Goal: Task Accomplishment & Management: Manage account settings

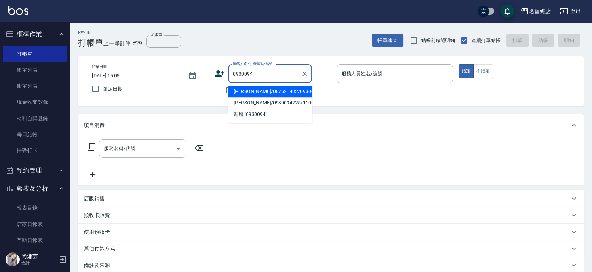
click at [248, 94] on li "[PERSON_NAME]/087621432/0930094225" at bounding box center [270, 92] width 84 height 12
type input "[PERSON_NAME]/087621432/0930094225"
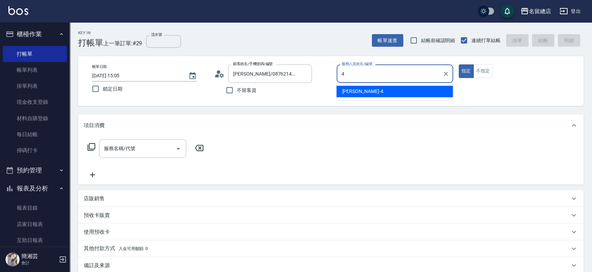
type input "[PERSON_NAME]-4"
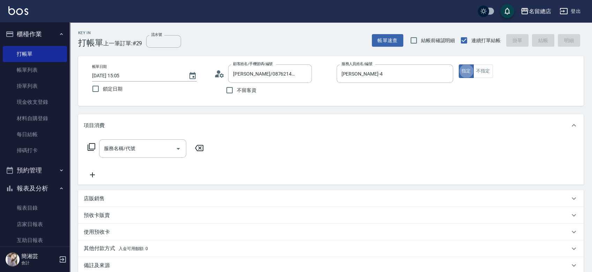
type button "true"
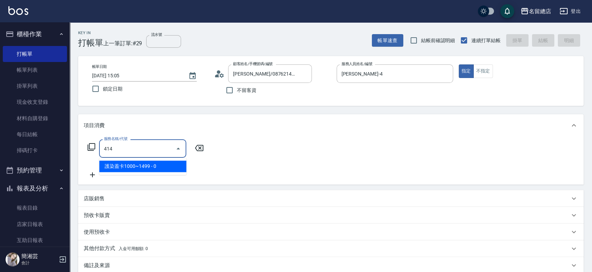
type input "護染蓋卡1000~1499(414)"
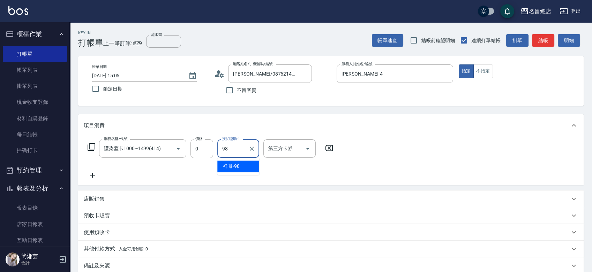
type input "祥哥-98"
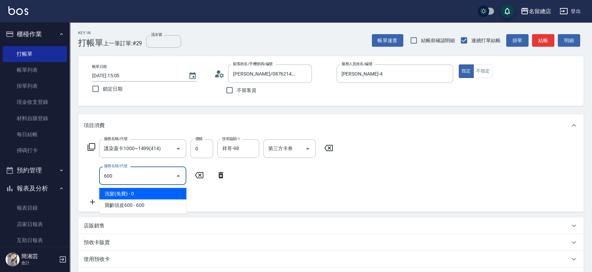
type input "洗髮(免費)(600)"
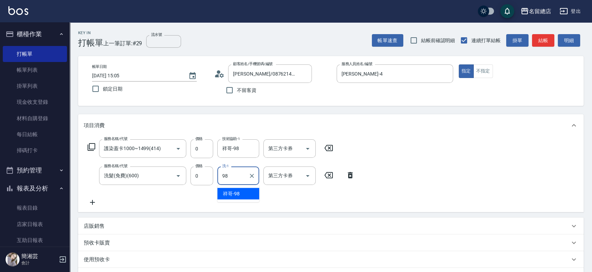
type input "祥哥-98"
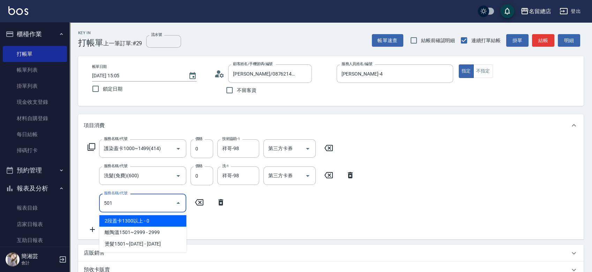
type input "2段蓋卡1300以上(501)"
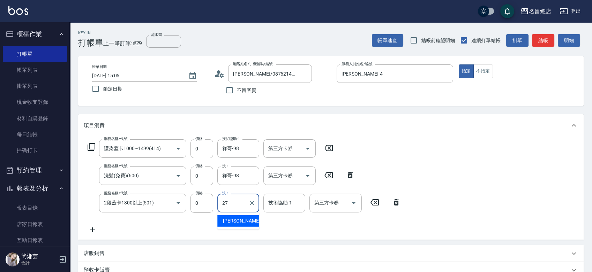
type input "[PERSON_NAME]-27"
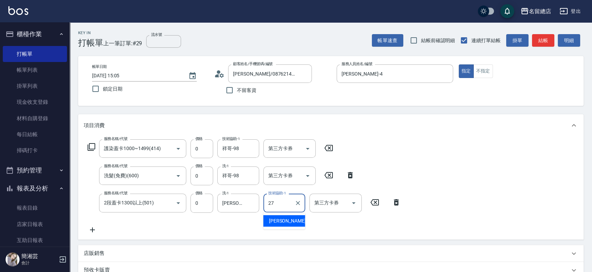
type input "[PERSON_NAME]-27"
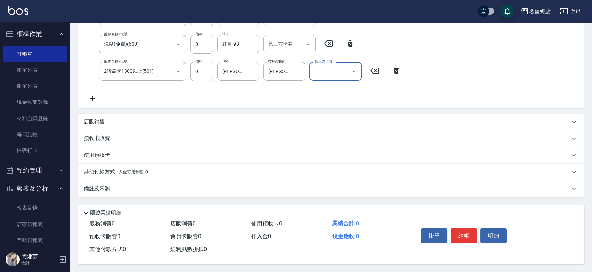
scroll to position [134, 0]
click at [131, 134] on div "預收卡販賣" at bounding box center [327, 137] width 486 height 7
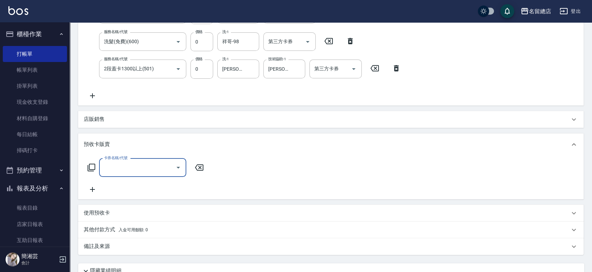
scroll to position [0, 0]
type input "洗髮卡(611)"
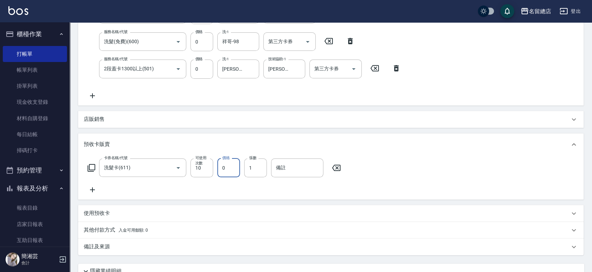
click at [223, 173] on input "0" at bounding box center [228, 168] width 23 height 19
type input "3000"
type input "338"
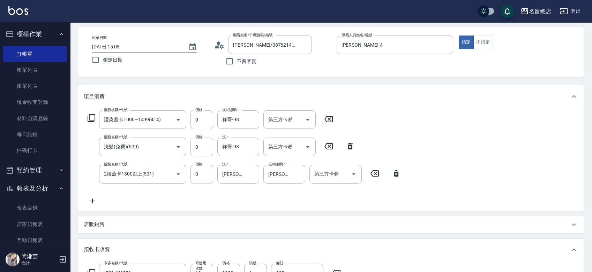
scroll to position [28, 0]
type input "[DATE] 15:45"
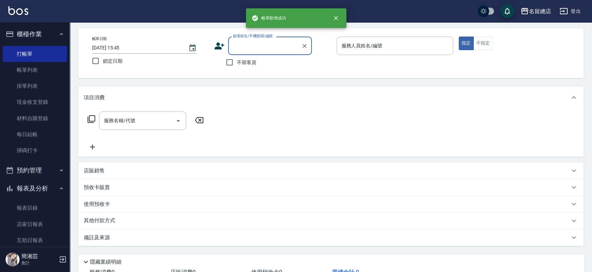
scroll to position [0, 0]
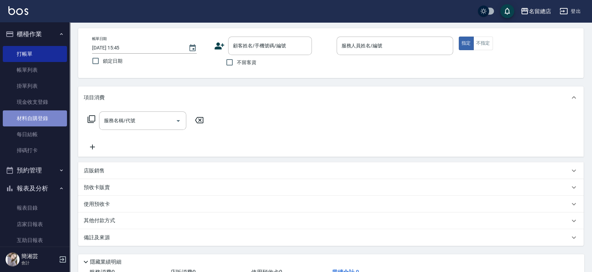
click at [46, 120] on link "材料自購登錄" at bounding box center [35, 119] width 64 height 16
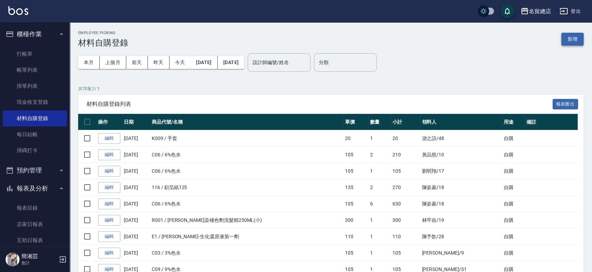
click at [566, 36] on button "新增" at bounding box center [572, 39] width 22 height 13
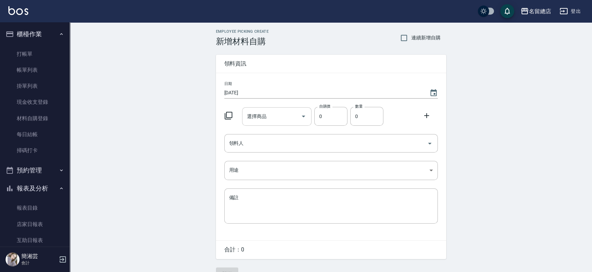
click at [272, 109] on div "選擇商品" at bounding box center [276, 116] width 69 height 18
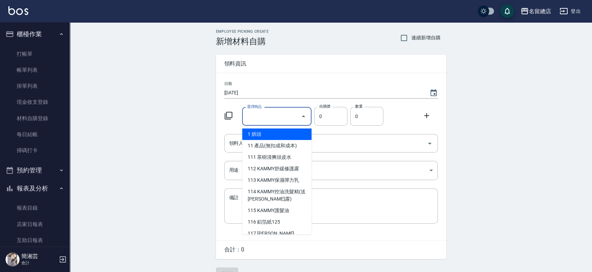
click at [287, 123] on div "選擇商品" at bounding box center [276, 116] width 69 height 18
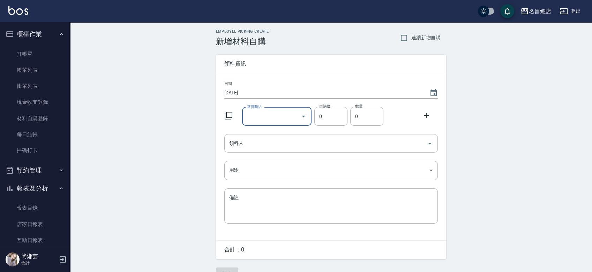
click at [287, 122] on div "選擇商品" at bounding box center [276, 116] width 69 height 18
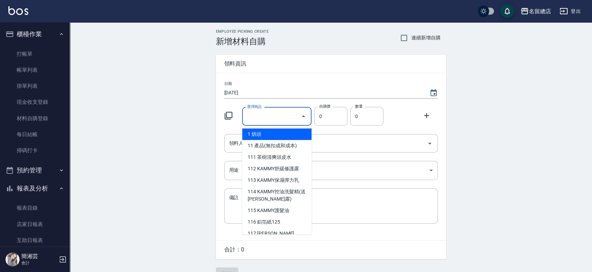
drag, startPoint x: 287, startPoint y: 122, endPoint x: 280, endPoint y: 115, distance: 10.4
click at [280, 115] on input "選擇商品" at bounding box center [271, 117] width 53 height 12
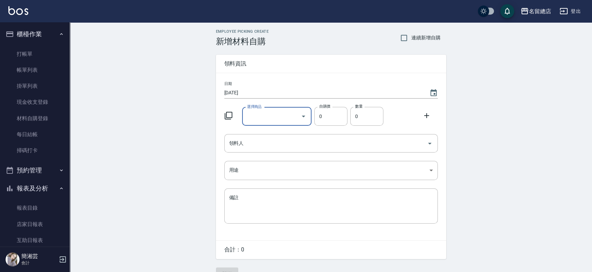
click at [280, 115] on input "選擇商品" at bounding box center [271, 117] width 53 height 12
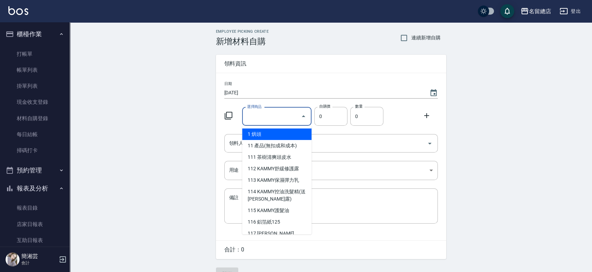
type input "[PERSON_NAME]-生化還原液第一劑"
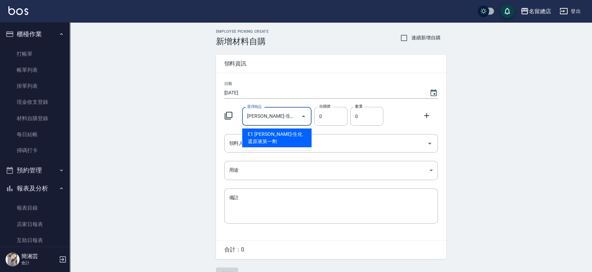
click at [277, 133] on li "E1 [PERSON_NAME]-生化還原液第一劑" at bounding box center [276, 138] width 69 height 19
type input "110"
type input "1"
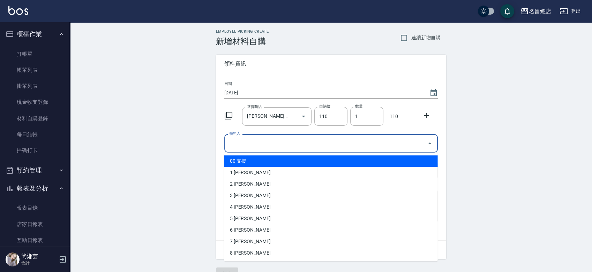
click at [344, 142] on input "領料人" at bounding box center [325, 143] width 197 height 12
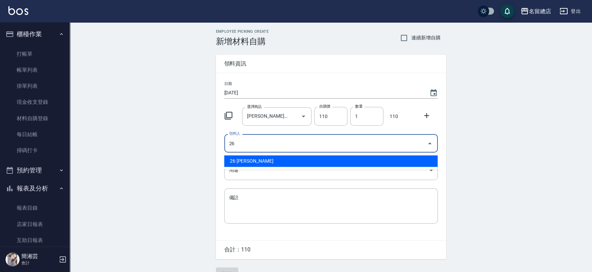
type input "26 [PERSON_NAME]"
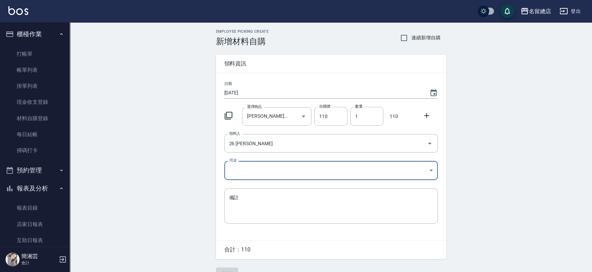
click at [425, 115] on icon at bounding box center [426, 116] width 8 height 8
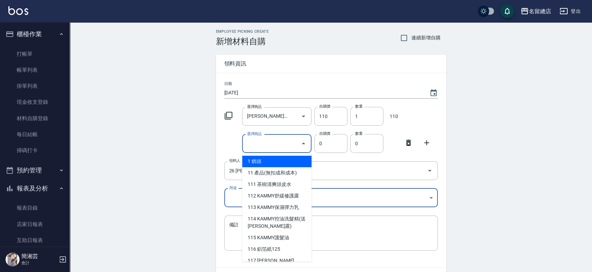
click at [279, 144] on input "選擇商品" at bounding box center [271, 144] width 53 height 12
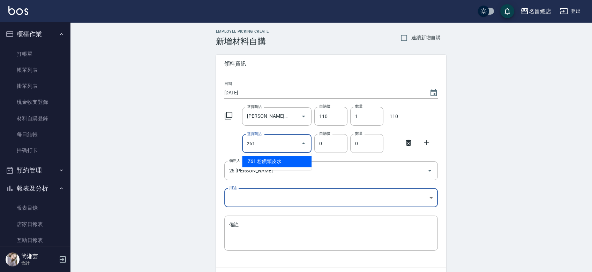
type input "粉鑽頭皮水"
type input "330"
type input "1"
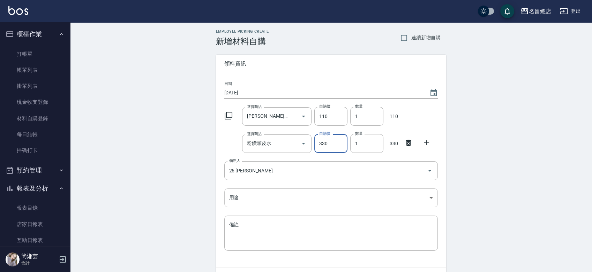
click at [268, 196] on body "名留總店 登出 櫃檯作業 打帳單 帳單列表 掛單列表 現金收支登錄 材料自購登錄 每日結帳 掃碼打卡 預約管理 預約管理 單日預約紀錄 單週預約紀錄 報表及分…" at bounding box center [296, 157] width 592 height 315
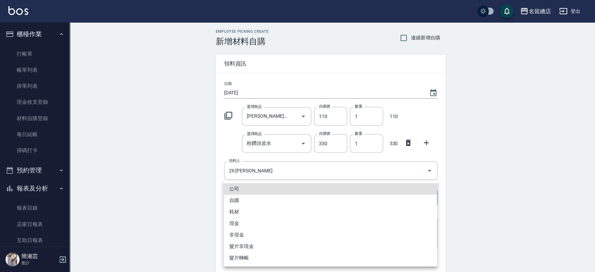
click at [253, 200] on li "自購" at bounding box center [330, 201] width 213 height 12
type input "自購"
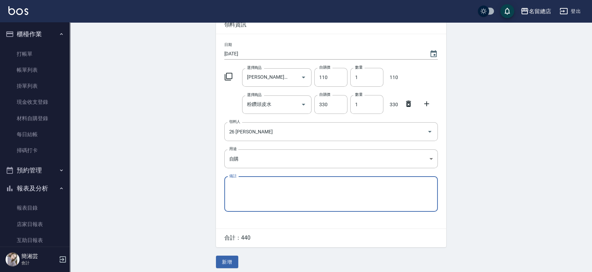
scroll to position [43, 0]
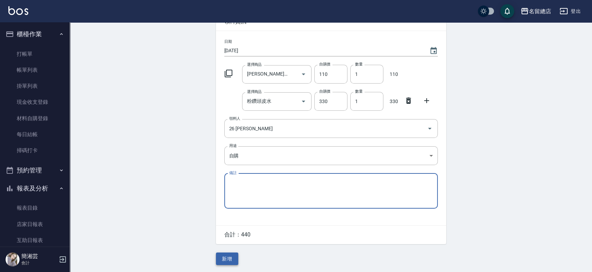
click at [233, 261] on button "新增" at bounding box center [227, 259] width 22 height 13
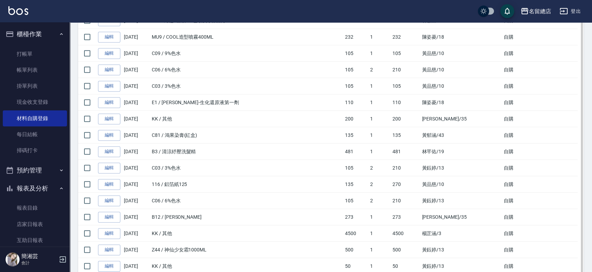
scroll to position [736, 0]
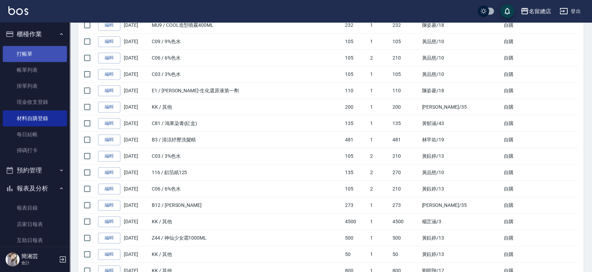
click at [47, 57] on link "打帳單" at bounding box center [35, 54] width 64 height 16
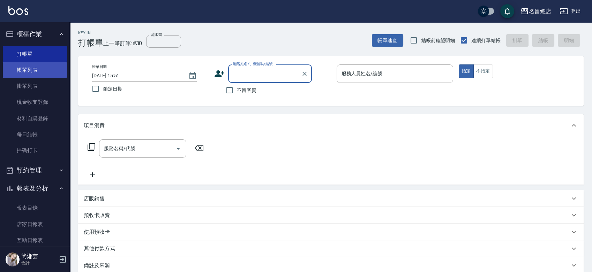
click at [45, 73] on link "帳單列表" at bounding box center [35, 70] width 64 height 16
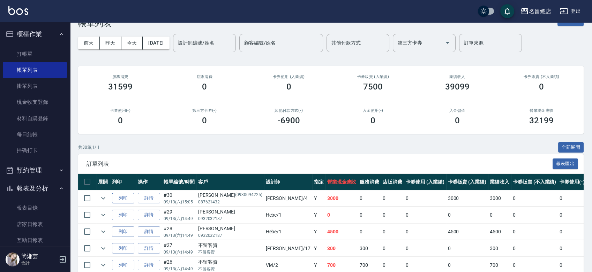
scroll to position [39, 0]
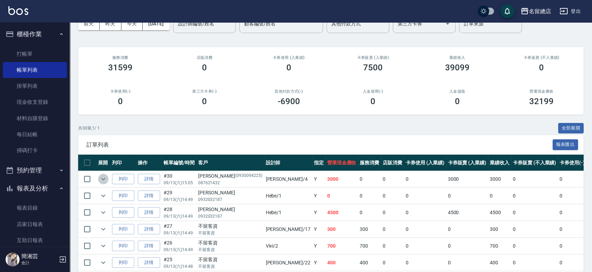
click at [105, 181] on icon "expand row" at bounding box center [103, 179] width 8 height 8
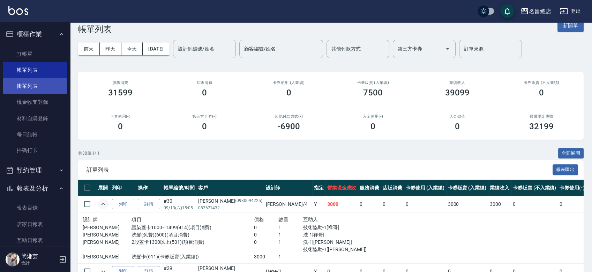
scroll to position [0, 0]
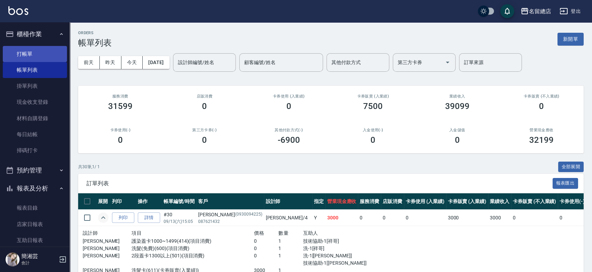
click at [25, 60] on link "打帳單" at bounding box center [35, 54] width 64 height 16
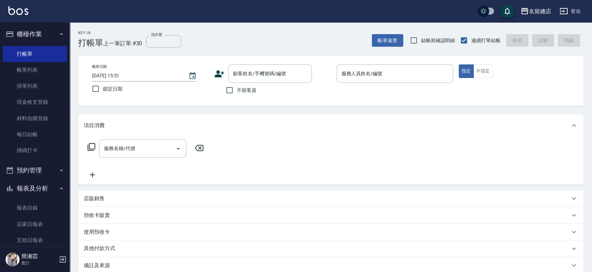
click at [239, 90] on span "不留客資" at bounding box center [247, 90] width 20 height 7
click at [237, 90] on input "不留客資" at bounding box center [229, 90] width 15 height 15
checkbox input "true"
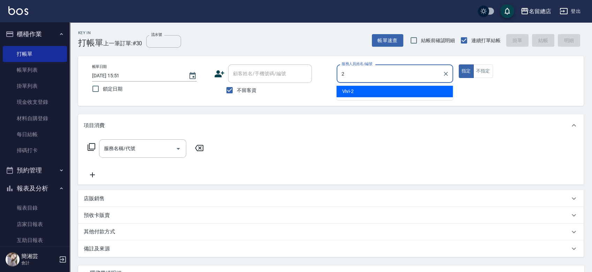
type input "Vivi-2"
type button "true"
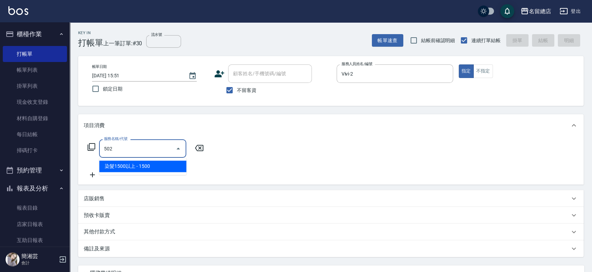
type input "染髮1500以上(502)"
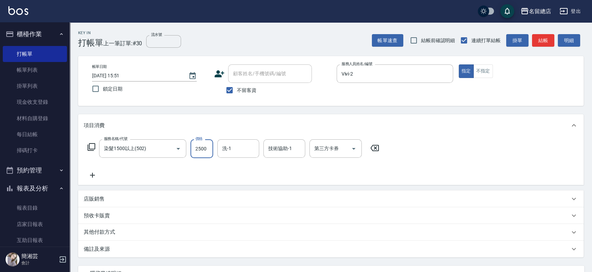
type input "2500"
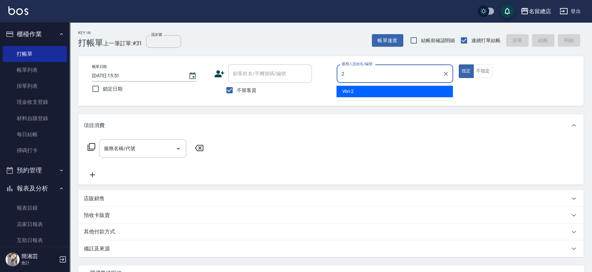
type input "Vivi-2"
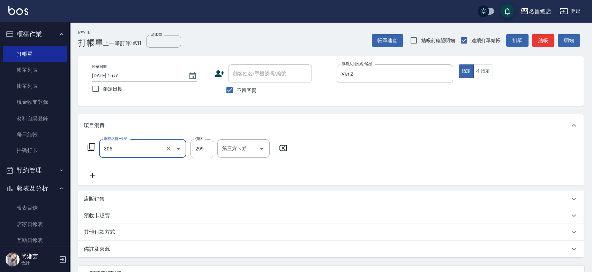
type input "剪髮(305)"
type input "100"
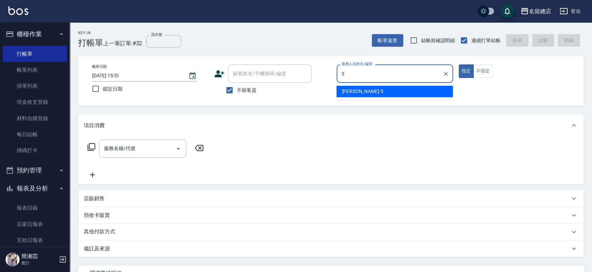
type input "[PERSON_NAME]-5"
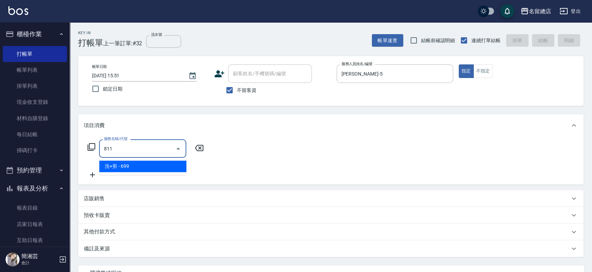
type input "洗+剪(811)"
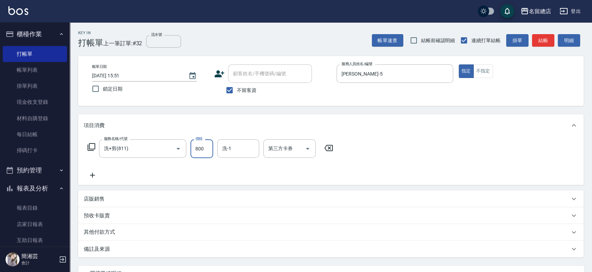
type input "800"
type input "[PERSON_NAME]-47"
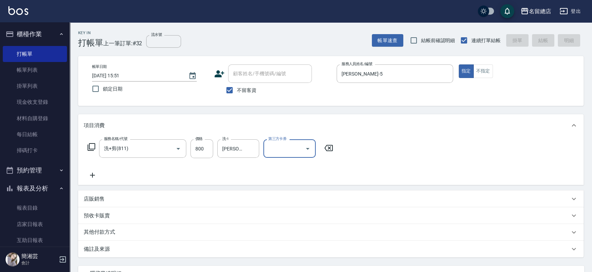
type input "[DATE] 15:52"
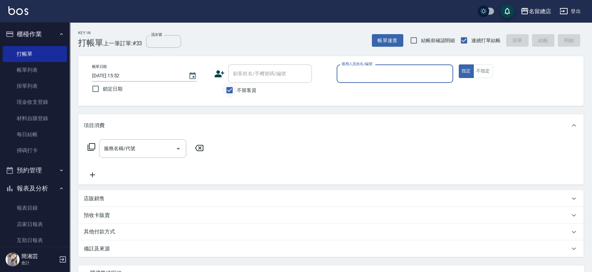
click at [232, 89] on input "不留客資" at bounding box center [229, 90] width 15 height 15
checkbox input "false"
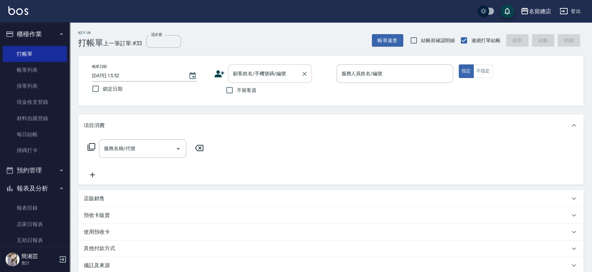
click at [254, 69] on div "顧客姓名/手機號碼/編號 顧客姓名/手機號碼/編號" at bounding box center [270, 74] width 84 height 18
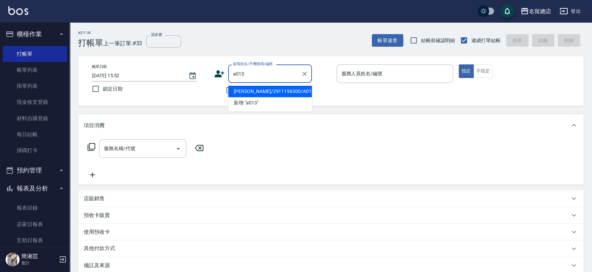
click at [273, 91] on li "[PERSON_NAME]/2911196300/A013" at bounding box center [270, 92] width 84 height 12
type input "[PERSON_NAME]/2911196300/A013"
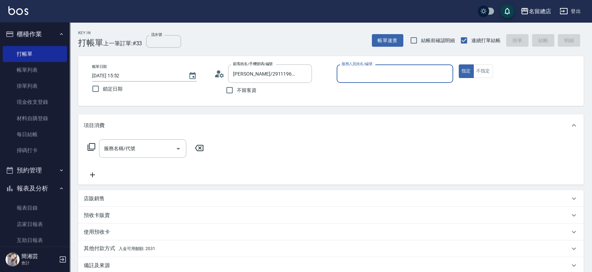
scroll to position [39, 0]
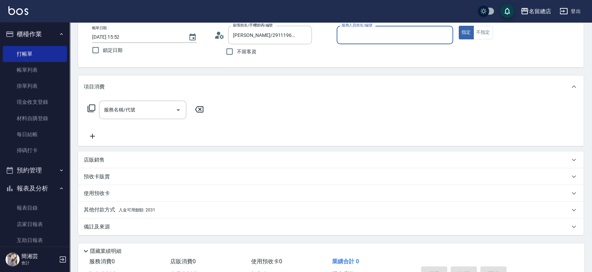
click at [158, 214] on div "其他付款方式 入金可用餘額: 2031" at bounding box center [327, 210] width 486 height 8
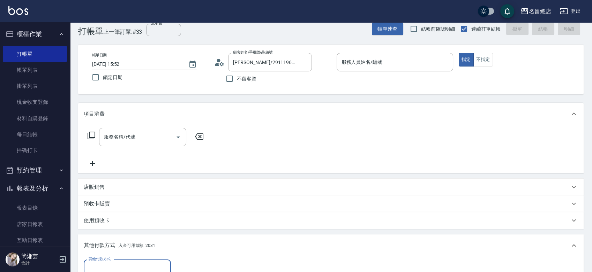
scroll to position [0, 0]
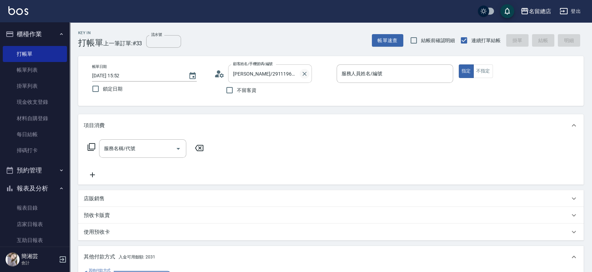
click at [308, 75] on icon "Clear" at bounding box center [304, 73] width 7 height 7
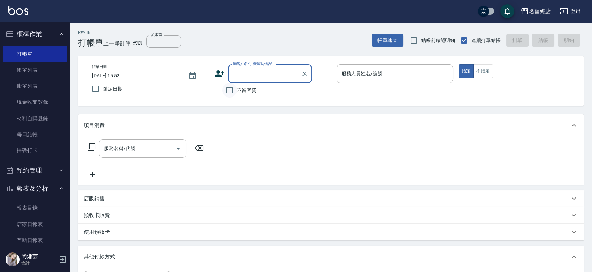
click at [233, 93] on input "不留客資" at bounding box center [229, 90] width 15 height 15
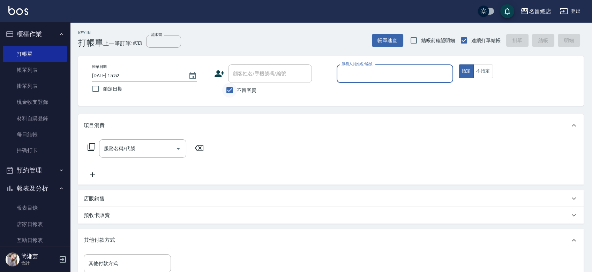
click at [231, 87] on input "不留客資" at bounding box center [229, 90] width 15 height 15
checkbox input "false"
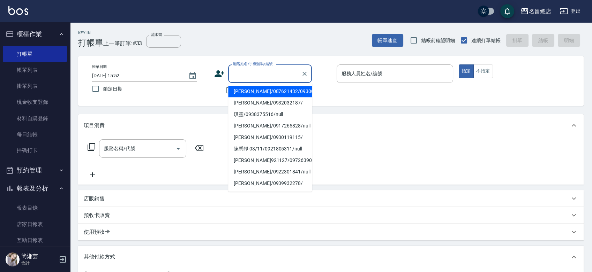
click at [238, 77] on input "顧客姓名/手機號碼/編號" at bounding box center [264, 74] width 67 height 12
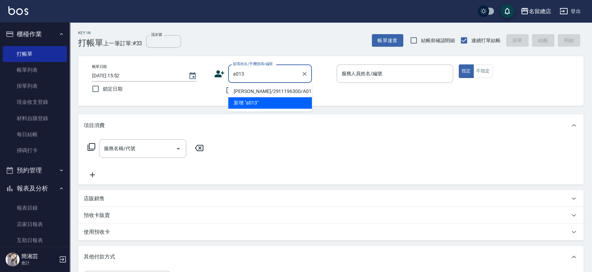
click at [243, 90] on li "[PERSON_NAME]/2911196300/A013" at bounding box center [270, 92] width 84 height 12
type input "[PERSON_NAME]/2911196300/A013"
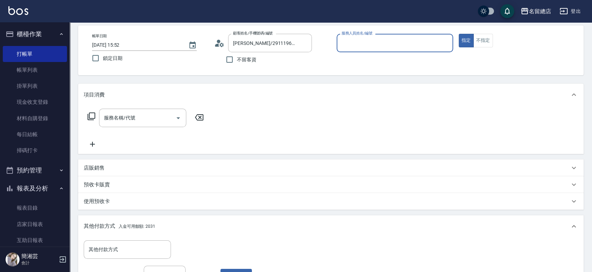
scroll to position [116, 0]
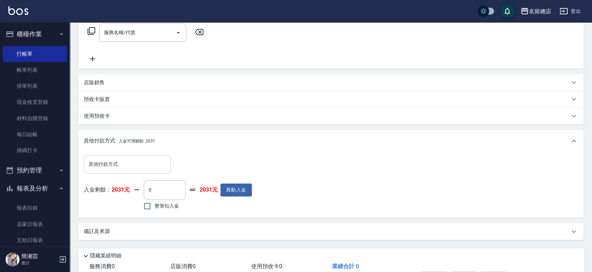
click at [128, 161] on input "其他付款方式" at bounding box center [127, 164] width 81 height 12
click at [130, 169] on input "其他付款方式" at bounding box center [127, 164] width 81 height 12
click at [235, 184] on button "異動入金" at bounding box center [235, 190] width 31 height 13
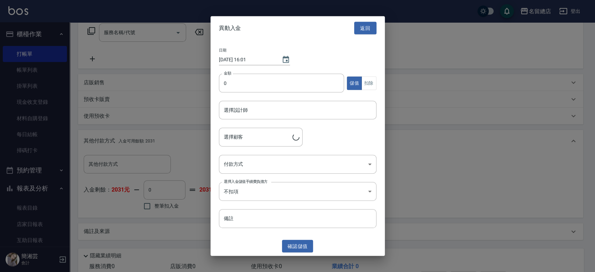
type input "[PERSON_NAME]/2911196300/A013"
click at [242, 83] on input "0" at bounding box center [282, 83] width 126 height 19
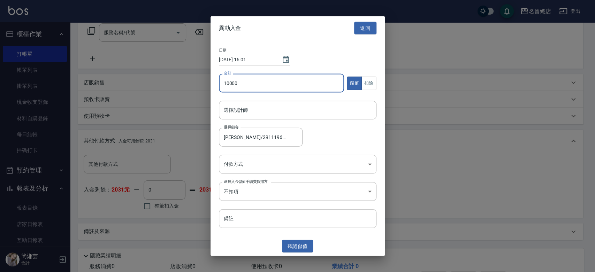
type input "10000"
click at [246, 163] on body "名留總店 登出 櫃檯作業 打帳單 帳單列表 掛單列表 現金收支登錄 材料自購登錄 每日結帳 掃碼打卡 預約管理 預約管理 單日預約紀錄 單週預約紀錄 報表及分…" at bounding box center [297, 100] width 595 height 432
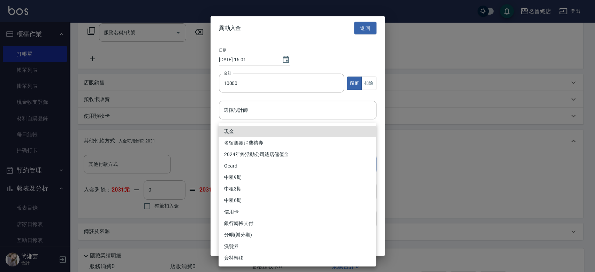
click at [233, 130] on li "現金" at bounding box center [298, 132] width 158 height 12
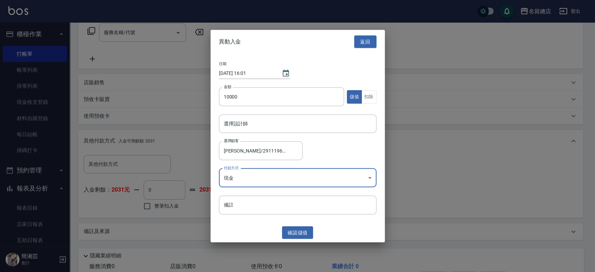
type input "現金"
click at [298, 231] on button "確認 儲值" at bounding box center [297, 232] width 31 height 13
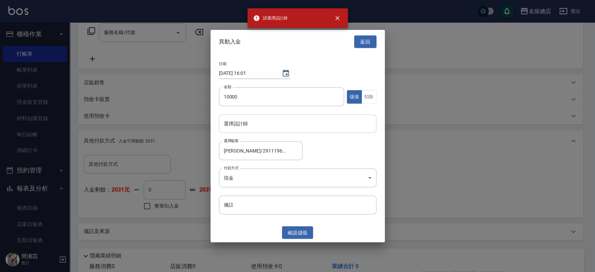
click at [255, 121] on input "選擇設計師" at bounding box center [297, 124] width 151 height 12
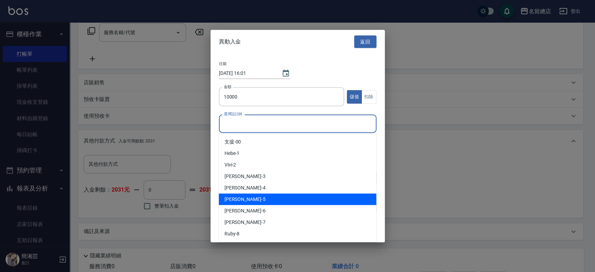
click at [249, 200] on div "[PERSON_NAME] -5" at bounding box center [298, 200] width 158 height 12
type input "[PERSON_NAME]-5"
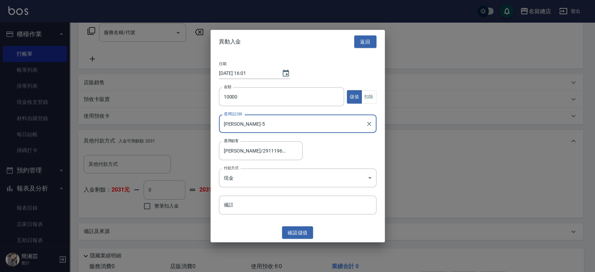
click at [291, 228] on button "確認 儲值" at bounding box center [297, 232] width 31 height 13
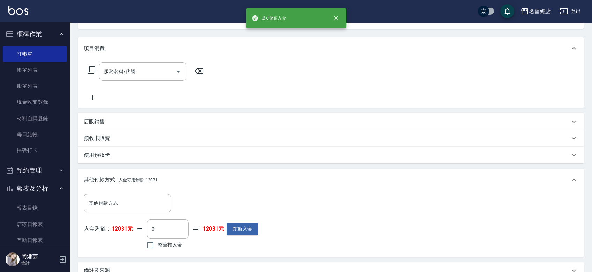
scroll to position [0, 0]
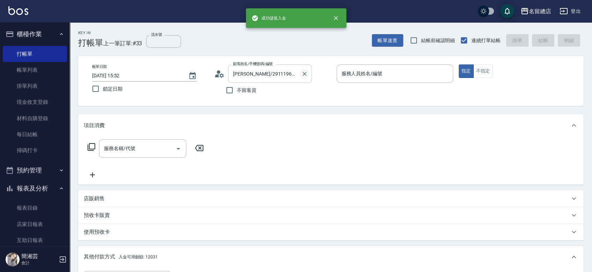
click at [304, 69] on button "Clear" at bounding box center [305, 74] width 10 height 10
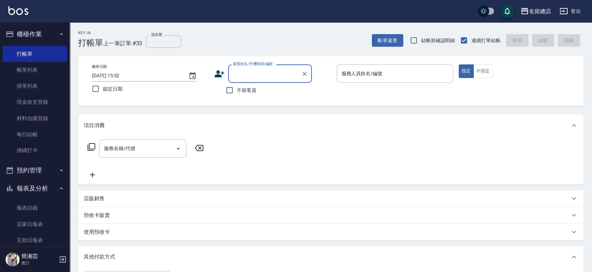
click at [242, 91] on span "不留客資" at bounding box center [247, 90] width 20 height 7
click at [237, 91] on input "不留客資" at bounding box center [229, 90] width 15 height 15
checkbox input "true"
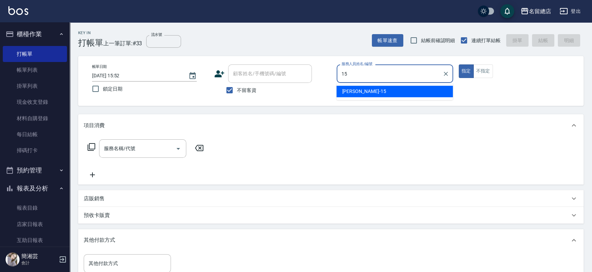
type input "[PERSON_NAME]-15"
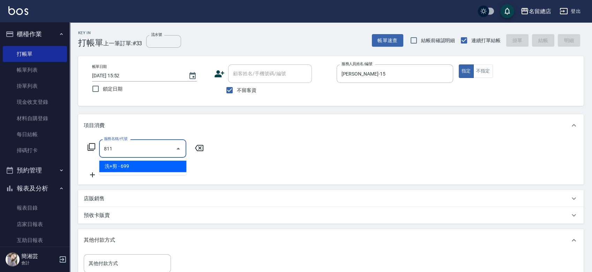
type input "洗+剪(811)"
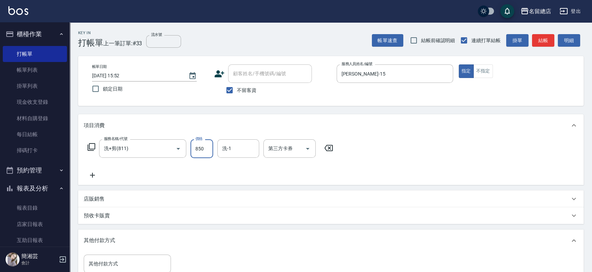
type input "850"
type input "游之語-48"
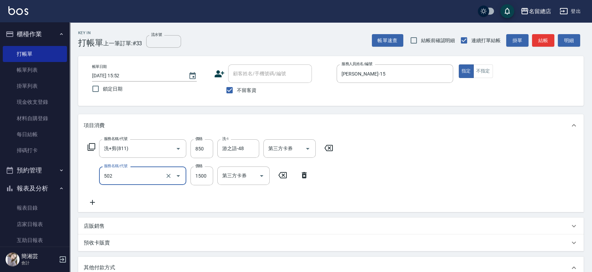
type input "染髮1500以上(502)"
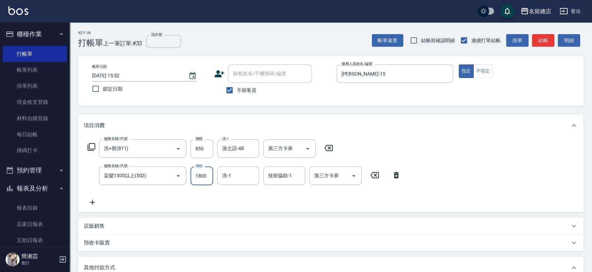
type input "1800"
type input "陳予歆-28"
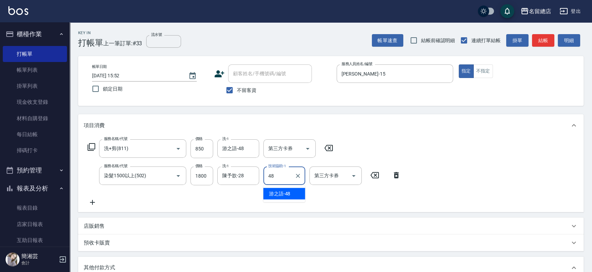
type input "游之語-48"
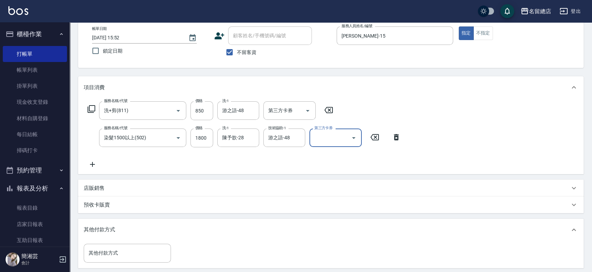
scroll to position [77, 0]
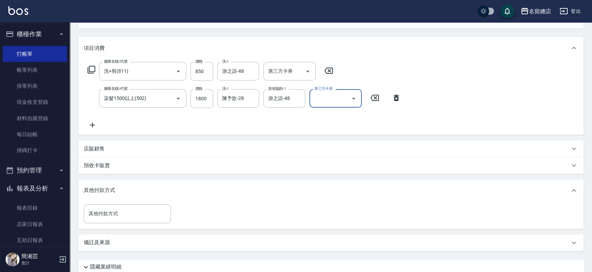
click at [137, 143] on div "店販銷售" at bounding box center [330, 149] width 505 height 17
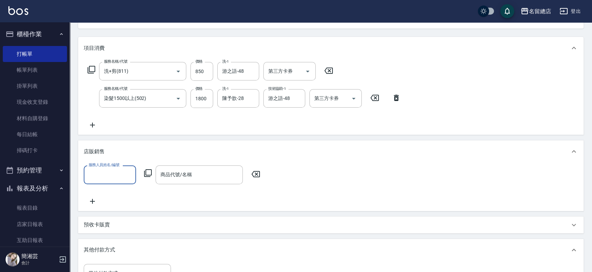
scroll to position [0, 0]
type input "[PERSON_NAME]-15"
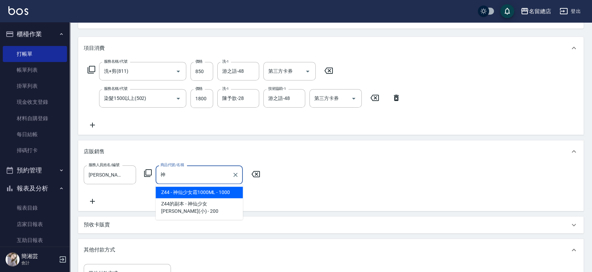
click at [204, 189] on span "Z44 - 神仙少女霜1000ML - 1000" at bounding box center [199, 193] width 87 height 12
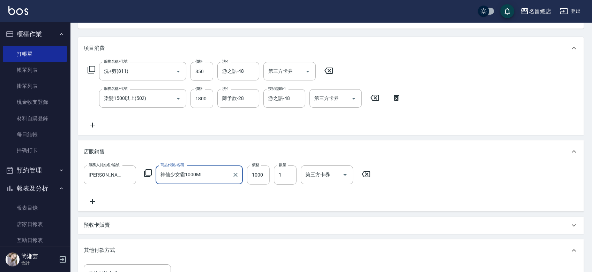
type input "神仙少女霜1000ML"
click at [254, 174] on input "1000" at bounding box center [258, 175] width 23 height 19
type input "800"
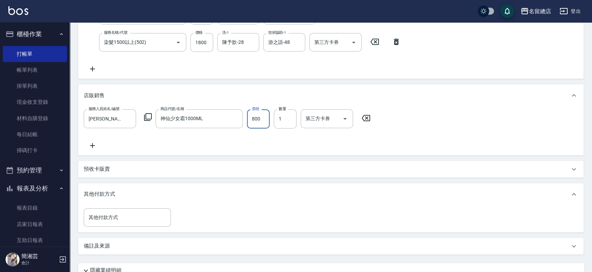
scroll to position [194, 0]
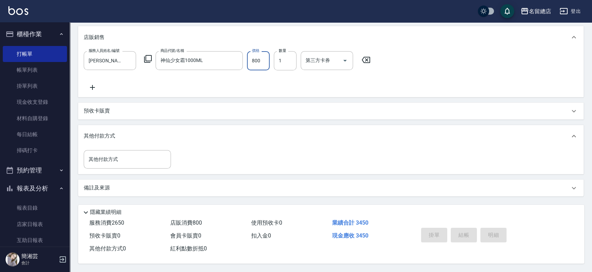
type input "[DATE] 16:19"
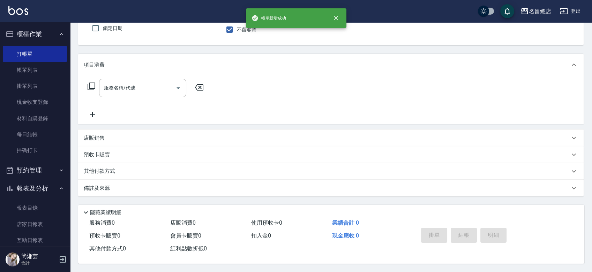
scroll to position [0, 0]
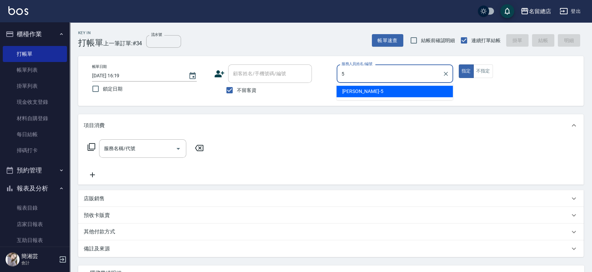
type input "[PERSON_NAME]-5"
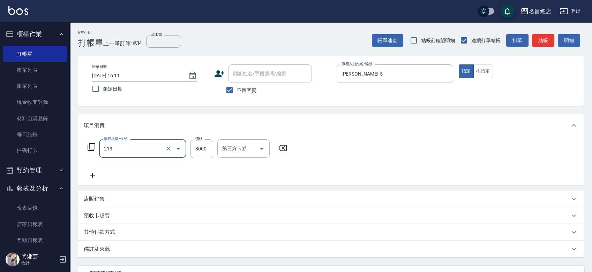
type input "陶溫3000以上(213)"
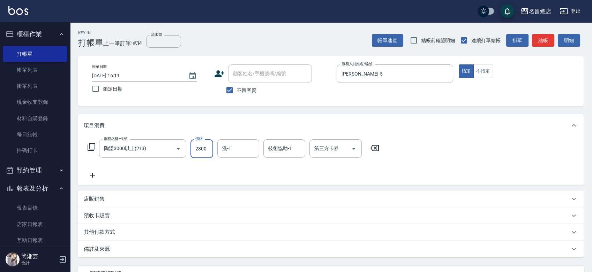
type input "2800"
type input "[PERSON_NAME]-32"
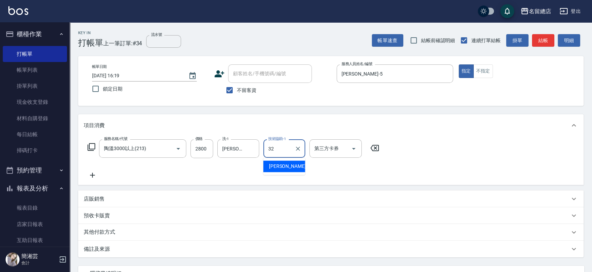
type input "[PERSON_NAME]-32"
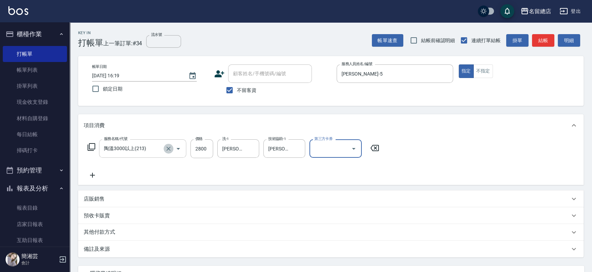
click at [170, 149] on icon "Clear" at bounding box center [168, 148] width 7 height 7
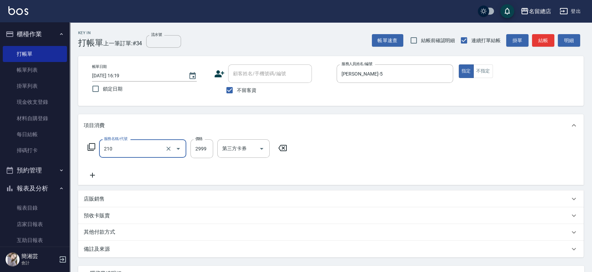
type input "離陶溫1501~2999(210)"
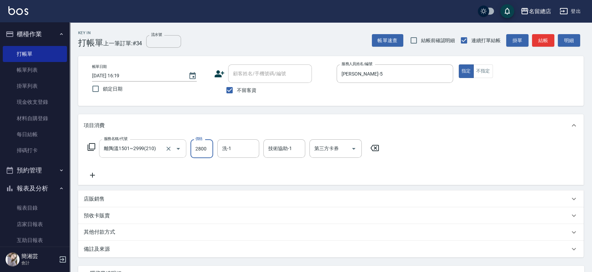
type input "2800"
type input "[PERSON_NAME]-32"
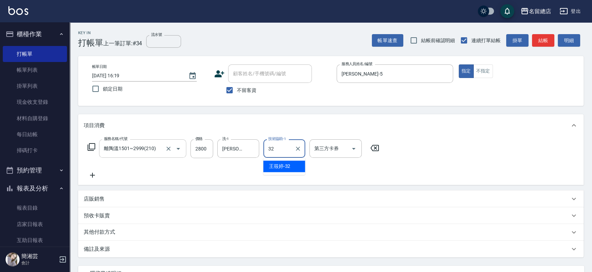
type input "[PERSON_NAME]-32"
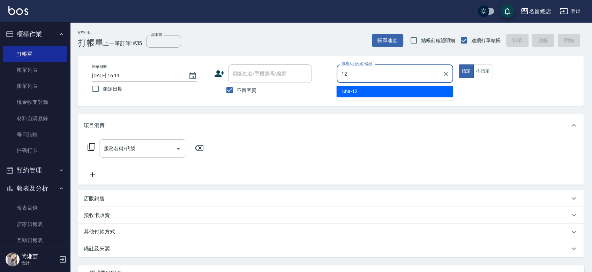
type input "Una-12"
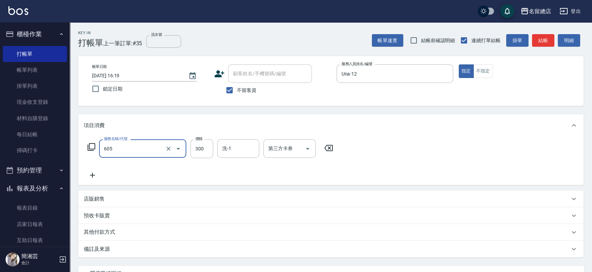
type input "洗髮 (女)(605)"
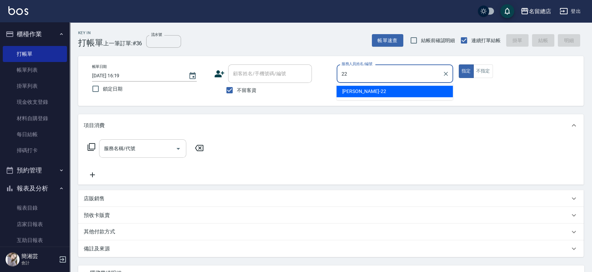
type input "Lydia-22"
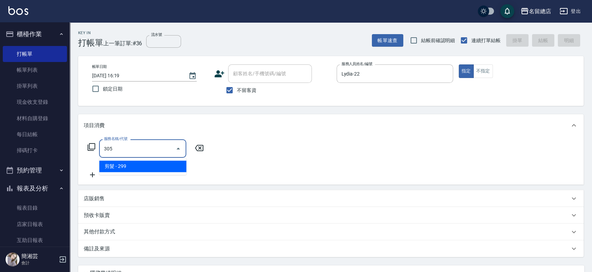
type input "剪髮(305)"
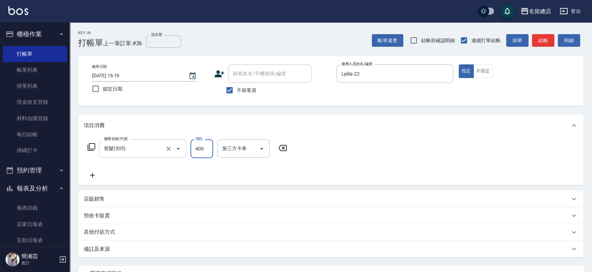
type input "400"
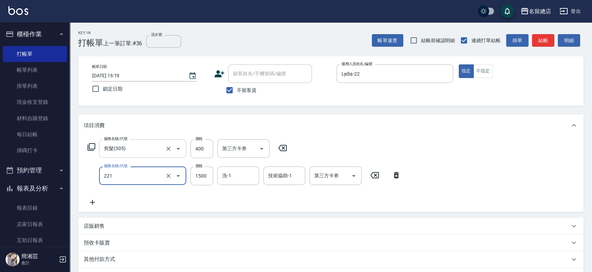
type input "燙髮1500以下(221)"
type input "400"
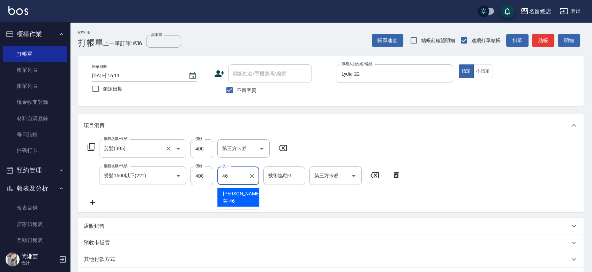
type input "[PERSON_NAME]菊-46"
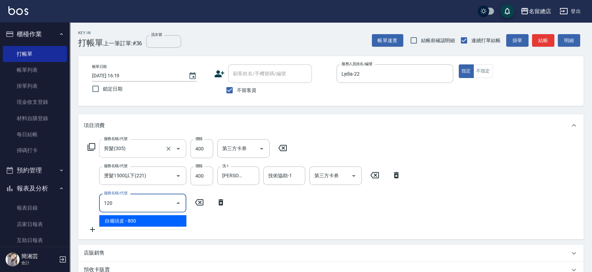
type input "自備頭皮(120)"
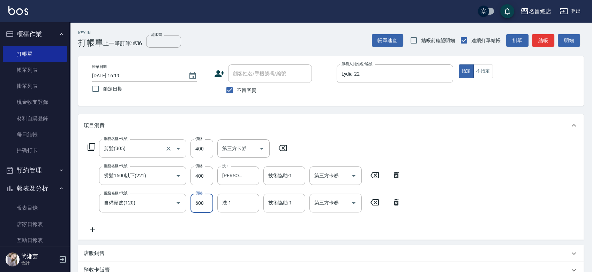
type input "600"
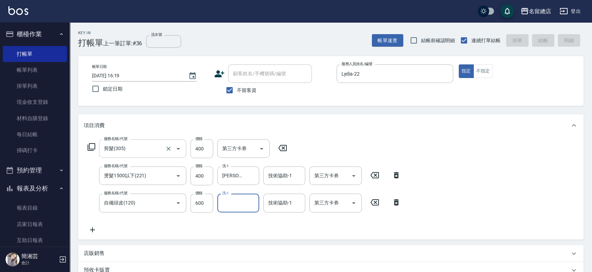
type input "[DATE] 16:20"
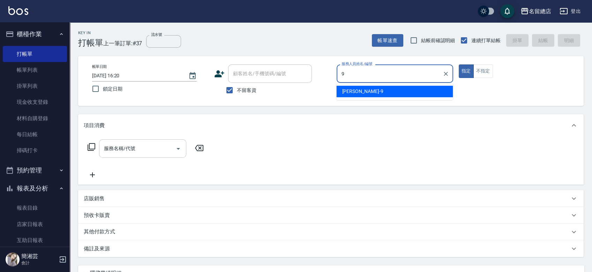
type input "[PERSON_NAME]-9"
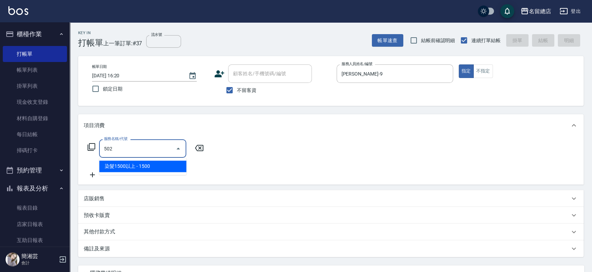
type input "染髮1500以上(502)"
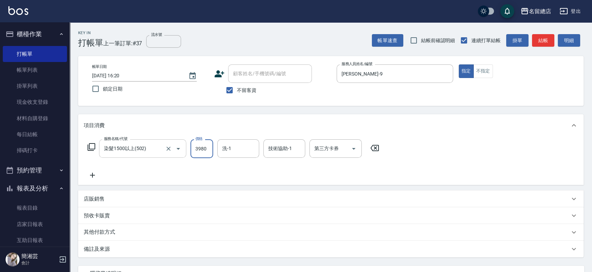
type input "3980"
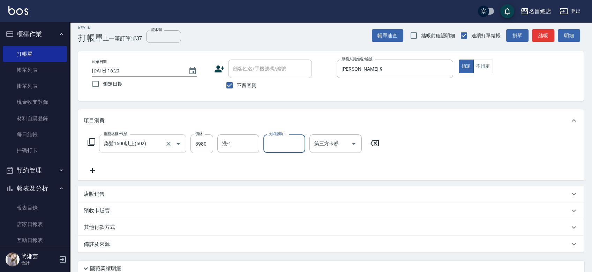
scroll to position [39, 0]
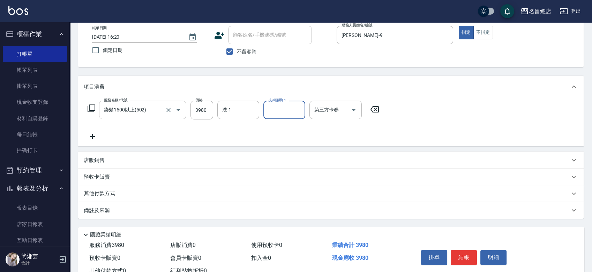
click at [136, 193] on div "其他付款方式" at bounding box center [327, 194] width 486 height 8
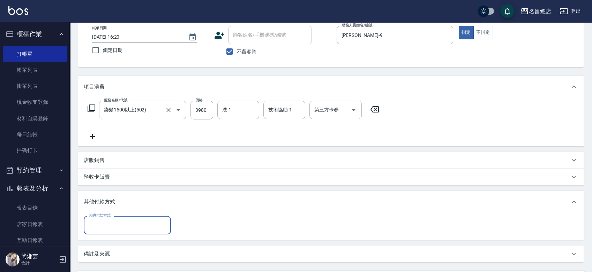
scroll to position [0, 0]
click at [133, 232] on div "其他付款方式" at bounding box center [127, 225] width 87 height 18
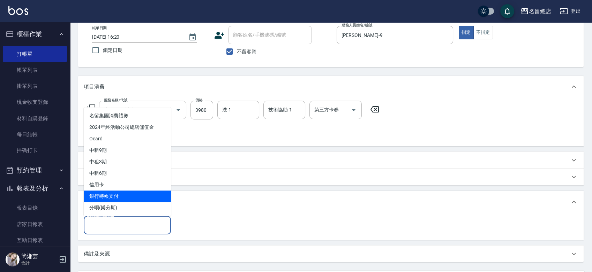
click at [134, 194] on span "銀行轉帳支付" at bounding box center [127, 197] width 87 height 12
type input "銀行轉帳支付"
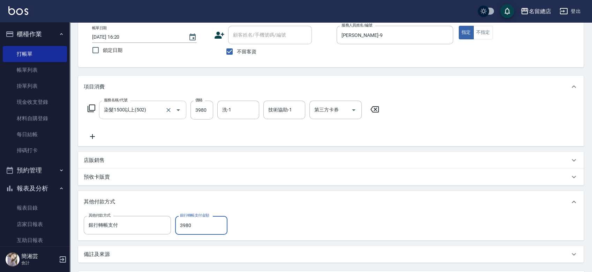
type input "3980"
type input "[DATE] 16:21"
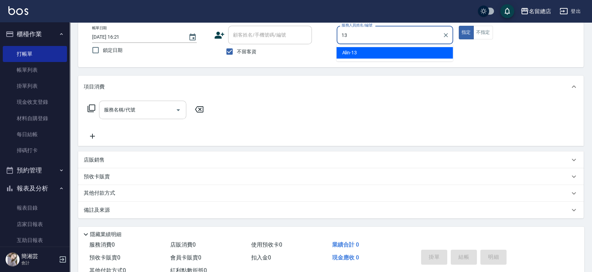
type input "Alin-13"
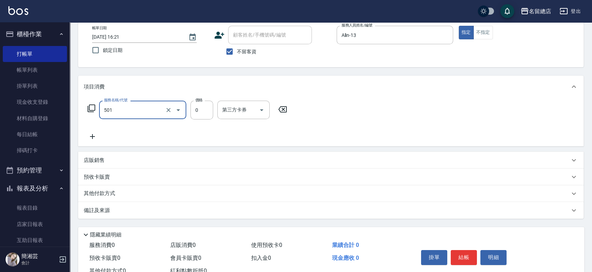
type input "2段蓋卡1300以上(501)"
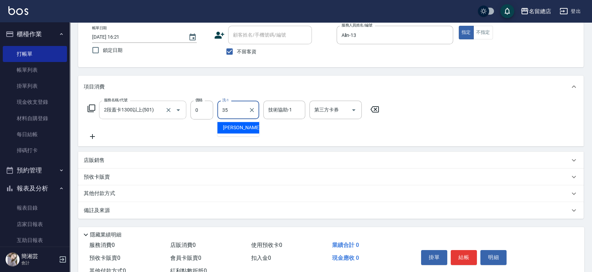
type input "[PERSON_NAME]-35"
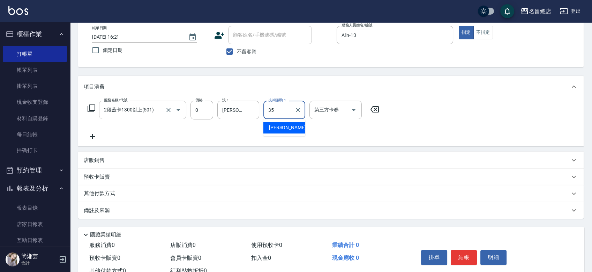
type input "[PERSON_NAME]-35"
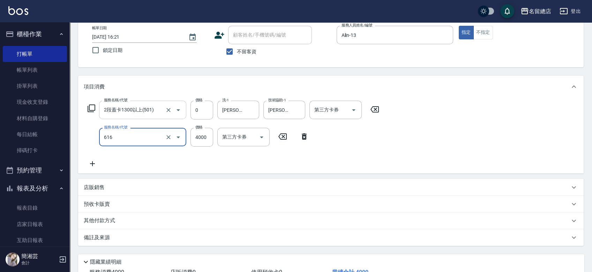
type input "自備接髮(616)"
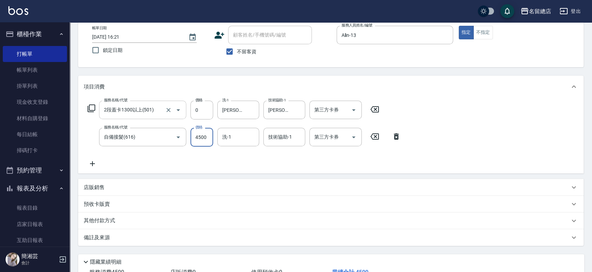
type input "4500"
type input "[PERSON_NAME]-35"
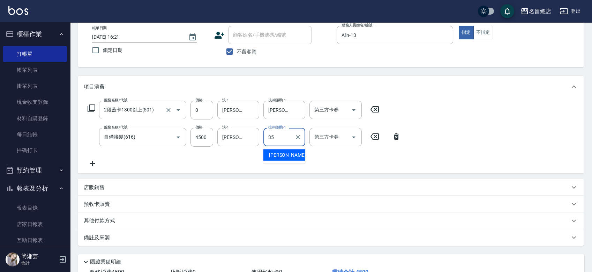
type input "[PERSON_NAME]-35"
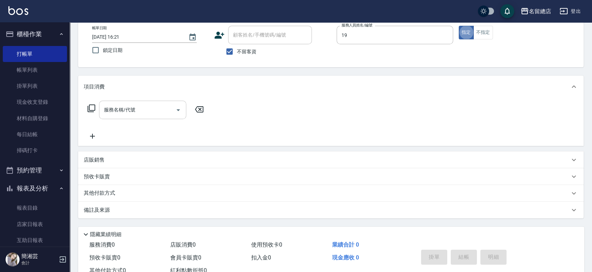
type input "Leila-19"
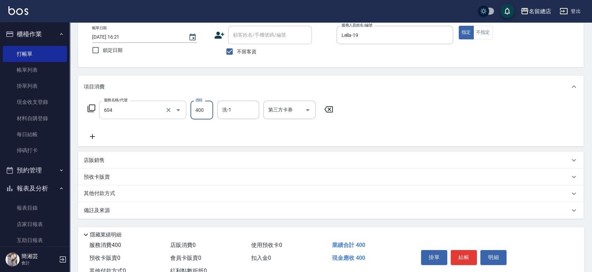
type input "健康洗髮(604)"
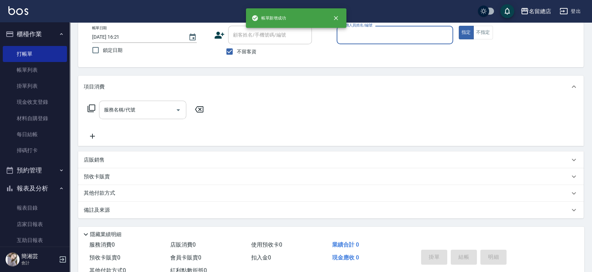
type input "ㄏ"
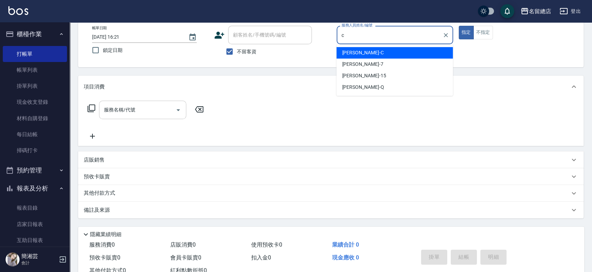
type input "麗花[PERSON_NAME]"
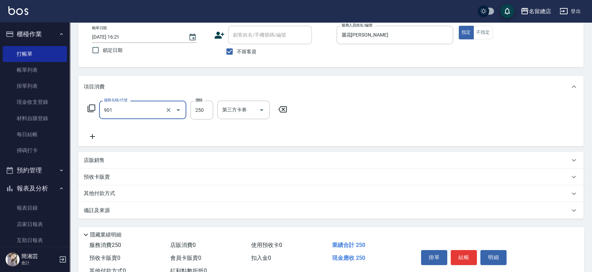
type input "手指甲女(901)"
type input "500"
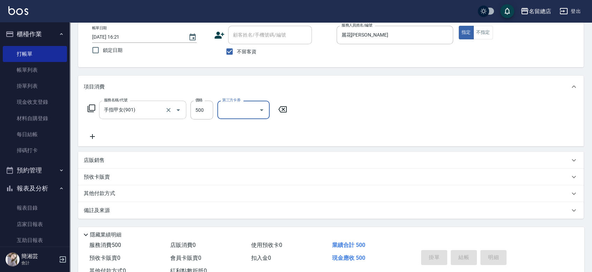
type input "[DATE] 16:22"
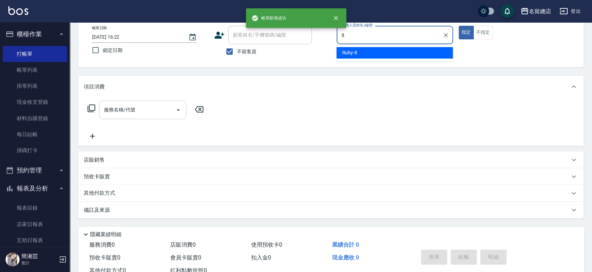
type input "Ruby-8"
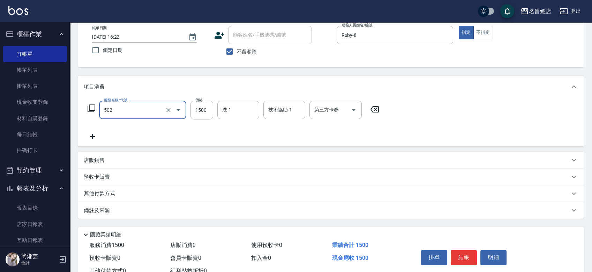
type input "染髮1500以上(502)"
type input "1699"
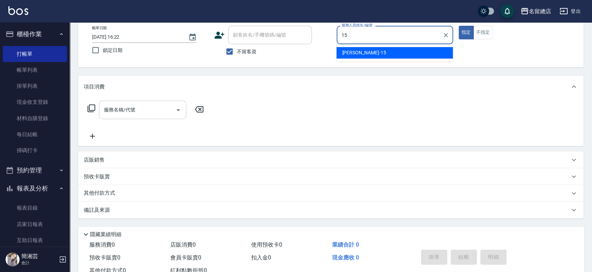
type input "[PERSON_NAME]-15"
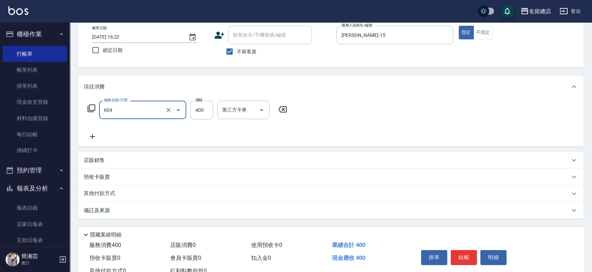
type input "健康洗髮(604)"
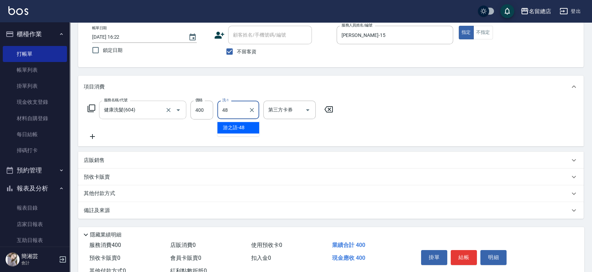
type input "游之語-48"
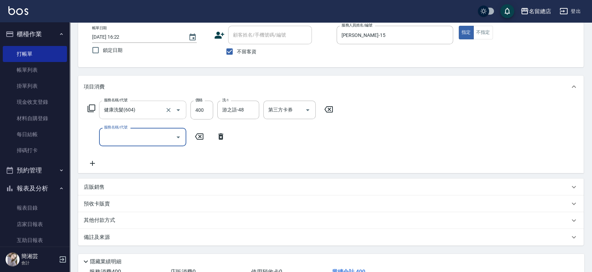
type input "5"
type input "護染蓋卡1000~1499(414)"
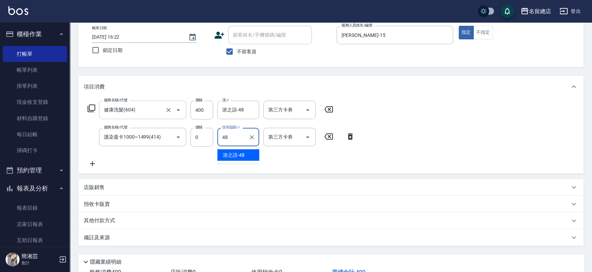
type input "游之語-48"
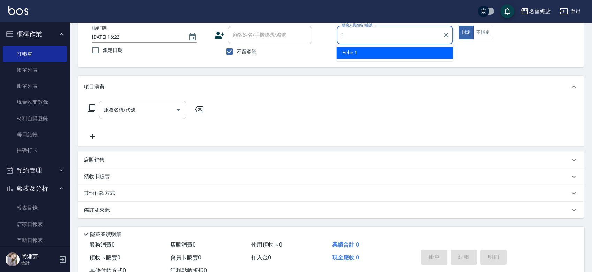
type input "Hebe-1"
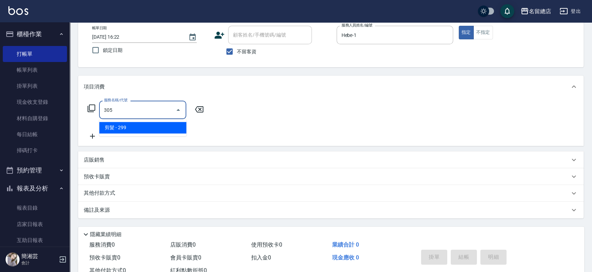
type input "剪髮(305)"
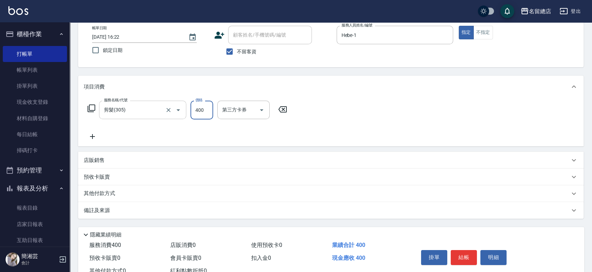
type input "400"
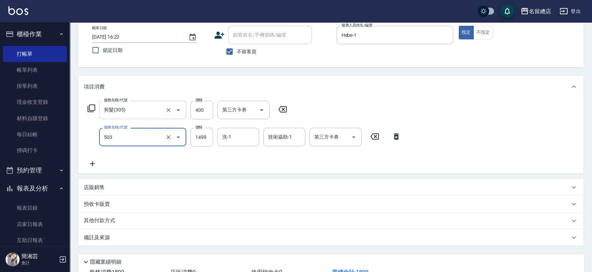
type input "染髮1000~1499(503)"
type input "1099"
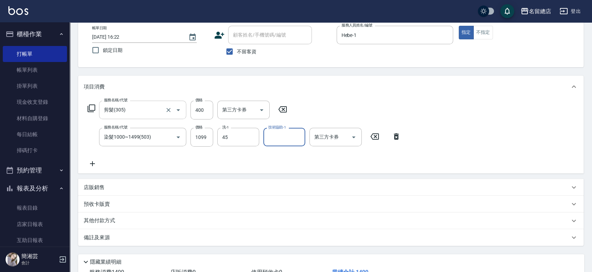
type input "YY-45"
type input "[DATE] 16:23"
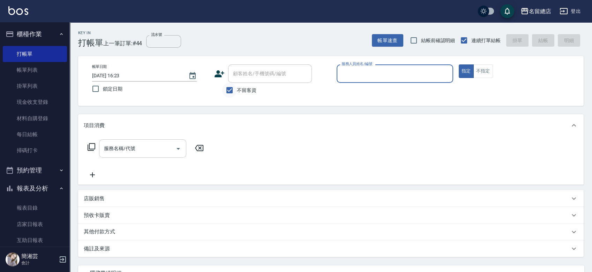
click at [228, 90] on input "不留客資" at bounding box center [229, 90] width 15 height 15
checkbox input "false"
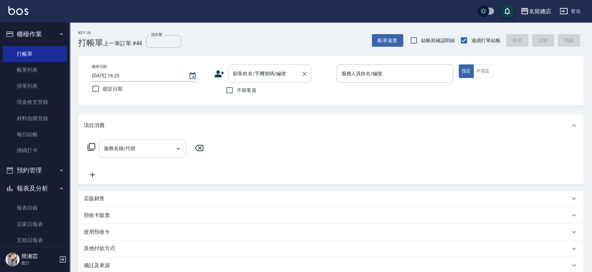
click at [235, 75] on div "顧客姓名/手機號碼/編號 顧客姓名/手機號碼/編號" at bounding box center [270, 74] width 84 height 18
type input "[PERSON_NAME]/0966733433/null"
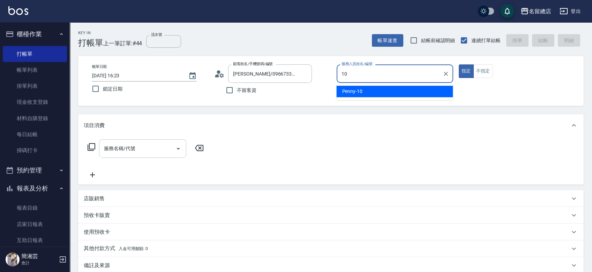
type input "Penny-10"
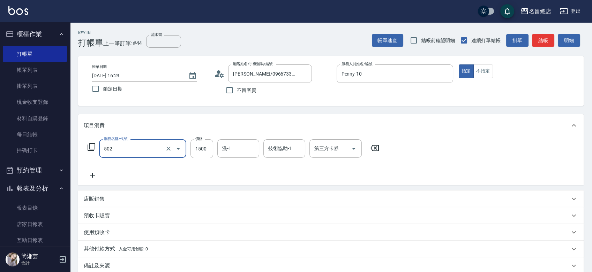
type input "染髮1500以上(502)"
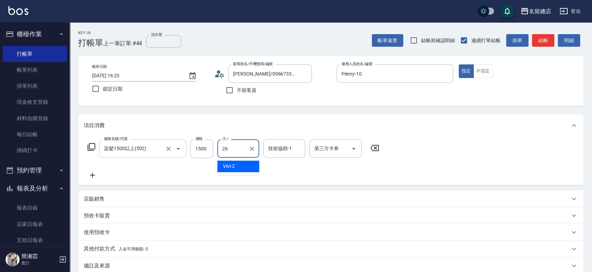
type input "[PERSON_NAME]-26"
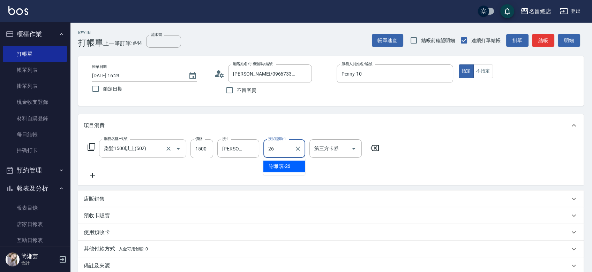
type input "[PERSON_NAME]-26"
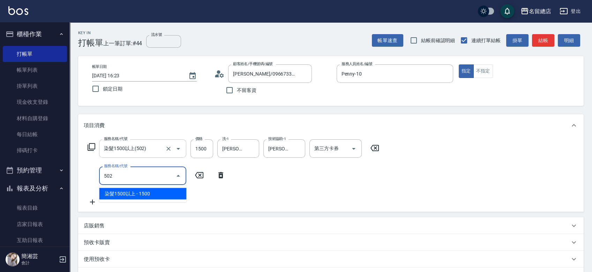
type input "染髮1500以上(502)"
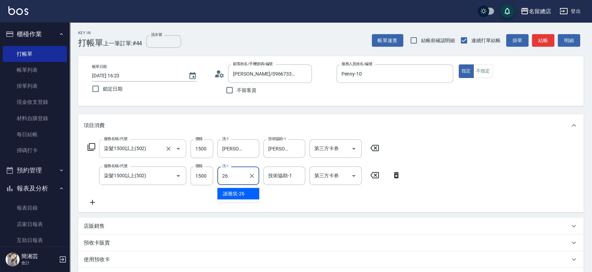
type input "[PERSON_NAME]-26"
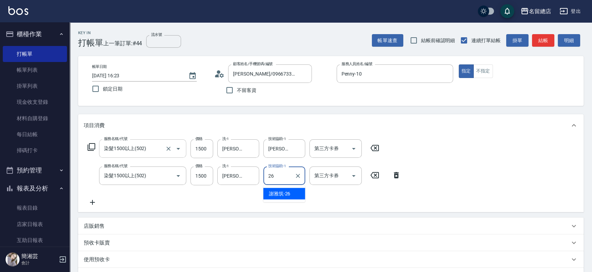
type input "[PERSON_NAME]-26"
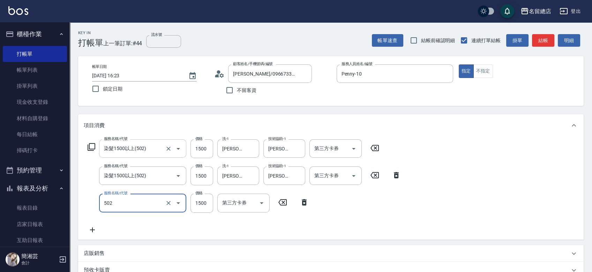
type input "染髮1500以上(502)"
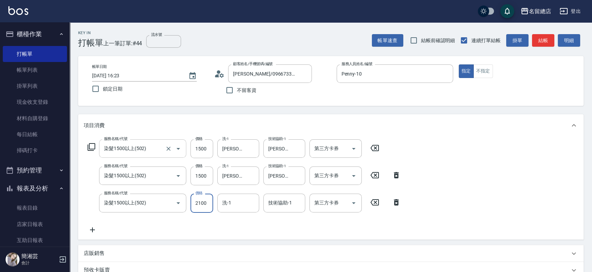
type input "2100"
type input "[PERSON_NAME]-26"
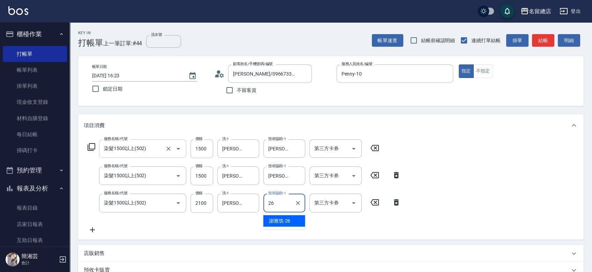
type input "[PERSON_NAME]-26"
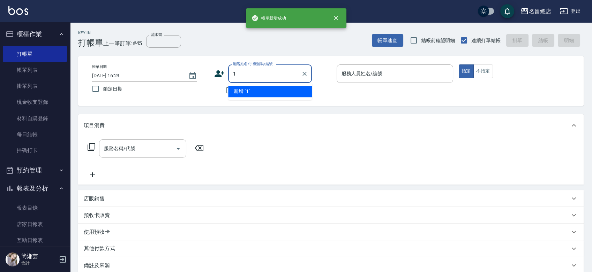
type input "17"
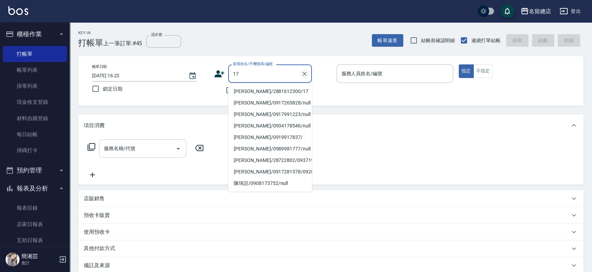
click at [301, 71] on icon "Clear" at bounding box center [304, 73] width 7 height 7
click at [224, 90] on input "不留客資" at bounding box center [229, 90] width 15 height 15
checkbox input "true"
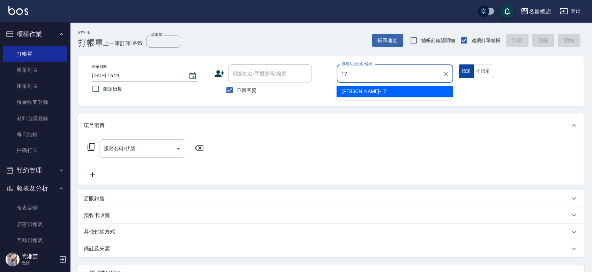
type input "[PERSON_NAME]-17"
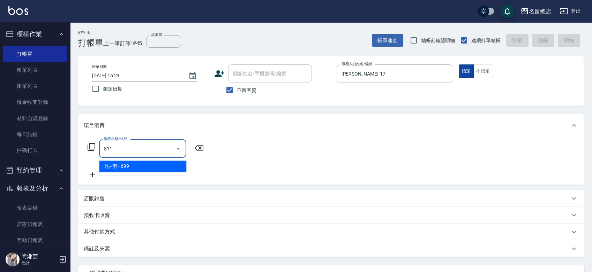
type input "洗+剪(811)"
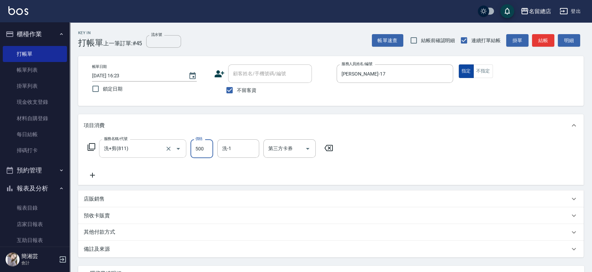
type input "500"
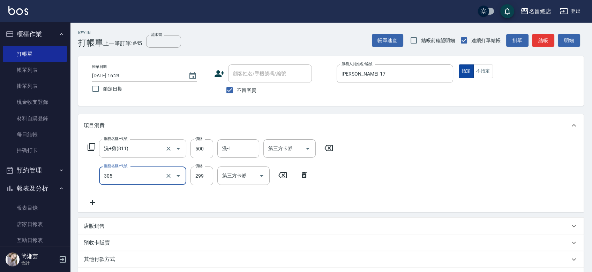
type input "剪髮(305)"
type input "50"
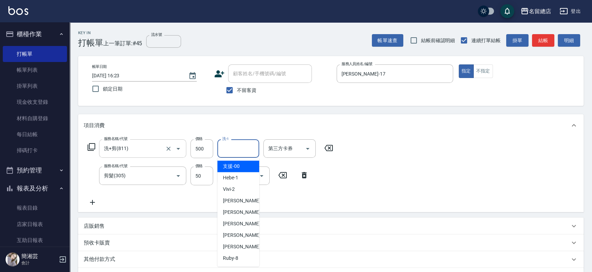
click at [246, 147] on input "洗-1" at bounding box center [238, 149] width 36 height 12
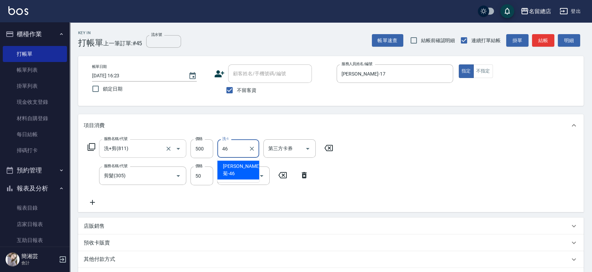
type input "[PERSON_NAME]菊-46"
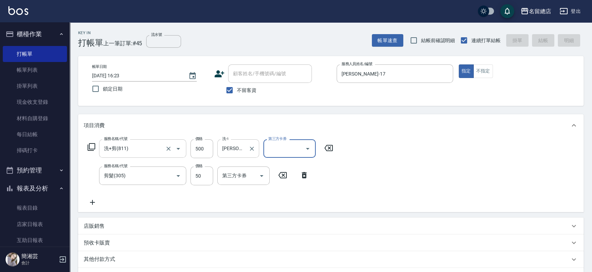
type input "[DATE] 16:24"
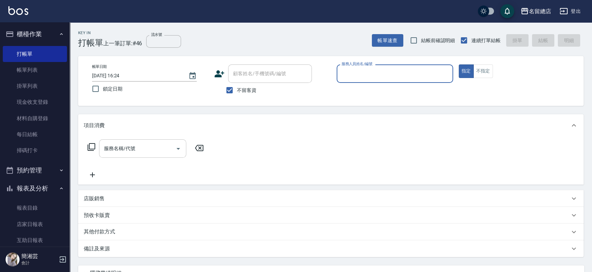
click at [241, 85] on div "顧客姓名/手機號碼/編號 顧客姓名/手機號碼/編號 不留客資" at bounding box center [272, 81] width 116 height 33
click at [237, 88] on span "不留客資" at bounding box center [247, 90] width 20 height 7
click at [237, 88] on input "不留客資" at bounding box center [229, 90] width 15 height 15
checkbox input "false"
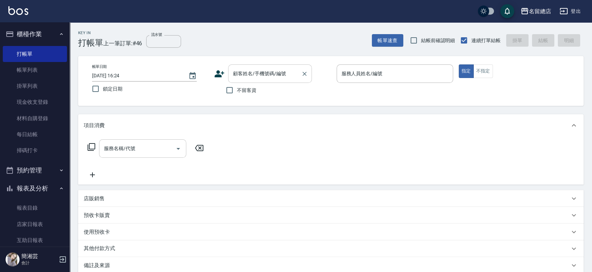
click at [244, 71] on div "顧客姓名/手機號碼/編號 顧客姓名/手機號碼/編號" at bounding box center [270, 74] width 84 height 18
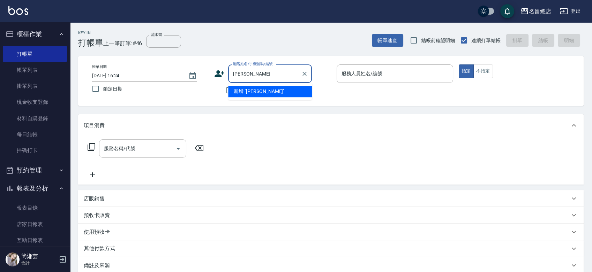
click at [260, 92] on li "新增 "[PERSON_NAME]"" at bounding box center [270, 92] width 84 height 12
type input "[PERSON_NAME]"
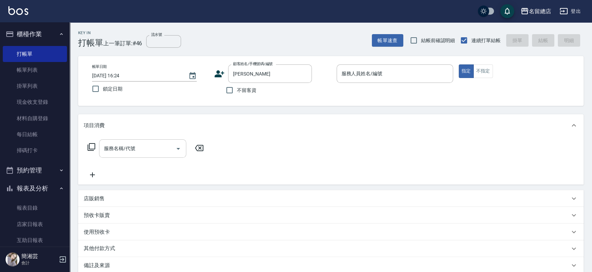
click at [220, 74] on icon at bounding box center [219, 74] width 10 height 10
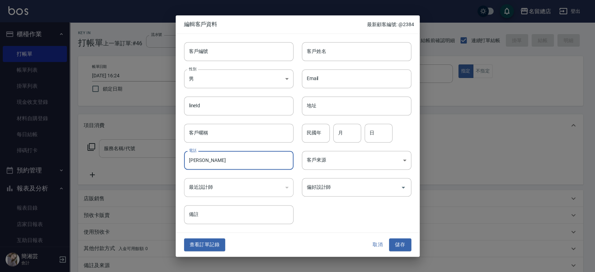
drag, startPoint x: 210, startPoint y: 157, endPoint x: 176, endPoint y: 164, distance: 35.2
click at [176, 164] on div "電話 [PERSON_NAME] 電話" at bounding box center [235, 156] width 118 height 27
type input "[PERSON_NAME]"
click at [329, 49] on input "客戶姓名" at bounding box center [357, 51] width 110 height 19
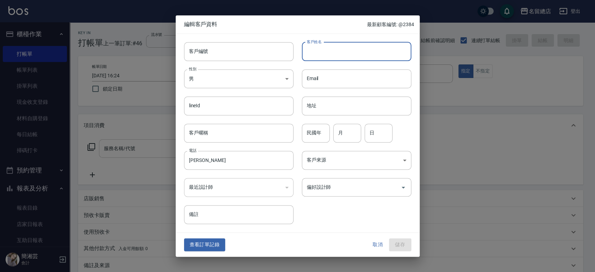
paste input "[PERSON_NAME]"
type input "[PERSON_NAME]"
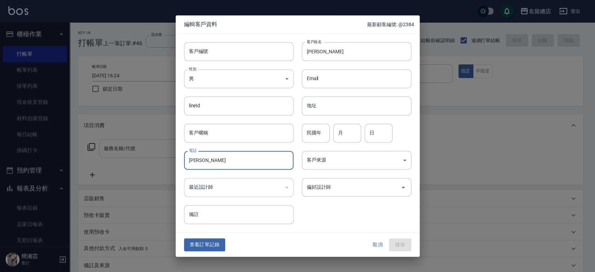
drag, startPoint x: 213, startPoint y: 159, endPoint x: 162, endPoint y: 164, distance: 50.8
click at [162, 164] on div "編輯客戶資料 最新顧客編號: @2384 客戶編號 客戶編號 客戶姓名 [PERSON_NAME] 客戶姓名 性別 男 [DEMOGRAPHIC_DATA] …" at bounding box center [297, 136] width 595 height 272
type input "0966634137"
click at [205, 76] on body "名留總店 登出 櫃檯作業 打帳單 帳單列表 掛單列表 現金收支登錄 材料自購登錄 每日結帳 掃碼打卡 預約管理 預約管理 單日預約紀錄 單週預約紀錄 報表及分…" at bounding box center [297, 175] width 595 height 350
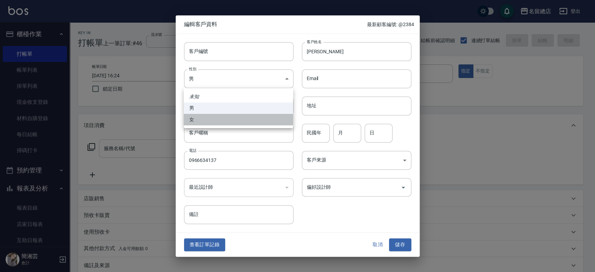
click at [213, 119] on li "女" at bounding box center [239, 120] width 110 height 12
type input "[DEMOGRAPHIC_DATA]"
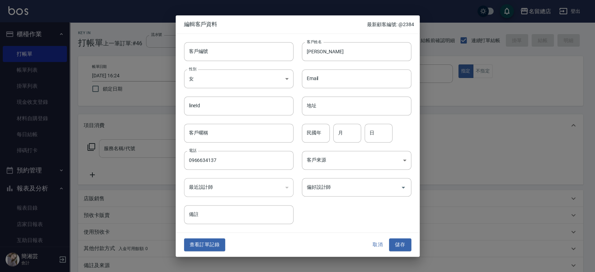
click at [331, 198] on div "客戶編號 客戶編號 客戶姓名 [PERSON_NAME] 客戶姓名 性別 女 [DEMOGRAPHIC_DATA] 性別 Email Email lineId…" at bounding box center [294, 129] width 236 height 191
click at [331, 187] on input "偏好設計師" at bounding box center [351, 187] width 93 height 12
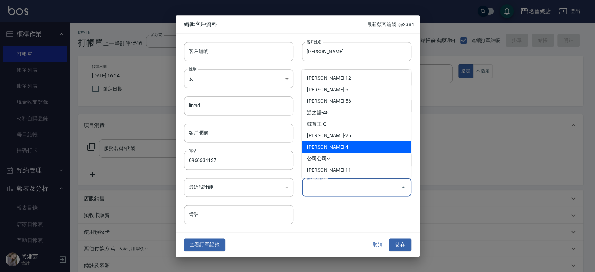
click at [324, 149] on li "[PERSON_NAME]-4" at bounding box center [357, 147] width 110 height 12
type input "黃素蓮"
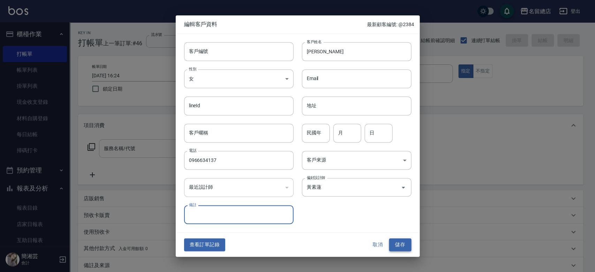
click at [396, 244] on button "儲存" at bounding box center [400, 245] width 22 height 13
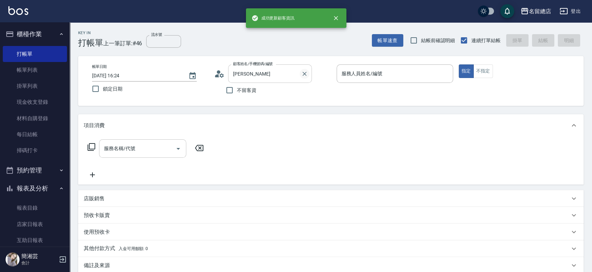
click at [304, 73] on icon "Clear" at bounding box center [304, 73] width 7 height 7
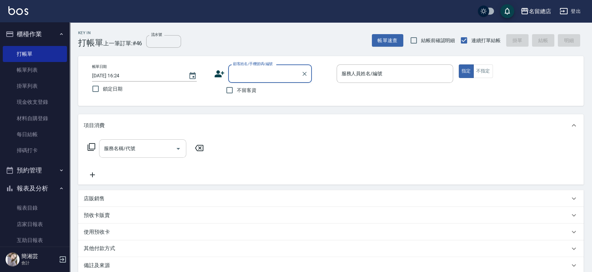
click at [279, 75] on input "顧客姓名/手機號碼/編號" at bounding box center [264, 74] width 67 height 12
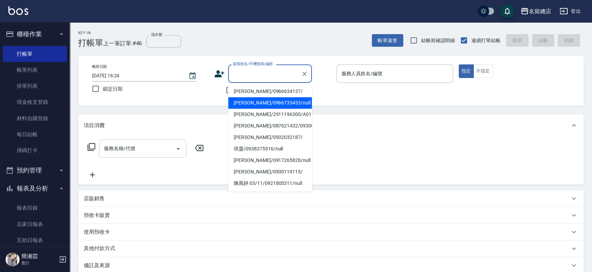
click at [251, 90] on li "[PERSON_NAME]/0966634137/" at bounding box center [270, 92] width 84 height 12
type input "[PERSON_NAME]/0966634137/"
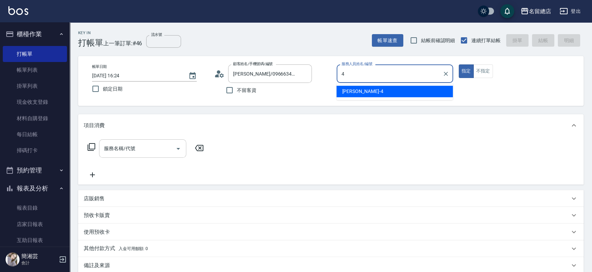
type input "[PERSON_NAME]-4"
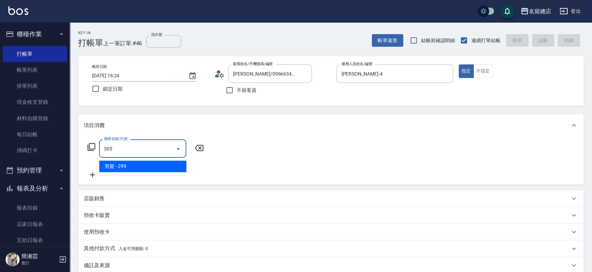
type input "剪髮(305)"
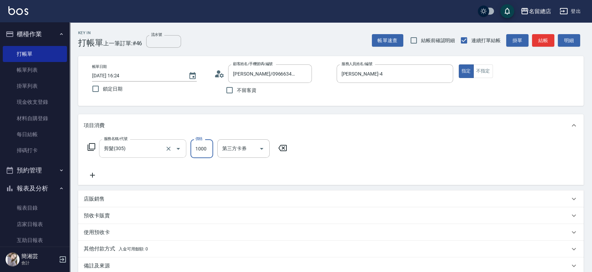
type input "1000"
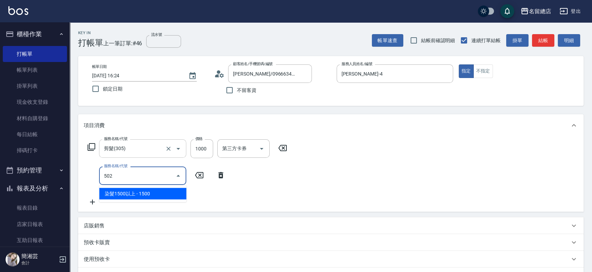
type input "染髮1500以上(502)"
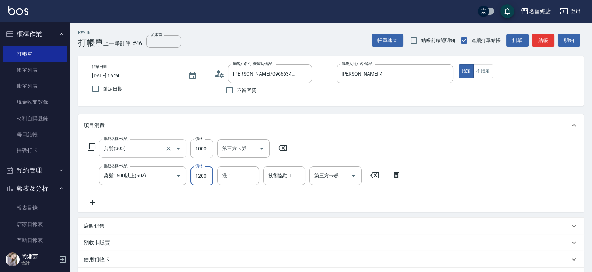
type input "1200"
type input "祥哥-98"
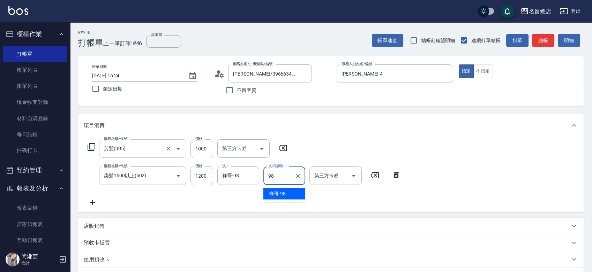
type input "祥哥-98"
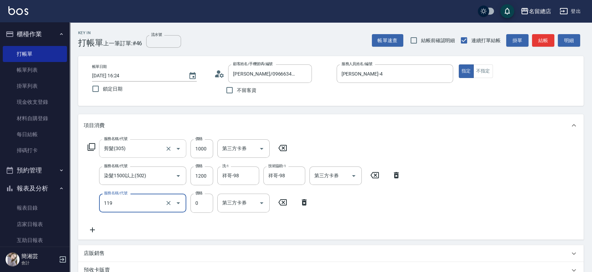
type input "頭皮蓋卡5點(119)"
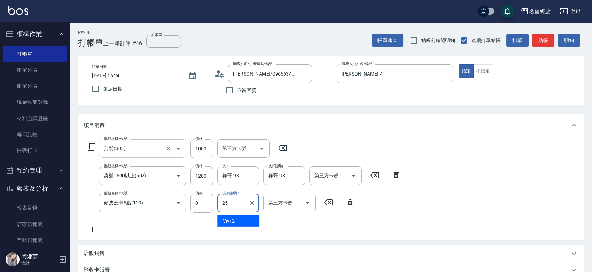
type input "[PERSON_NAME]-25"
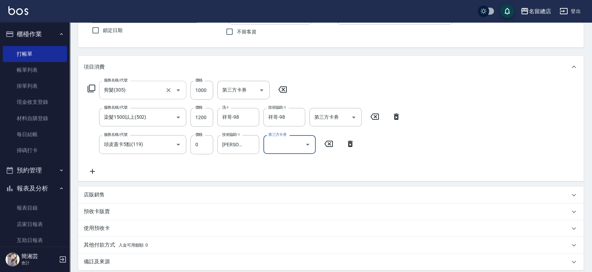
scroll to position [77, 0]
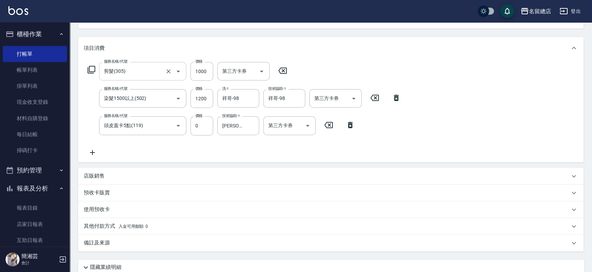
click at [105, 191] on p "預收卡販賣" at bounding box center [97, 192] width 26 height 7
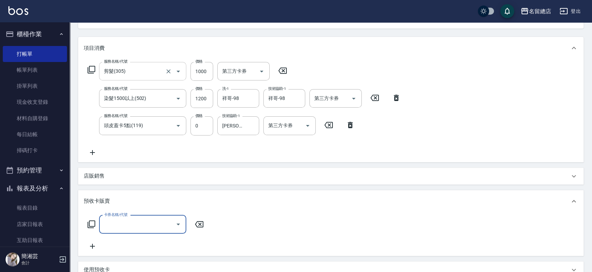
scroll to position [0, 0]
type input "二段自備卡(407)"
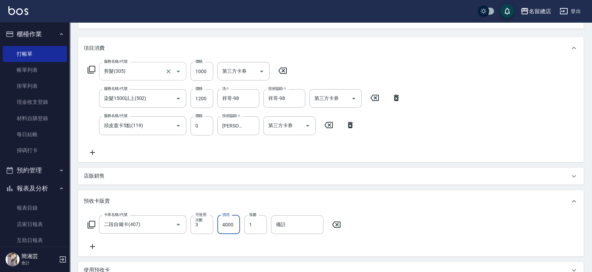
type input "4000"
type input "9225"
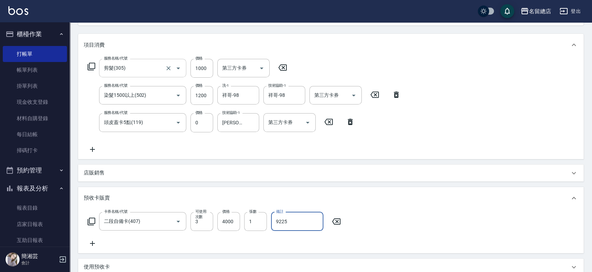
scroll to position [79, 0]
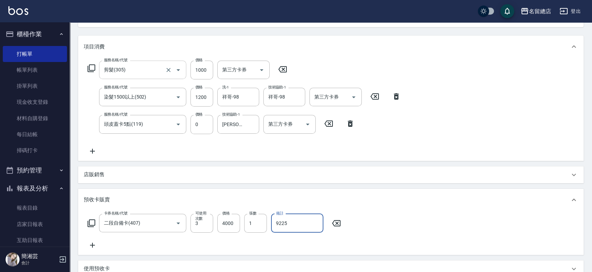
type input "[DATE] 16:28"
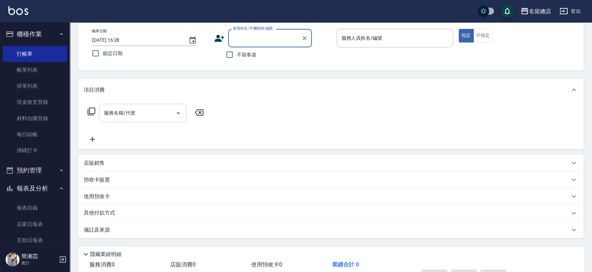
scroll to position [0, 0]
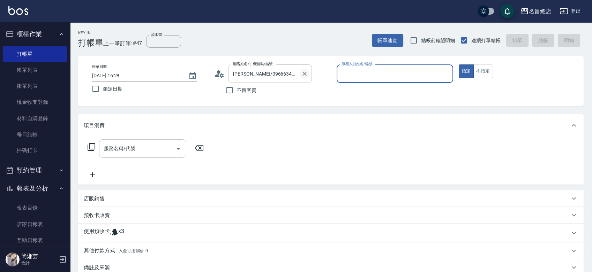
click at [307, 73] on icon "Clear" at bounding box center [304, 73] width 7 height 7
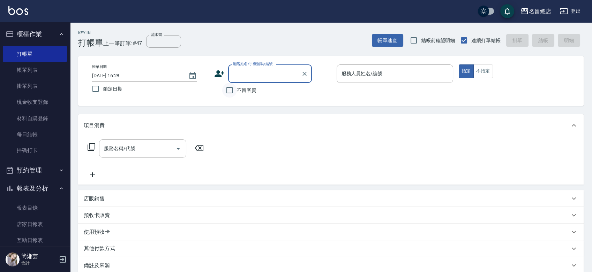
click at [234, 88] on input "不留客資" at bounding box center [229, 90] width 15 height 15
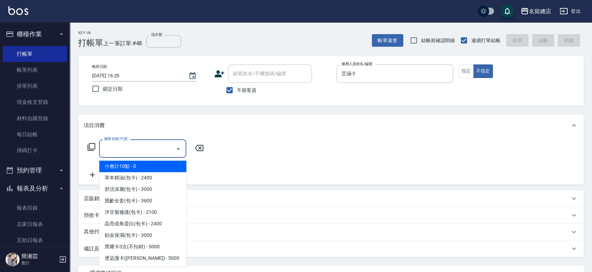
click at [134, 149] on input "服務名稱/代號" at bounding box center [137, 149] width 70 height 12
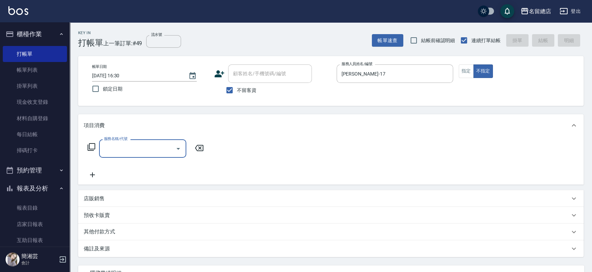
drag, startPoint x: 468, startPoint y: 67, endPoint x: 379, endPoint y: 95, distance: 93.1
click at [468, 67] on button "指定" at bounding box center [466, 72] width 15 height 14
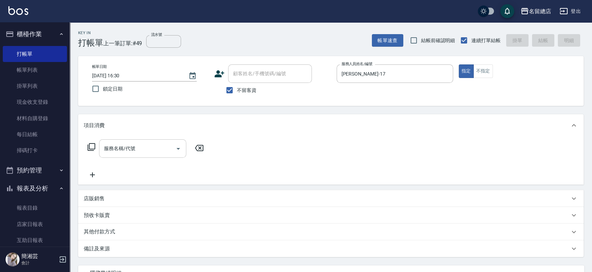
click at [156, 156] on div "服務名稱/代號" at bounding box center [142, 148] width 87 height 18
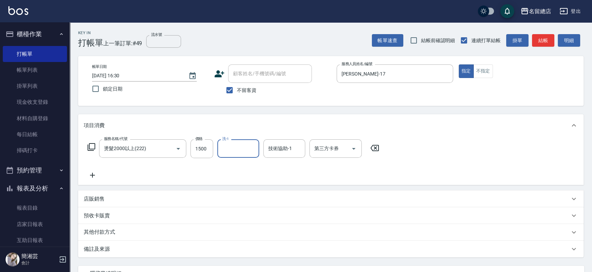
click at [168, 150] on icon "Clear" at bounding box center [168, 148] width 7 height 7
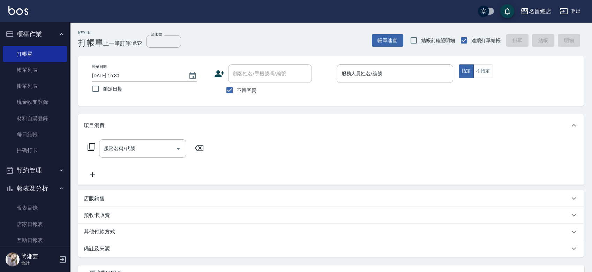
click at [247, 87] on span "不留客資" at bounding box center [247, 90] width 20 height 7
click at [237, 87] on input "不留客資" at bounding box center [229, 90] width 15 height 15
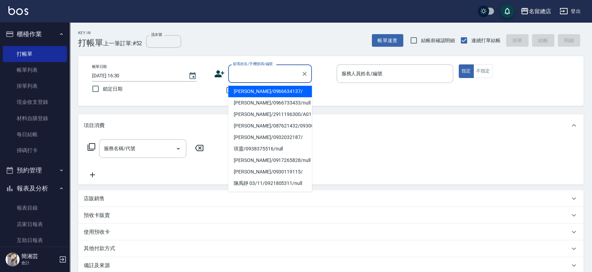
click at [255, 70] on input "顧客姓名/手機號碼/編號" at bounding box center [264, 74] width 67 height 12
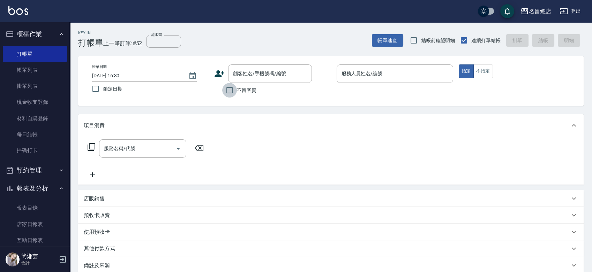
click at [223, 89] on input "不留客資" at bounding box center [229, 90] width 15 height 15
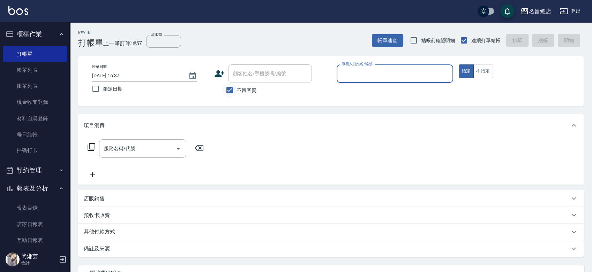
click at [234, 91] on input "不留客資" at bounding box center [229, 90] width 15 height 15
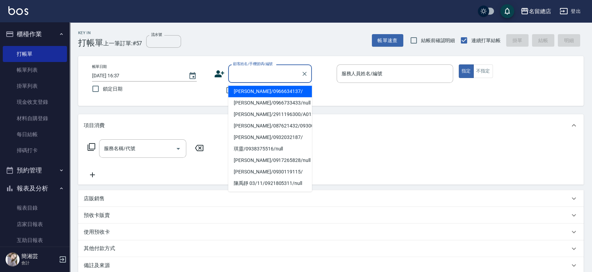
click at [236, 76] on input "顧客姓名/手機號碼/編號" at bounding box center [264, 74] width 67 height 12
click at [247, 92] on li "[PERSON_NAME]/0966634137/" at bounding box center [270, 92] width 84 height 12
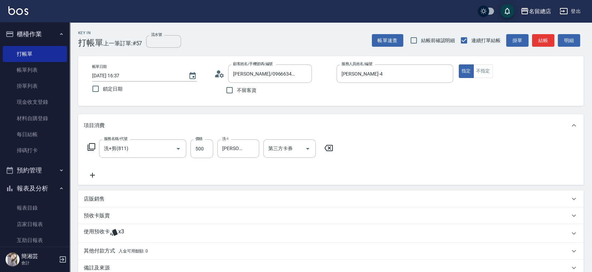
click at [491, 168] on div "服務名稱/代號 洗+剪(811) 服務名稱/代號 價格 500 價格 洗-1 [PERSON_NAME]菊-46 洗-1 第三方卡券 第三方卡券" at bounding box center [330, 161] width 505 height 48
click at [94, 174] on icon at bounding box center [92, 175] width 17 height 8
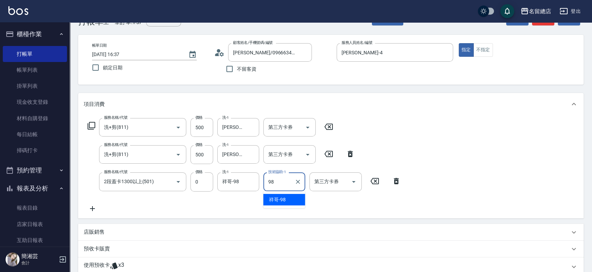
scroll to position [77, 0]
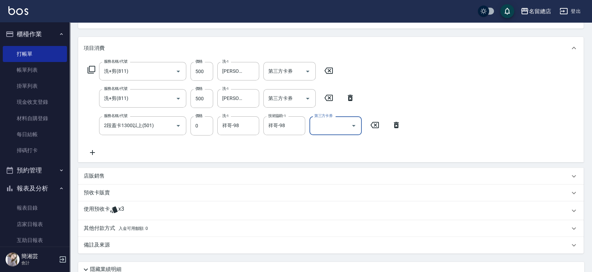
click at [129, 211] on div "使用預收卡 x3" at bounding box center [327, 211] width 486 height 10
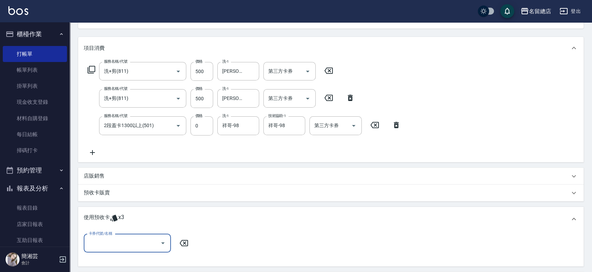
scroll to position [0, 0]
click at [131, 237] on input "卡券代號/名稱" at bounding box center [122, 243] width 70 height 12
drag, startPoint x: 134, startPoint y: 261, endPoint x: 145, endPoint y: 258, distance: 11.5
click at [135, 261] on div "二段自備卡 剩餘3張 9225" at bounding box center [127, 262] width 87 height 12
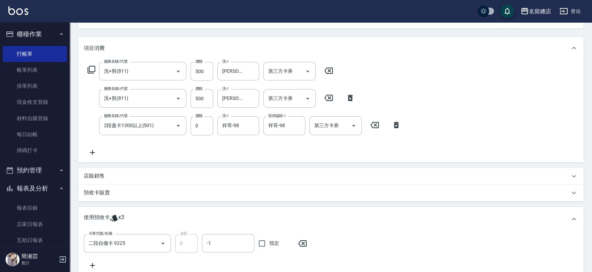
click at [270, 246] on span "指定" at bounding box center [274, 243] width 10 height 7
click at [269, 246] on input "指定" at bounding box center [262, 243] width 15 height 15
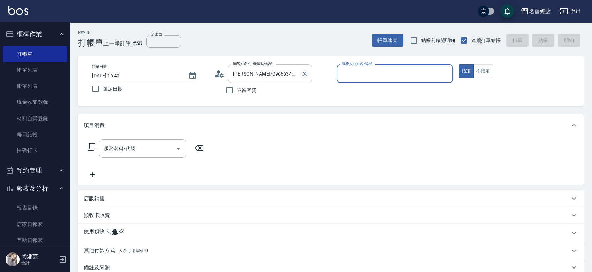
click at [302, 74] on icon "Clear" at bounding box center [304, 73] width 7 height 7
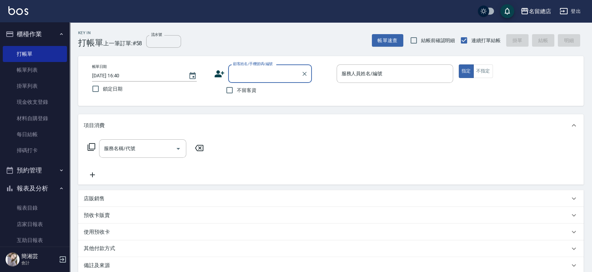
click at [243, 89] on span "不留客資" at bounding box center [247, 90] width 20 height 7
click at [237, 89] on input "不留客資" at bounding box center [229, 90] width 15 height 15
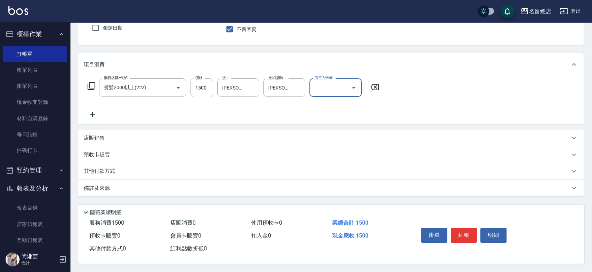
scroll to position [63, 0]
click at [95, 173] on p "其他付款方式" at bounding box center [101, 172] width 35 height 8
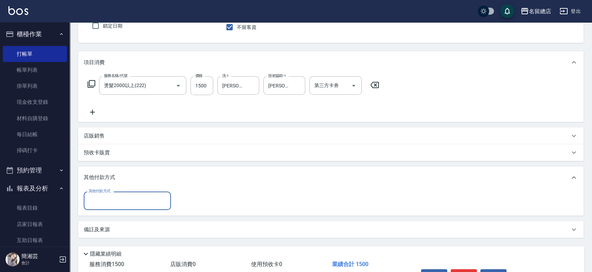
scroll to position [0, 0]
click at [100, 197] on input "其他付款方式" at bounding box center [127, 201] width 81 height 12
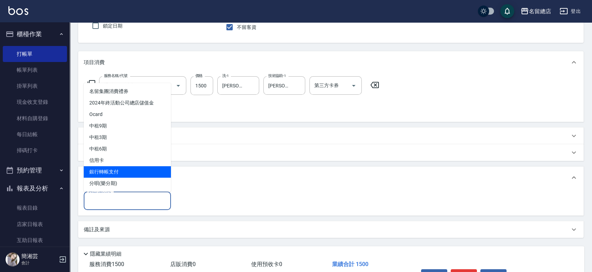
drag, startPoint x: 103, startPoint y: 175, endPoint x: 99, endPoint y: 169, distance: 6.1
click at [103, 175] on span "銀行轉帳支付" at bounding box center [127, 172] width 87 height 12
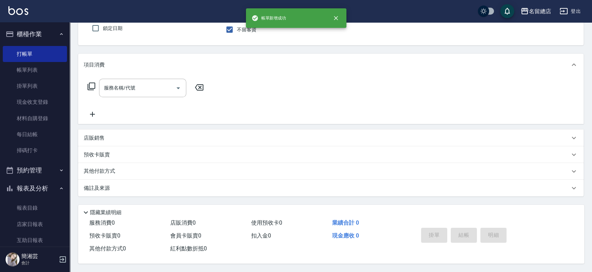
scroll to position [63, 0]
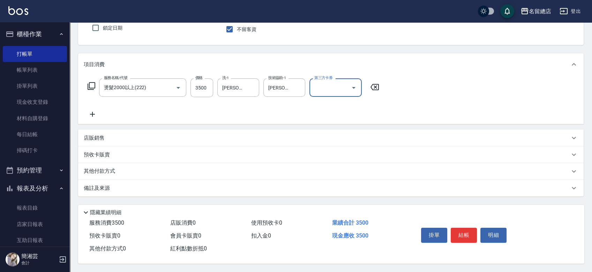
click at [100, 168] on p "其他付款方式" at bounding box center [101, 172] width 35 height 8
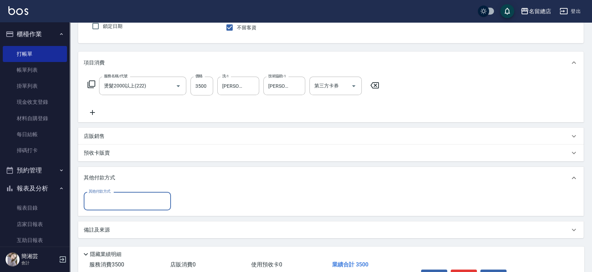
scroll to position [0, 0]
click at [103, 205] on input "其他付款方式" at bounding box center [127, 201] width 81 height 12
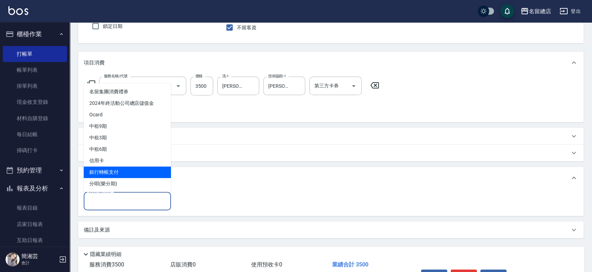
click at [107, 169] on span "銀行轉帳支付" at bounding box center [127, 173] width 87 height 12
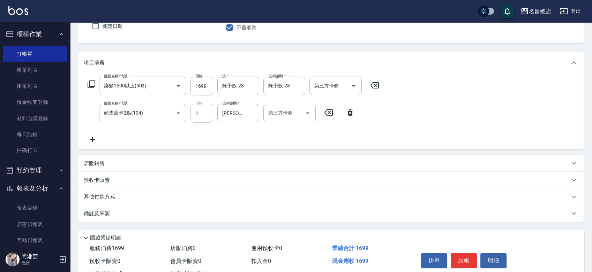
click at [108, 195] on p "其他付款方式" at bounding box center [101, 197] width 35 height 8
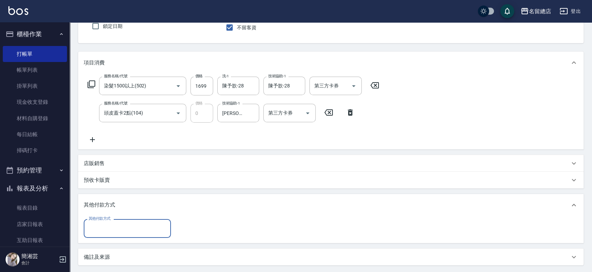
click at [109, 231] on input "其他付款方式" at bounding box center [127, 228] width 81 height 12
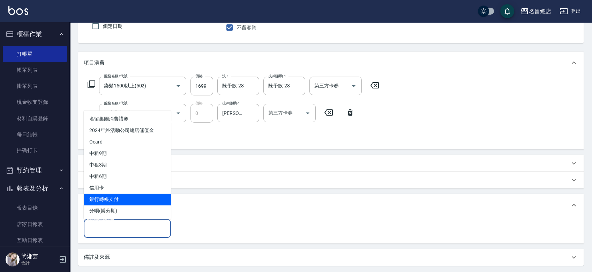
click at [108, 199] on span "銀行轉帳支付" at bounding box center [127, 200] width 87 height 12
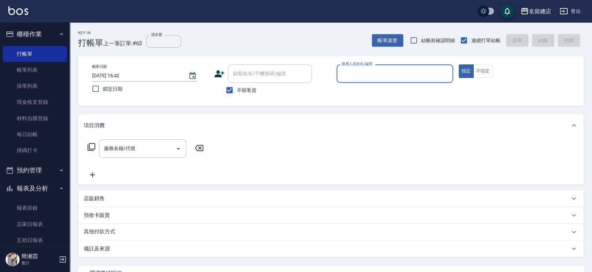
click at [226, 93] on input "不留客資" at bounding box center [229, 90] width 15 height 15
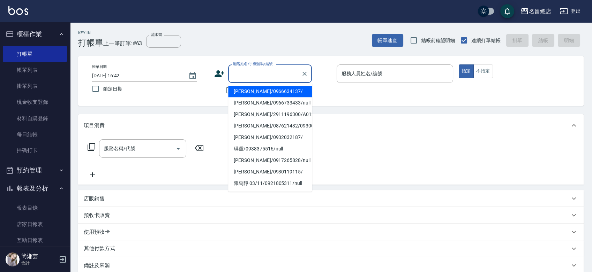
click at [240, 69] on div "顧客姓名/手機號碼/編號 顧客姓名/手機號碼/編號" at bounding box center [270, 74] width 84 height 18
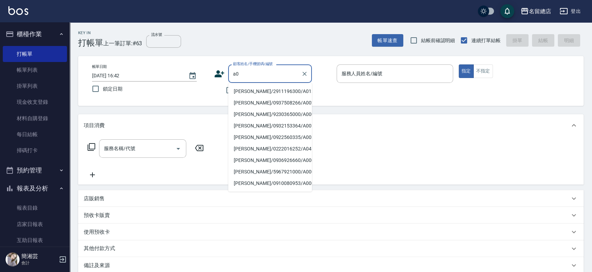
click at [240, 87] on li "[PERSON_NAME]/2911196300/A013" at bounding box center [270, 92] width 84 height 12
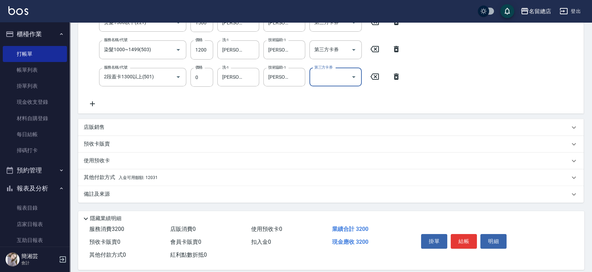
scroll to position [155, 0]
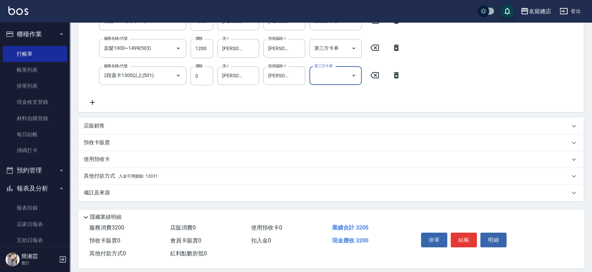
click at [101, 172] on div "其他付款方式 入金可用餘額: 12031" at bounding box center [330, 176] width 505 height 17
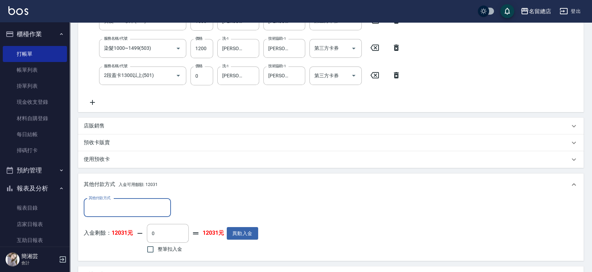
scroll to position [0, 0]
click at [153, 250] on input "整筆扣入金" at bounding box center [150, 249] width 15 height 15
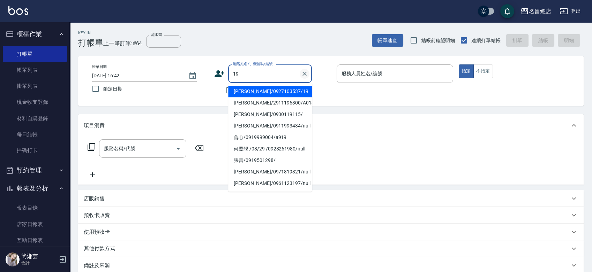
drag, startPoint x: 306, startPoint y: 73, endPoint x: 301, endPoint y: 73, distance: 4.9
click at [307, 73] on icon "Clear" at bounding box center [304, 73] width 7 height 7
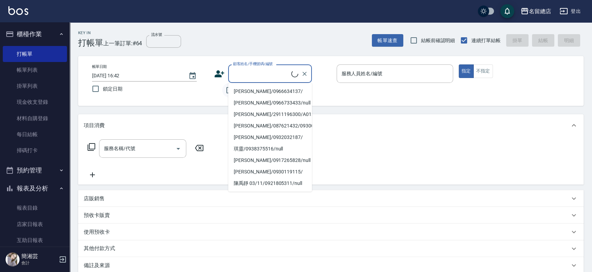
click at [225, 91] on input "不留客資" at bounding box center [229, 90] width 15 height 15
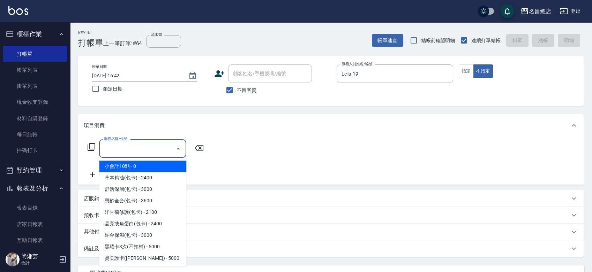
click at [143, 150] on input "服務名稱/代號" at bounding box center [137, 149] width 70 height 12
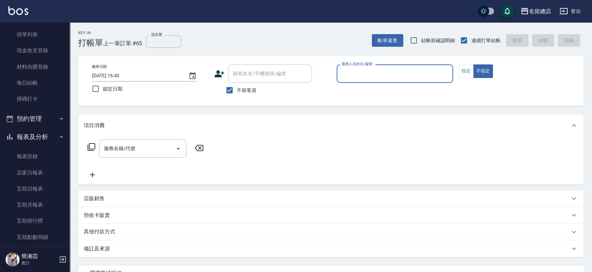
scroll to position [116, 0]
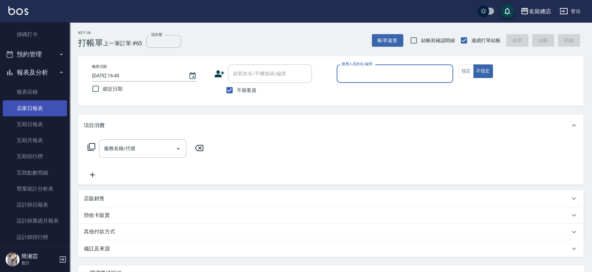
click at [38, 105] on link "店家日報表" at bounding box center [35, 108] width 64 height 16
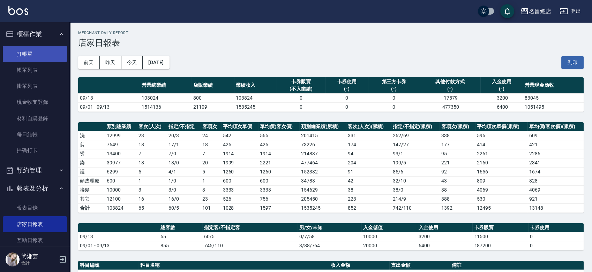
click at [30, 50] on link "打帳單" at bounding box center [35, 54] width 64 height 16
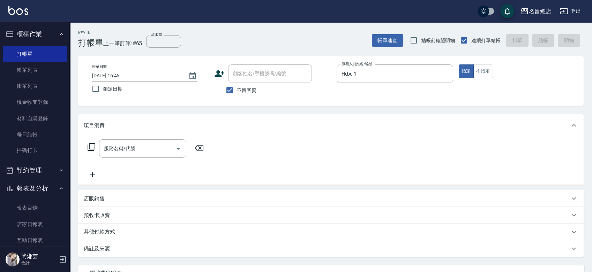
click at [127, 146] on input "服務名稱/代號" at bounding box center [137, 149] width 70 height 12
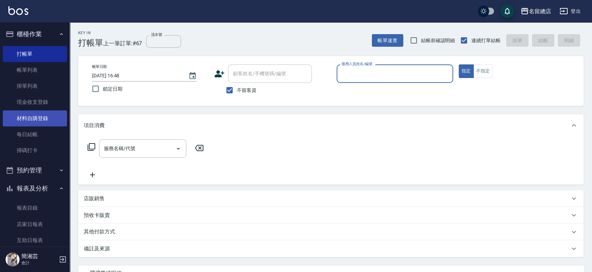
click at [44, 117] on link "材料自購登錄" at bounding box center [35, 119] width 64 height 16
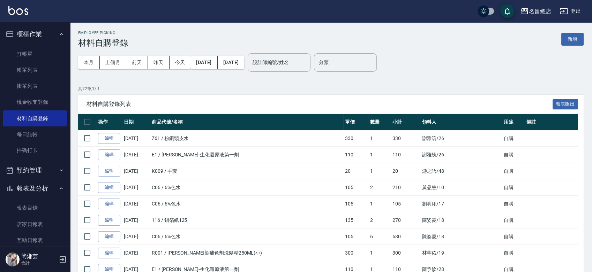
click at [559, 38] on div "Employee Picking 材料自購登錄 新增" at bounding box center [330, 39] width 505 height 17
click at [572, 38] on button "新增" at bounding box center [572, 39] width 22 height 13
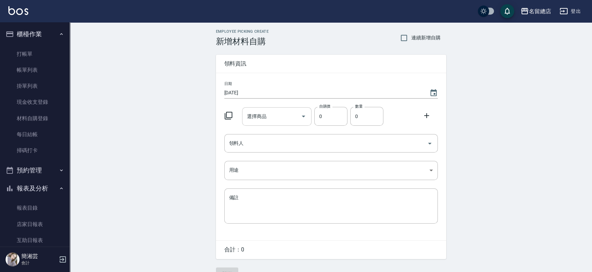
click at [257, 118] on input "選擇商品" at bounding box center [271, 117] width 53 height 12
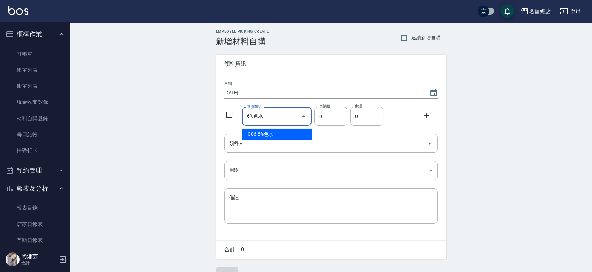
click at [279, 134] on li "C06 6%色水" at bounding box center [276, 135] width 69 height 12
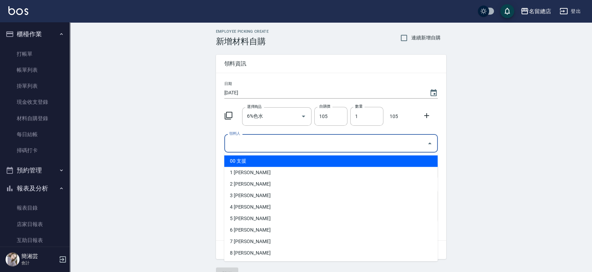
click at [277, 143] on input "領料人" at bounding box center [325, 143] width 197 height 12
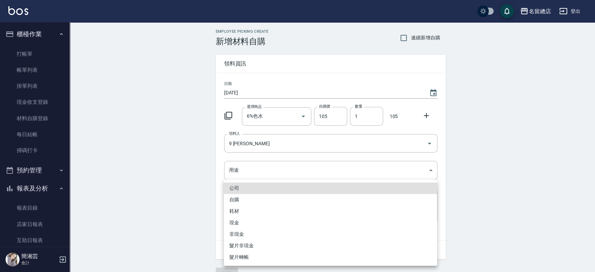
click at [243, 200] on li "自購" at bounding box center [330, 200] width 213 height 12
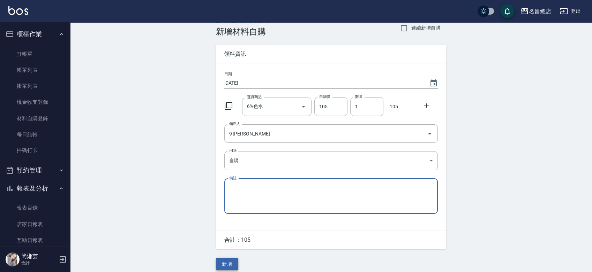
scroll to position [15, 0]
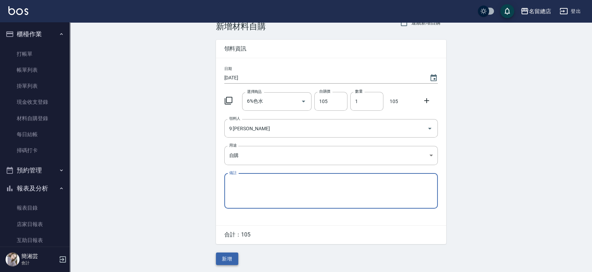
click at [220, 264] on button "新增" at bounding box center [227, 259] width 22 height 13
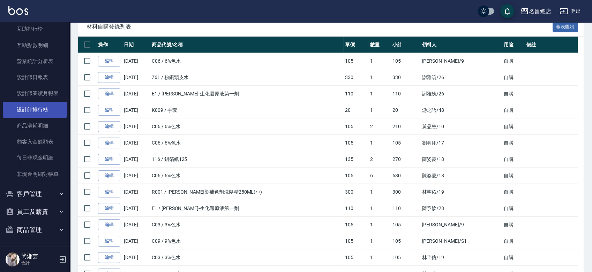
scroll to position [205, 0]
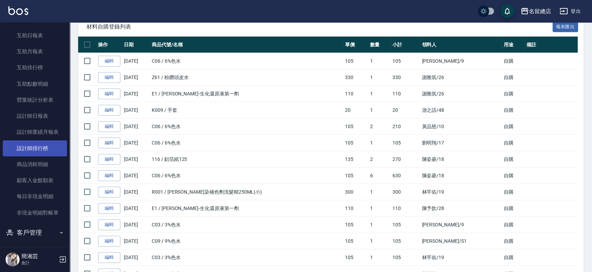
click at [36, 150] on link "設計師排行榜" at bounding box center [35, 149] width 64 height 16
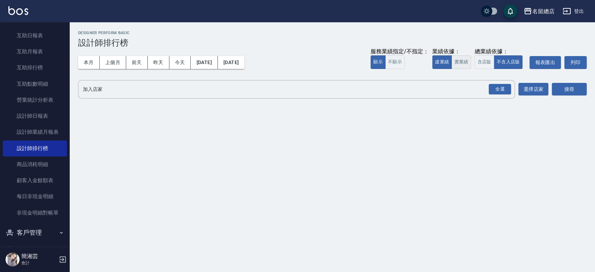
drag, startPoint x: 463, startPoint y: 63, endPoint x: 466, endPoint y: 66, distance: 4.5
click at [463, 64] on button "實業績" at bounding box center [462, 62] width 20 height 14
drag, startPoint x: 503, startPoint y: 91, endPoint x: 528, endPoint y: 88, distance: 25.0
click at [503, 91] on div "全選" at bounding box center [500, 89] width 22 height 11
click at [572, 87] on button "搜尋" at bounding box center [569, 89] width 35 height 13
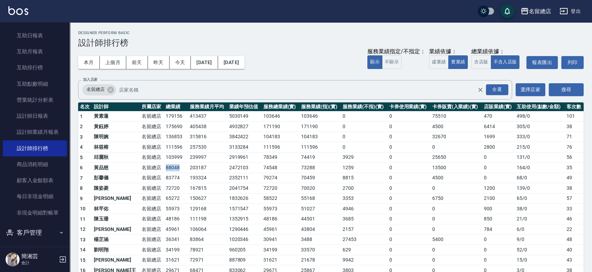
drag, startPoint x: 147, startPoint y: 169, endPoint x: 162, endPoint y: 169, distance: 15.0
click at [164, 169] on td "88048" at bounding box center [176, 168] width 24 height 10
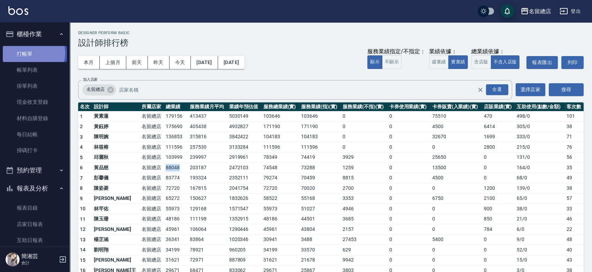
click at [32, 53] on link "打帳單" at bounding box center [35, 54] width 64 height 16
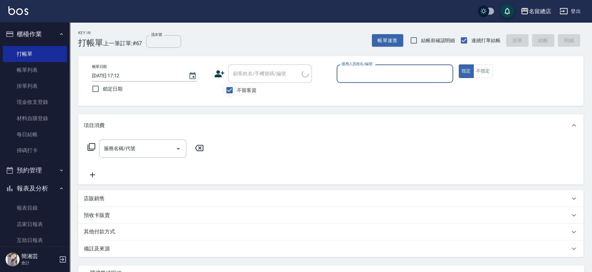
click at [236, 89] on input "不留客資" at bounding box center [229, 90] width 15 height 15
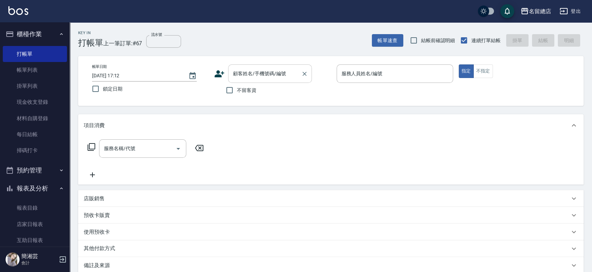
click at [255, 72] on input "顧客姓名/手機號碼/編號" at bounding box center [264, 74] width 67 height 12
click at [265, 69] on input "[PERSON_NAME]" at bounding box center [264, 74] width 67 height 12
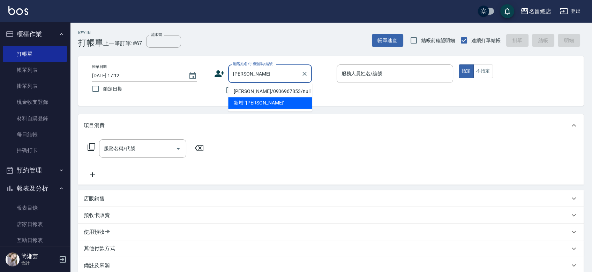
click at [241, 90] on li "[PERSON_NAME]/0936967853/null" at bounding box center [270, 92] width 84 height 12
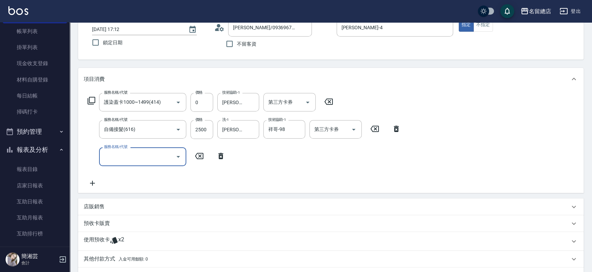
scroll to position [77, 0]
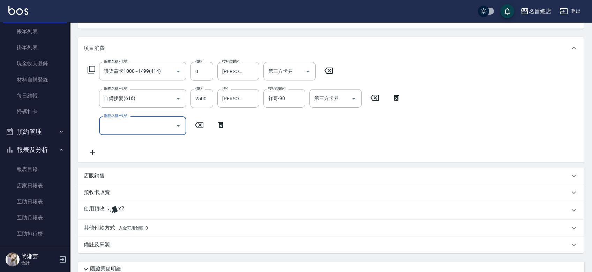
click at [109, 192] on p "預收卡販賣" at bounding box center [97, 192] width 26 height 7
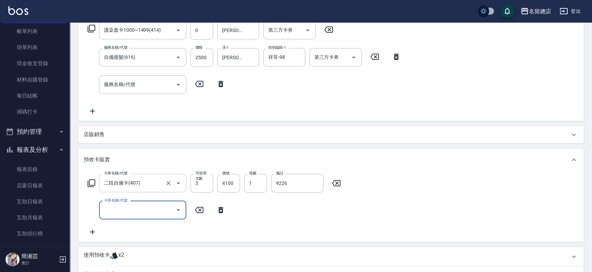
scroll to position [224, 0]
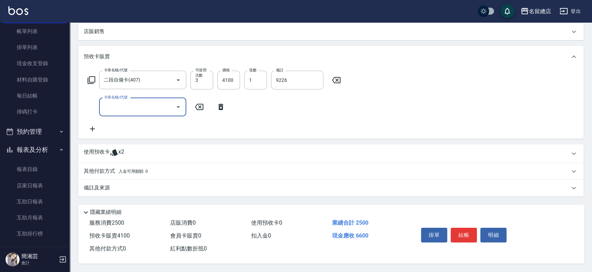
drag, startPoint x: 221, startPoint y: 105, endPoint x: 212, endPoint y: 124, distance: 21.8
click at [221, 104] on icon at bounding box center [220, 107] width 5 height 6
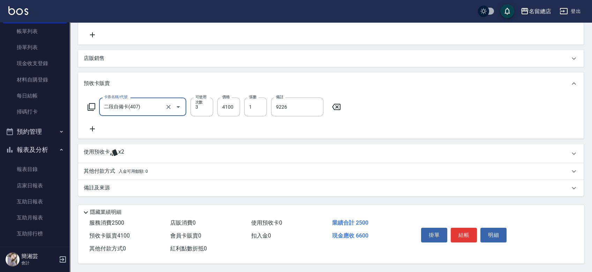
scroll to position [197, 0]
click at [141, 150] on div "使用預收卡 x2" at bounding box center [327, 154] width 486 height 10
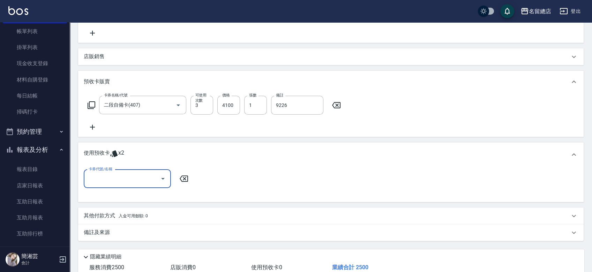
scroll to position [0, 0]
click at [141, 179] on input "卡券代號/名稱" at bounding box center [122, 179] width 70 height 12
click at [151, 198] on div "護染卡 剩餘2張 9041" at bounding box center [127, 197] width 87 height 12
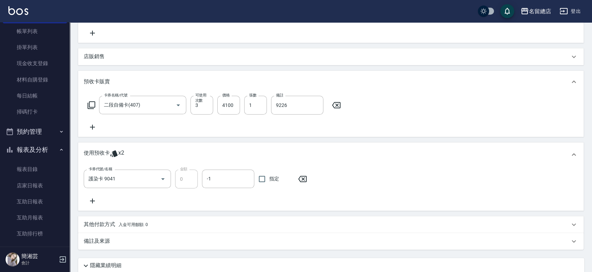
click at [271, 178] on span "指定" at bounding box center [274, 178] width 10 height 7
click at [269, 178] on input "指定" at bounding box center [262, 179] width 15 height 15
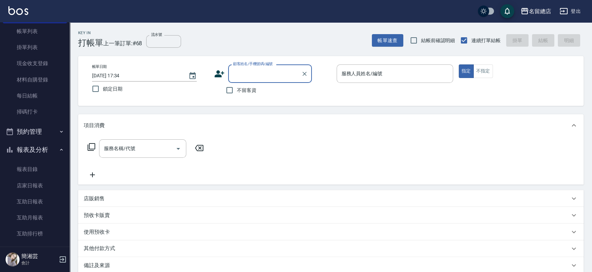
click at [237, 89] on span "不留客資" at bounding box center [247, 90] width 20 height 7
click at [237, 89] on input "不留客資" at bounding box center [229, 90] width 15 height 15
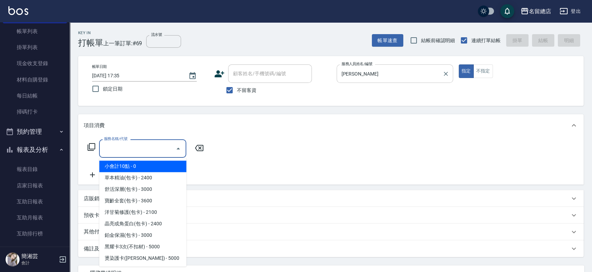
click at [449, 73] on button "Clear" at bounding box center [446, 74] width 10 height 10
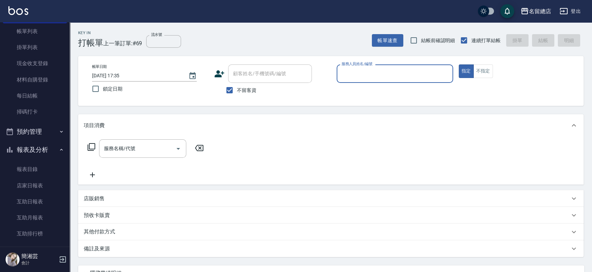
click at [333, 167] on div "服務名稱/代號 服務名稱/代號" at bounding box center [330, 161] width 505 height 48
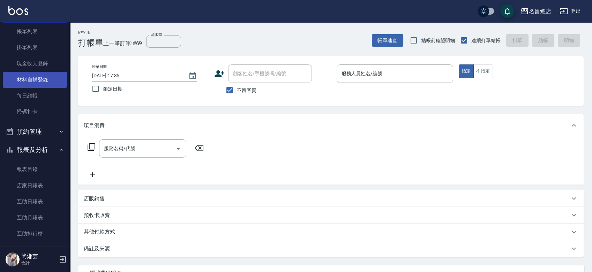
click at [22, 82] on link "材料自購登錄" at bounding box center [35, 80] width 64 height 16
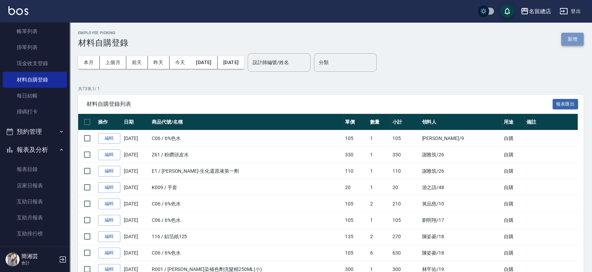
click at [582, 41] on button "新增" at bounding box center [572, 39] width 22 height 13
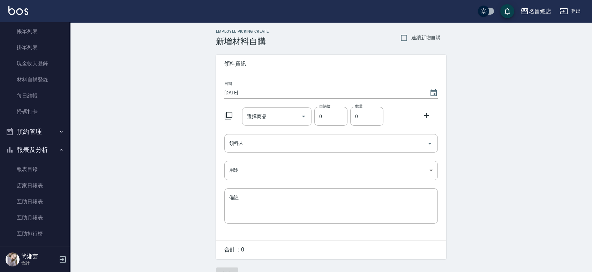
click at [285, 116] on input "選擇商品" at bounding box center [271, 117] width 53 height 12
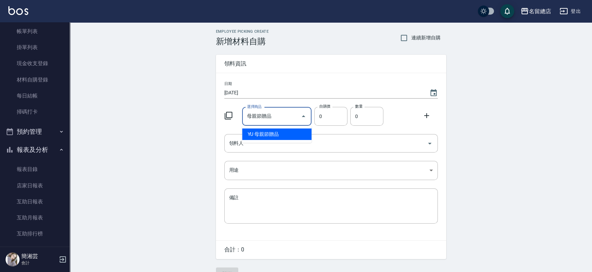
drag, startPoint x: 293, startPoint y: 115, endPoint x: 215, endPoint y: 115, distance: 78.1
click at [215, 115] on div "Employee Picking Create 新增材料自購 連續新增自購 領料資訊 日期 [DATE] 選擇商品 母親節贈品 選擇商品 自購價 0 自購價 …" at bounding box center [331, 154] width 244 height 265
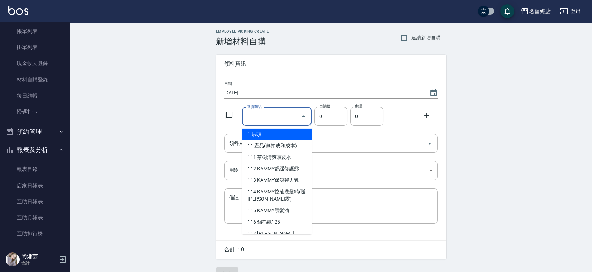
click at [247, 117] on input "選擇商品" at bounding box center [271, 117] width 53 height 12
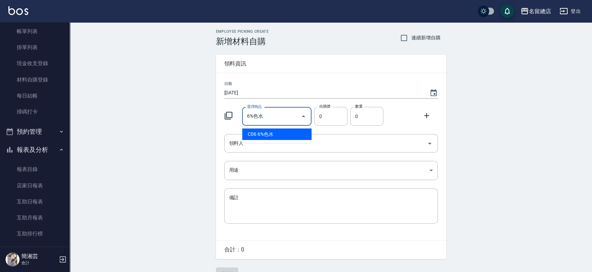
click at [271, 138] on li "C06 6%色水" at bounding box center [276, 135] width 69 height 12
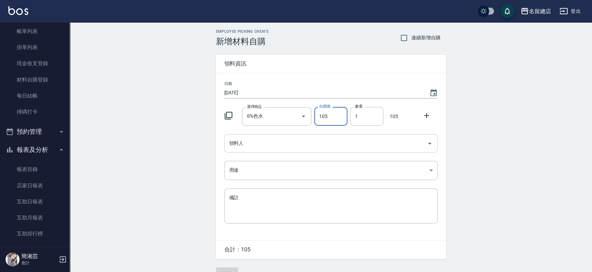
click at [269, 142] on input "領料人" at bounding box center [325, 143] width 197 height 12
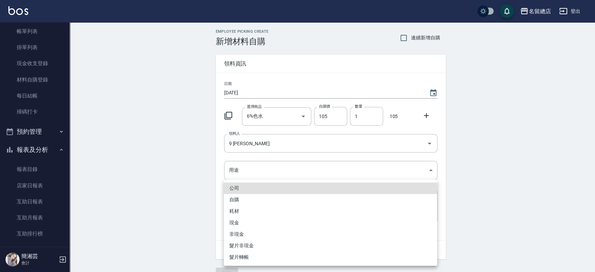
click at [244, 197] on li "自購" at bounding box center [330, 200] width 213 height 12
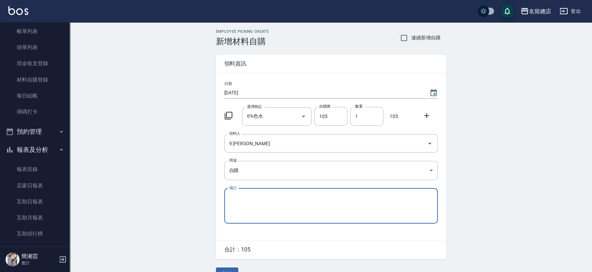
scroll to position [15, 0]
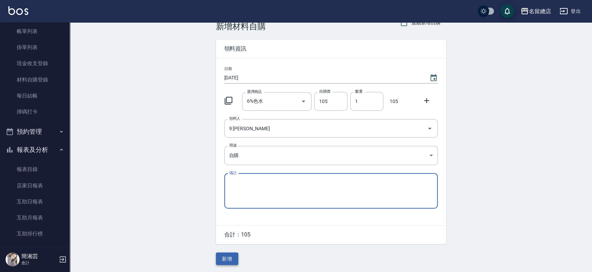
click at [236, 264] on button "新增" at bounding box center [227, 259] width 22 height 13
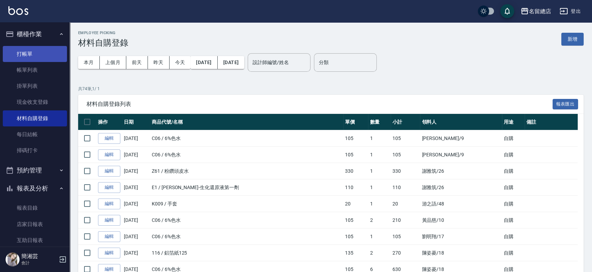
click at [33, 50] on link "打帳單" at bounding box center [35, 54] width 64 height 16
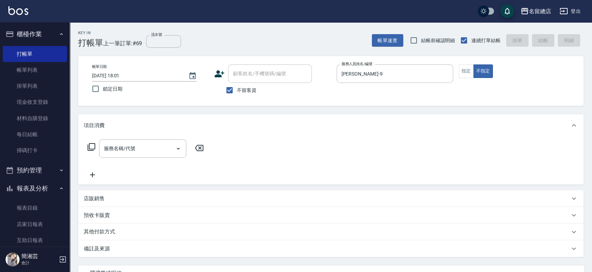
click at [133, 151] on input "服務名稱/代號" at bounding box center [137, 149] width 70 height 12
click at [144, 146] on input "服務名稱/代號" at bounding box center [137, 149] width 70 height 12
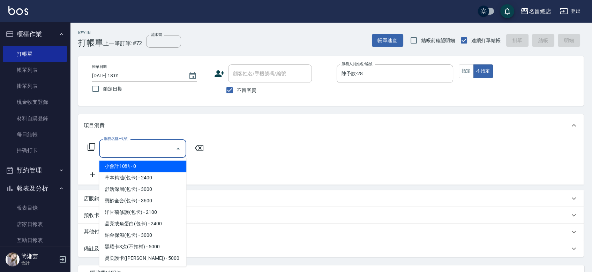
click at [148, 153] on input "服務名稱/代號" at bounding box center [137, 149] width 70 height 12
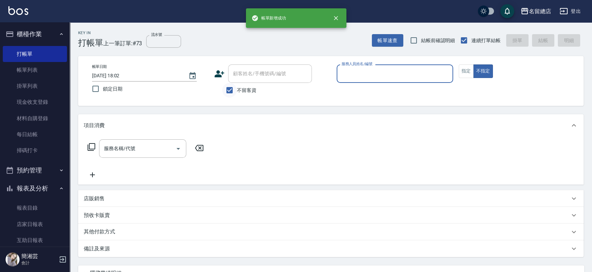
drag, startPoint x: 225, startPoint y: 90, endPoint x: 228, endPoint y: 86, distance: 4.4
click at [224, 90] on input "不留客資" at bounding box center [229, 90] width 15 height 15
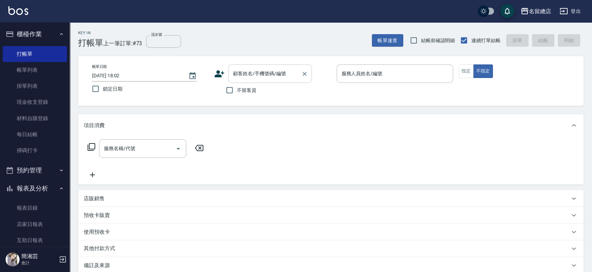
click at [235, 80] on div "顧客姓名/手機號碼/編號" at bounding box center [270, 74] width 84 height 18
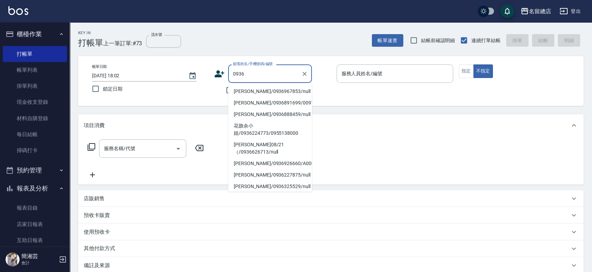
click at [266, 88] on li "[PERSON_NAME]/0936967853/null" at bounding box center [270, 92] width 84 height 12
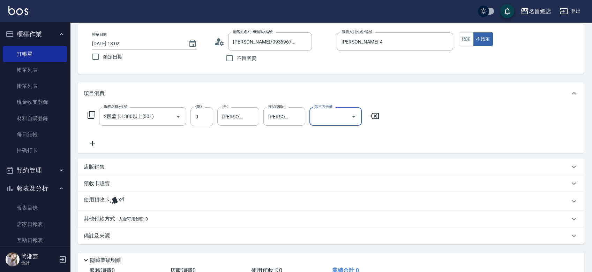
scroll to position [77, 0]
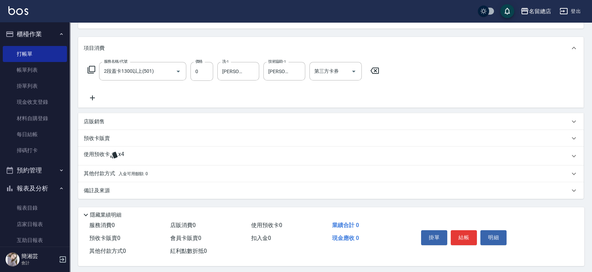
click at [123, 157] on span "x4" at bounding box center [121, 156] width 6 height 10
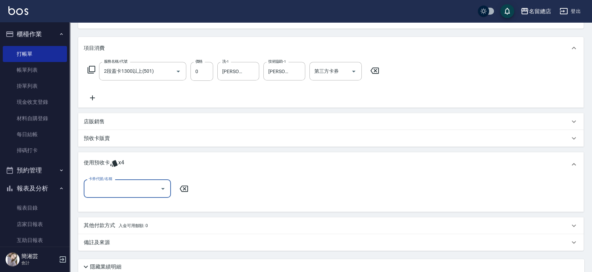
scroll to position [0, 0]
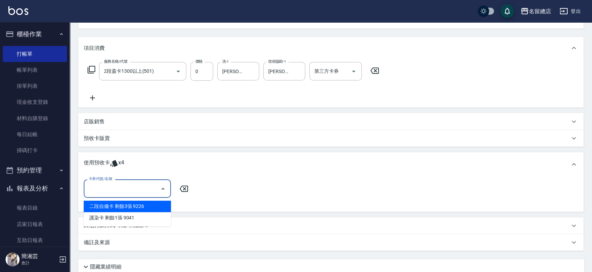
click at [114, 186] on input "卡券代號/名稱" at bounding box center [122, 189] width 70 height 12
click at [137, 204] on div "二段自備卡 剩餘3張 9226" at bounding box center [127, 207] width 87 height 12
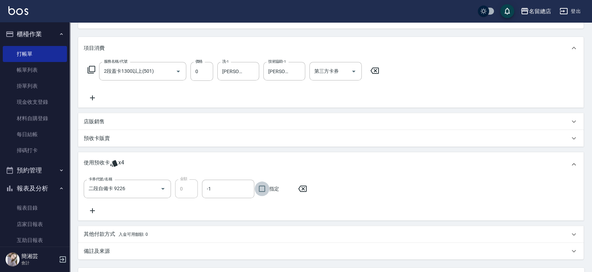
click at [256, 191] on input "指定" at bounding box center [262, 189] width 15 height 15
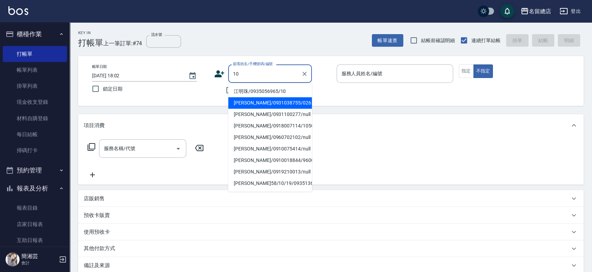
drag, startPoint x: 307, startPoint y: 67, endPoint x: 305, endPoint y: 71, distance: 5.1
click at [307, 67] on div at bounding box center [304, 74] width 9 height 18
click at [304, 73] on icon "Clear" at bounding box center [304, 74] width 4 height 4
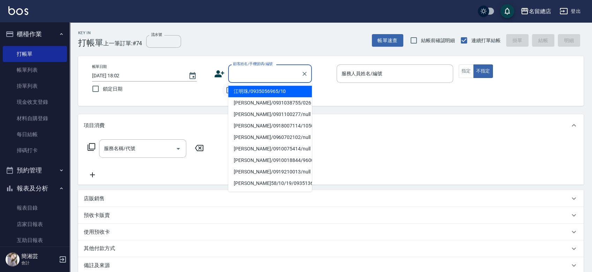
click at [226, 88] on input "不留客資" at bounding box center [229, 90] width 15 height 15
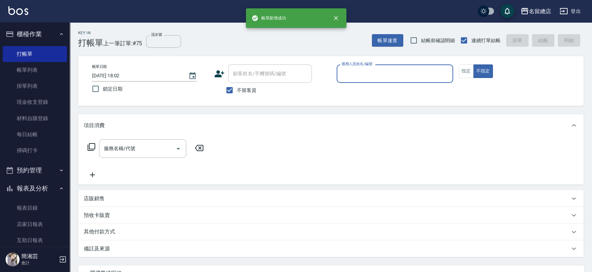
drag, startPoint x: 49, startPoint y: 72, endPoint x: 558, endPoint y: 2, distance: 514.0
click at [49, 72] on link "帳單列表" at bounding box center [35, 70] width 64 height 16
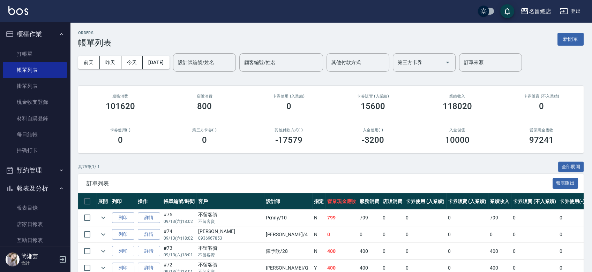
scroll to position [127, 0]
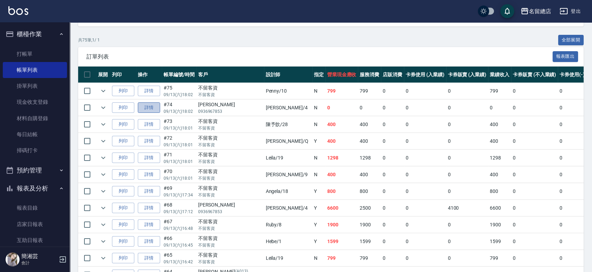
click at [152, 108] on link "詳情" at bounding box center [149, 108] width 22 height 11
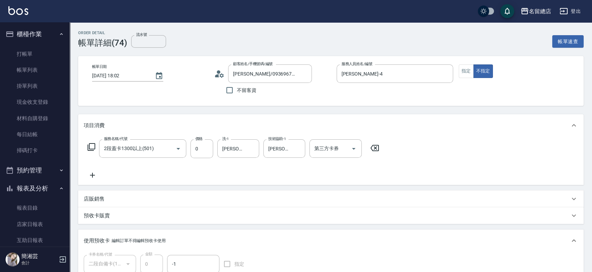
click at [461, 69] on button "指定" at bounding box center [466, 72] width 15 height 14
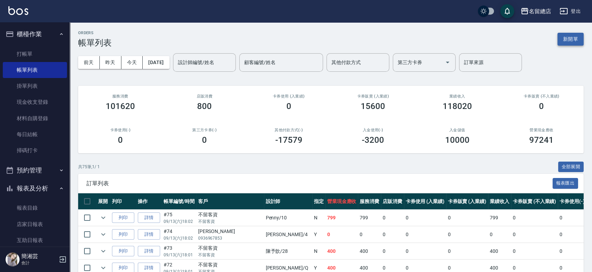
click at [567, 37] on button "新開單" at bounding box center [570, 39] width 26 height 13
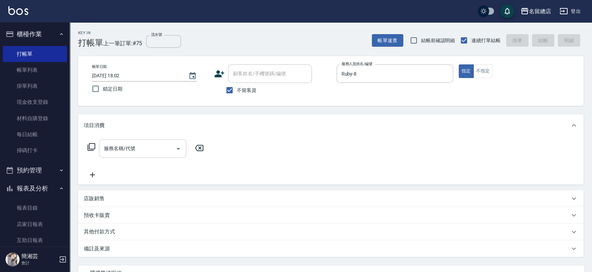
click at [122, 148] on input "服務名稱/代號" at bounding box center [137, 149] width 70 height 12
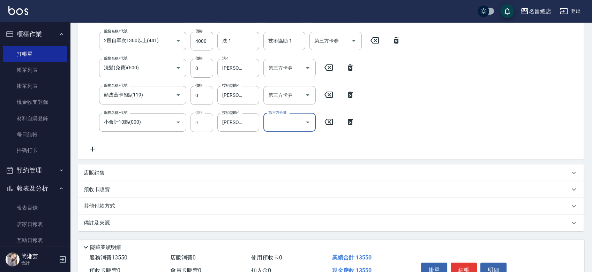
scroll to position [226, 0]
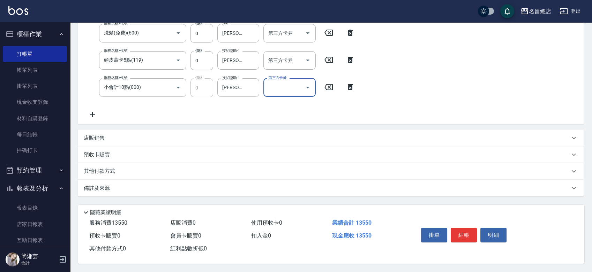
click at [135, 163] on div "其他付款方式" at bounding box center [330, 171] width 505 height 17
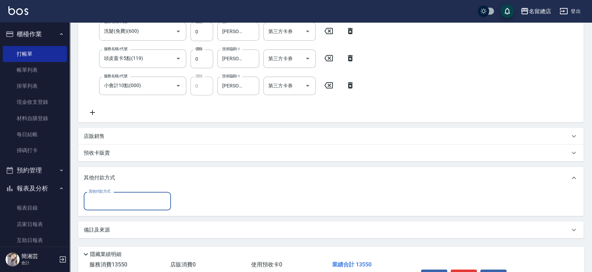
scroll to position [0, 0]
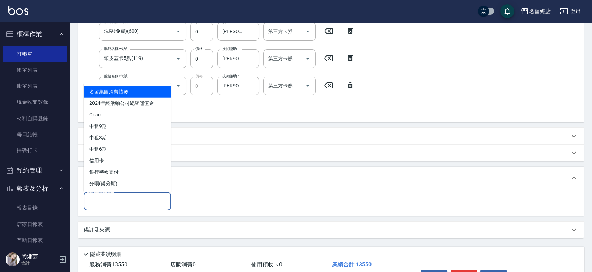
click at [138, 199] on input "其他付款方式" at bounding box center [127, 201] width 81 height 12
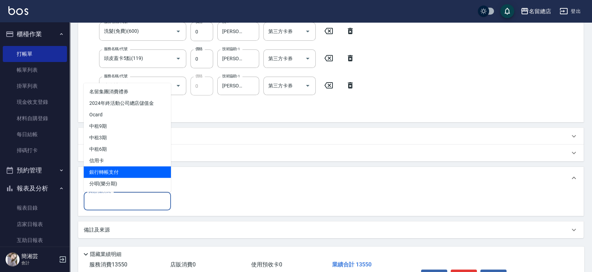
click at [119, 172] on span "銀行轉帳支付" at bounding box center [127, 172] width 87 height 12
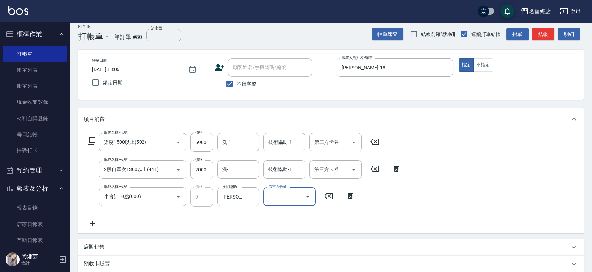
scroll to position [118, 0]
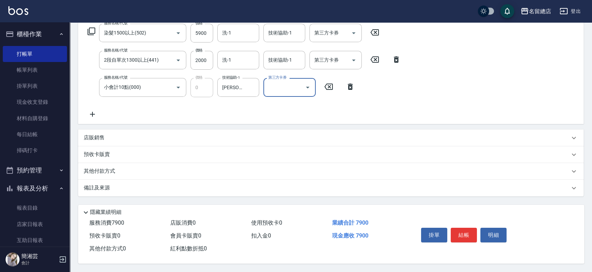
click at [108, 172] on p "其他付款方式" at bounding box center [101, 172] width 35 height 8
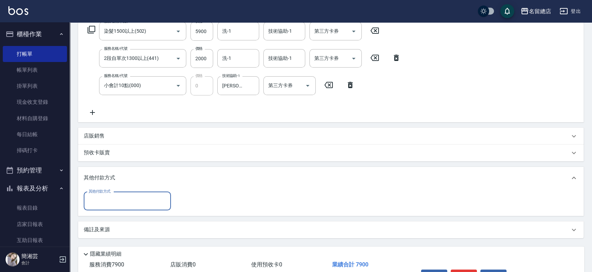
scroll to position [0, 0]
drag, startPoint x: 114, startPoint y: 199, endPoint x: 115, endPoint y: 195, distance: 5.0
click at [115, 197] on input "其他付款方式" at bounding box center [127, 201] width 81 height 12
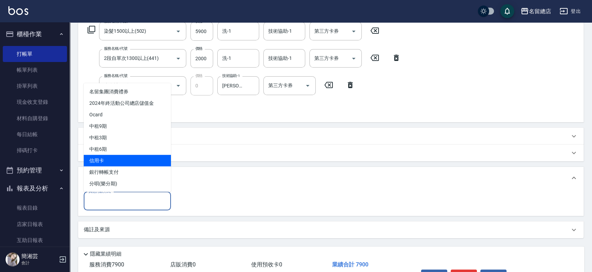
click at [122, 161] on span "信用卡" at bounding box center [127, 161] width 87 height 12
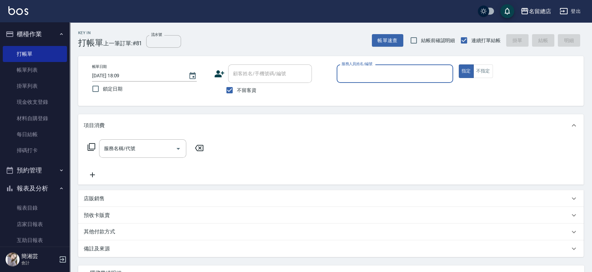
click at [240, 90] on span "不留客資" at bounding box center [247, 90] width 20 height 7
click at [237, 90] on input "不留客資" at bounding box center [229, 90] width 15 height 15
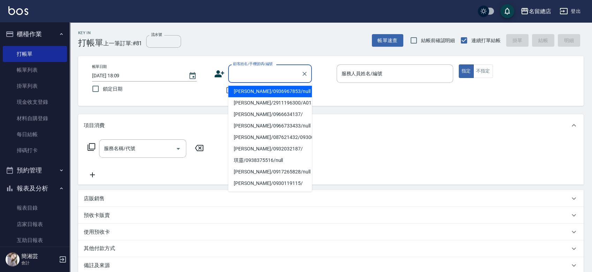
click at [243, 75] on input "顧客姓名/手機號碼/編號" at bounding box center [264, 74] width 67 height 12
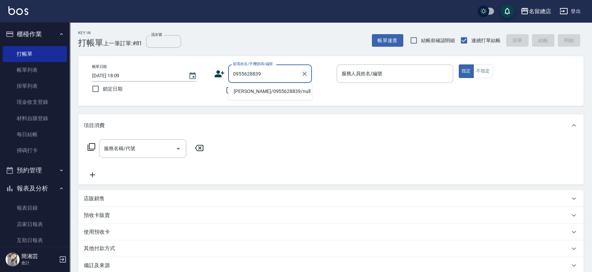
click at [306, 77] on icon "Clear" at bounding box center [304, 73] width 7 height 7
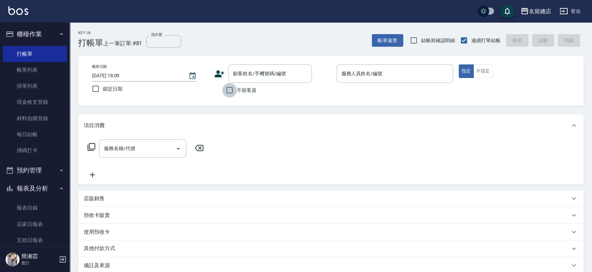
click at [223, 90] on input "不留客資" at bounding box center [229, 90] width 15 height 15
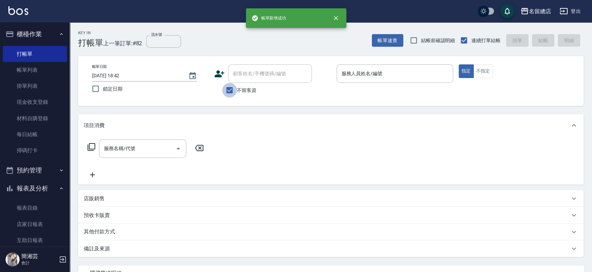
click at [229, 87] on input "不留客資" at bounding box center [229, 90] width 15 height 15
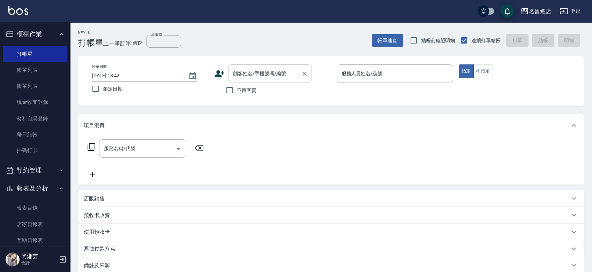
click at [237, 76] on input "顧客姓名/手機號碼/編號" at bounding box center [264, 74] width 67 height 12
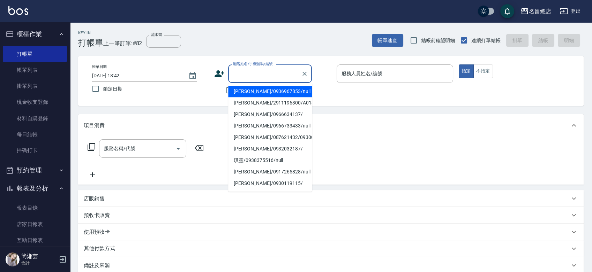
drag, startPoint x: 331, startPoint y: 85, endPoint x: 296, endPoint y: 68, distance: 39.1
click at [331, 84] on div "帳單日期 [DATE] 18:42 鎖定日期 顧客姓名/手機號碼/編號 顧客姓名/手機號碼/編號 不留客資 服務人員姓名/編號 服務人員姓名/編號 指定 不指定" at bounding box center [330, 81] width 489 height 33
click at [268, 75] on input "顧客姓名/手機號碼/編號" at bounding box center [264, 74] width 67 height 12
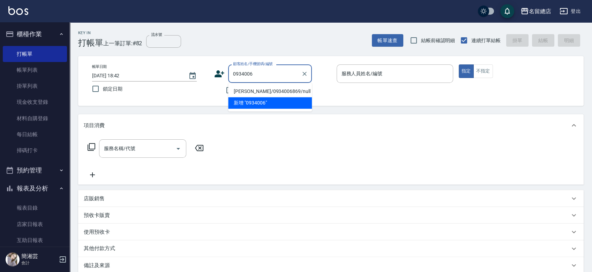
click at [264, 92] on li "[PERSON_NAME]/0934006869/null" at bounding box center [270, 92] width 84 height 12
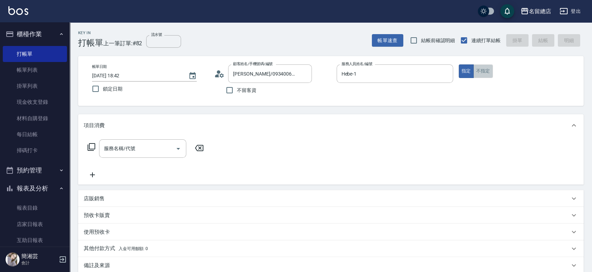
click at [482, 69] on button "不指定" at bounding box center [483, 72] width 20 height 14
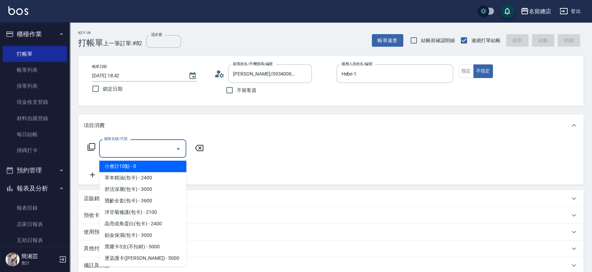
click at [114, 152] on input "服務名稱/代號" at bounding box center [137, 149] width 70 height 12
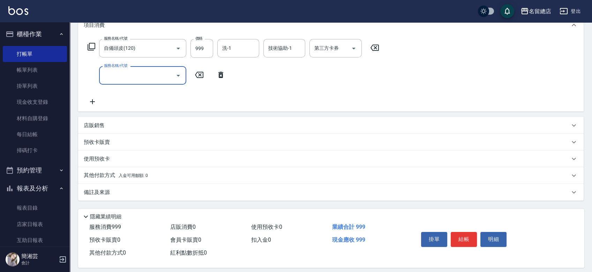
scroll to position [107, 0]
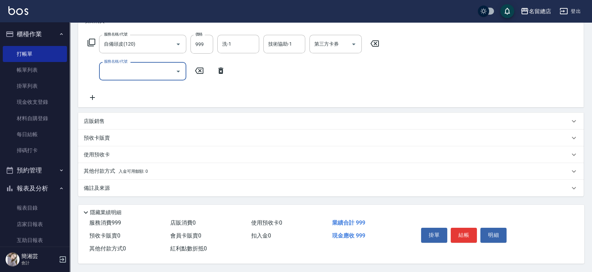
click at [138, 135] on div "預收卡販賣" at bounding box center [327, 138] width 486 height 7
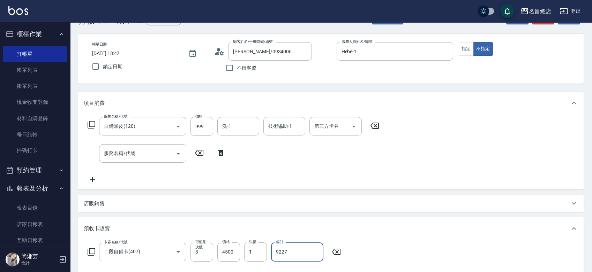
scroll to position [0, 0]
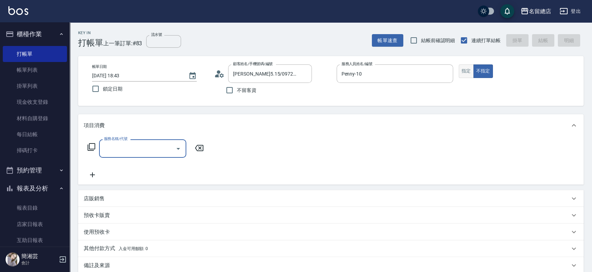
click at [461, 71] on button "指定" at bounding box center [466, 72] width 15 height 14
click at [128, 150] on input "服務名稱/代號" at bounding box center [137, 149] width 70 height 12
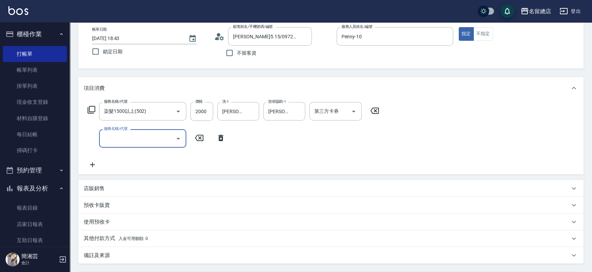
scroll to position [77, 0]
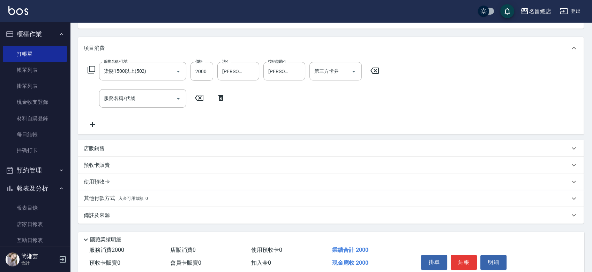
click at [100, 169] on div "預收卡販賣" at bounding box center [330, 165] width 505 height 17
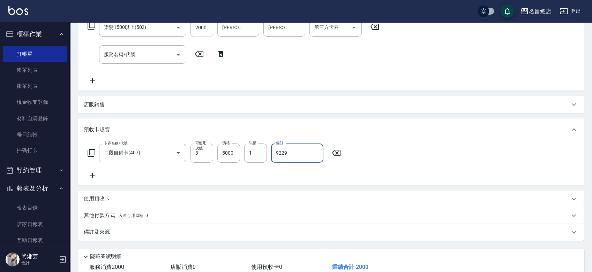
scroll to position [167, 0]
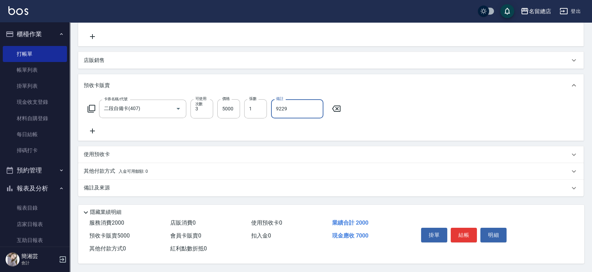
click at [104, 165] on div "其他付款方式 入金可用餘額: 0" at bounding box center [330, 171] width 505 height 17
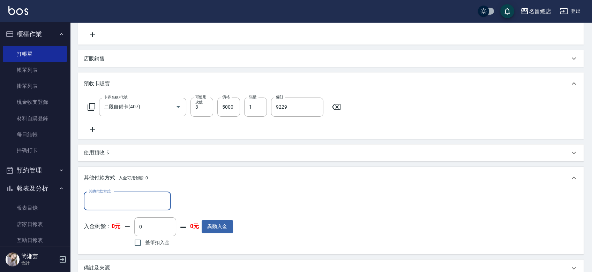
scroll to position [0, 0]
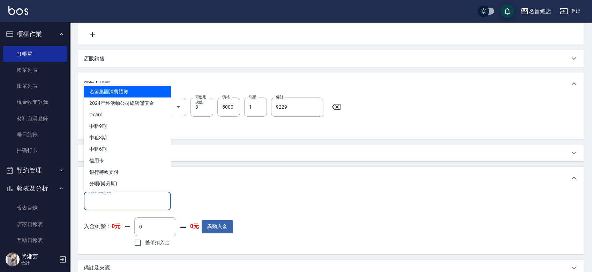
click at [120, 197] on input "其他付款方式" at bounding box center [127, 201] width 81 height 12
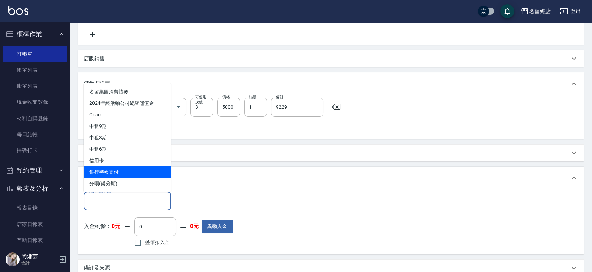
click at [122, 169] on span "銀行轉帳支付" at bounding box center [127, 172] width 87 height 12
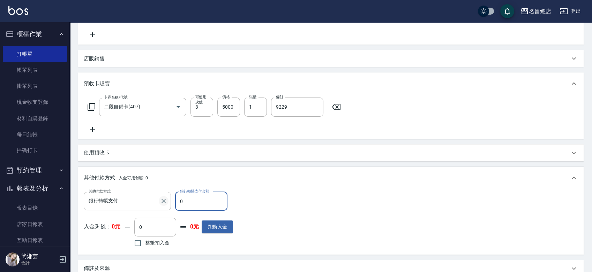
click at [163, 201] on icon "Clear" at bounding box center [163, 201] width 7 height 7
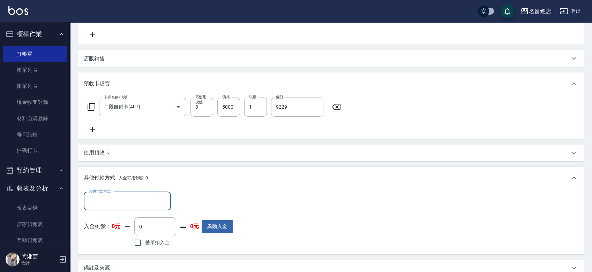
click at [134, 202] on input "其他付款方式" at bounding box center [127, 201] width 81 height 12
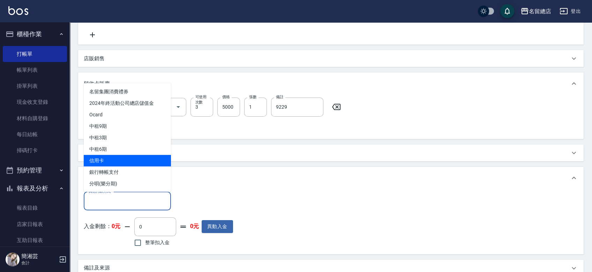
click at [134, 158] on span "信用卡" at bounding box center [127, 161] width 87 height 12
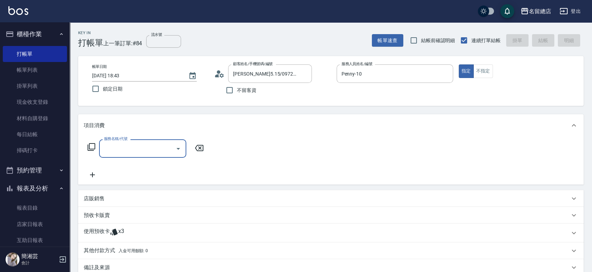
click at [157, 231] on div "使用預收卡 x3" at bounding box center [327, 233] width 486 height 10
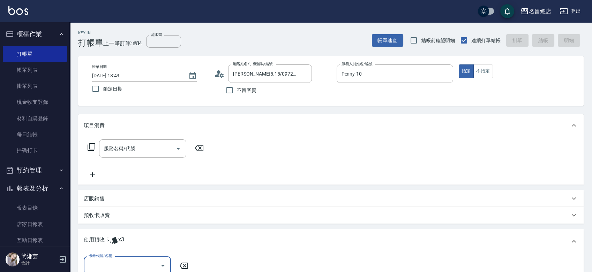
scroll to position [12, 0]
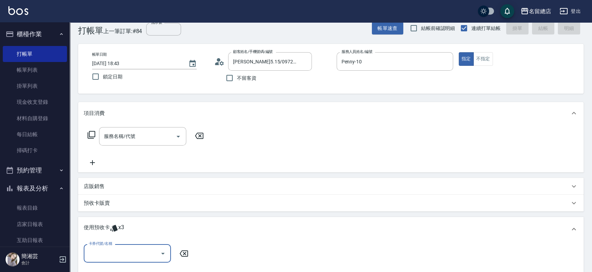
click at [131, 253] on input "卡券代號/名稱" at bounding box center [122, 254] width 70 height 12
click at [156, 235] on div "二段自備卡 剩餘3張 9229" at bounding box center [127, 237] width 87 height 12
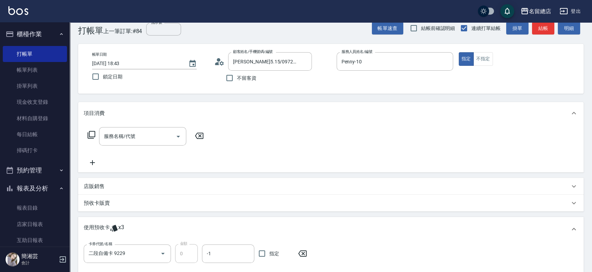
click at [270, 254] on span "指定" at bounding box center [274, 253] width 10 height 7
click at [269, 254] on input "指定" at bounding box center [262, 254] width 15 height 15
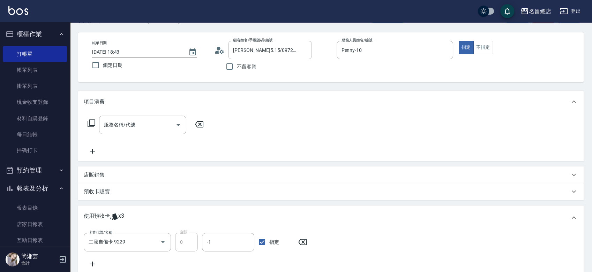
scroll to position [0, 0]
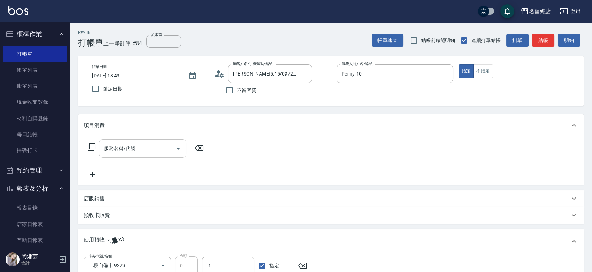
click at [142, 151] on input "服務名稱/代號" at bounding box center [137, 149] width 70 height 12
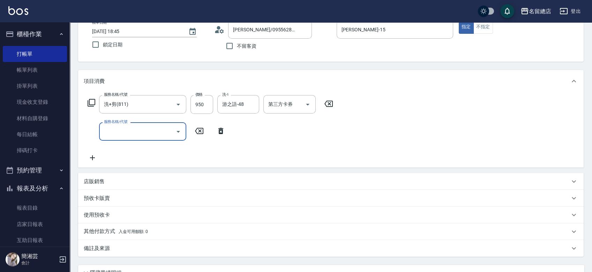
scroll to position [77, 0]
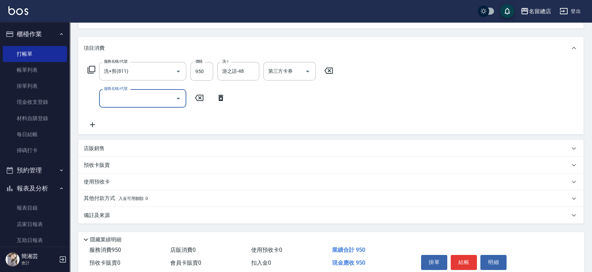
click at [95, 163] on p "預收卡販賣" at bounding box center [97, 165] width 26 height 7
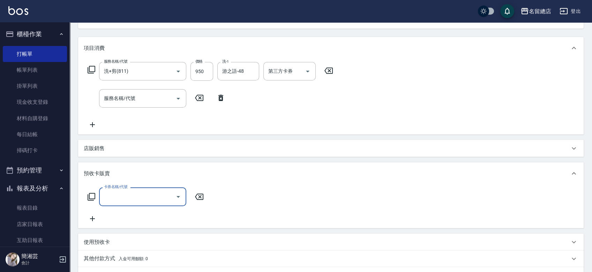
scroll to position [0, 0]
click at [226, 188] on label "價格" at bounding box center [225, 186] width 7 height 5
click at [226, 188] on input "0" at bounding box center [228, 197] width 23 height 19
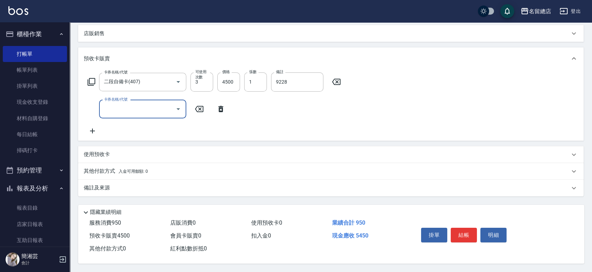
scroll to position [39, 0]
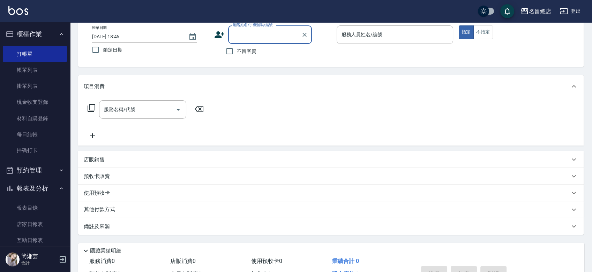
click at [240, 51] on span "不留客資" at bounding box center [247, 51] width 20 height 7
click at [237, 51] on input "不留客資" at bounding box center [229, 51] width 15 height 15
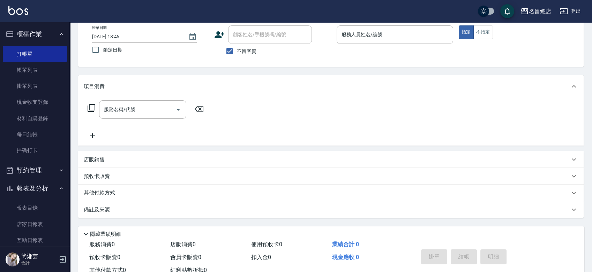
click at [237, 45] on label "不留客資" at bounding box center [239, 51] width 34 height 15
click at [237, 45] on input "不留客資" at bounding box center [229, 51] width 15 height 15
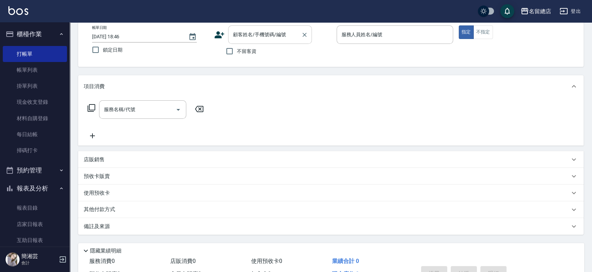
click at [243, 36] on input "顧客姓名/手機號碼/編號" at bounding box center [264, 35] width 67 height 12
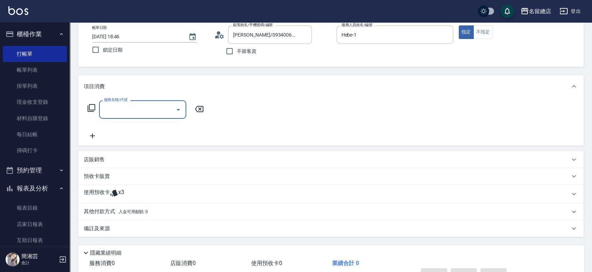
click at [154, 196] on div "使用預收卡 x3" at bounding box center [327, 194] width 486 height 10
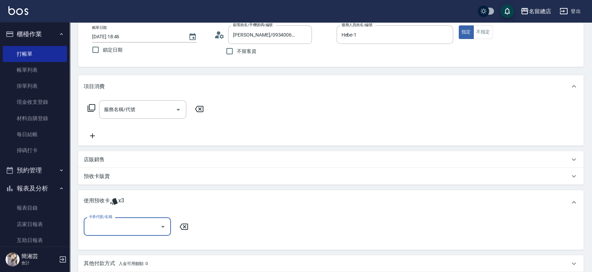
scroll to position [0, 0]
click at [131, 224] on input "卡券代號/名稱" at bounding box center [122, 227] width 70 height 12
click at [154, 243] on div "二段自備卡 剩餘3張 9227" at bounding box center [127, 245] width 87 height 12
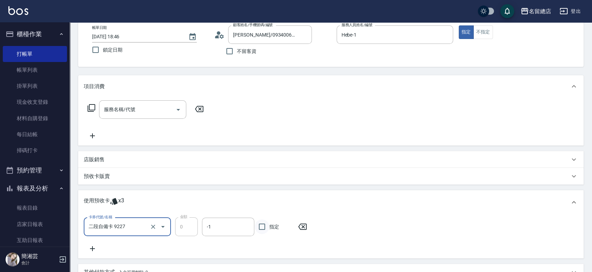
click at [261, 228] on input "指定" at bounding box center [262, 227] width 15 height 15
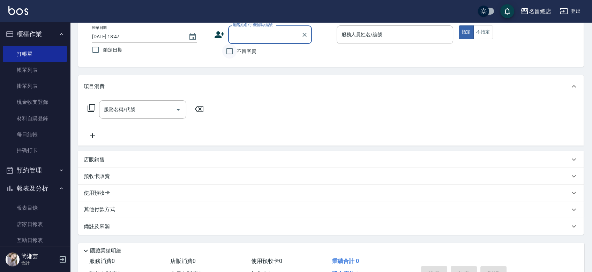
click at [230, 53] on input "不留客資" at bounding box center [229, 51] width 15 height 15
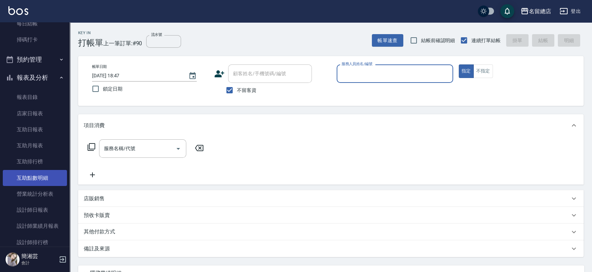
scroll to position [116, 0]
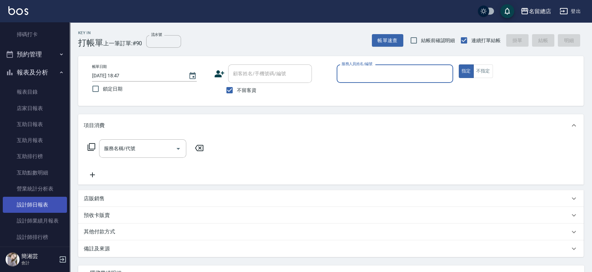
click at [37, 208] on link "設計師日報表" at bounding box center [35, 205] width 64 height 16
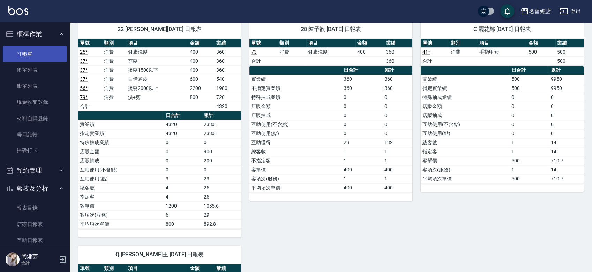
click at [39, 54] on link "打帳單" at bounding box center [35, 54] width 64 height 16
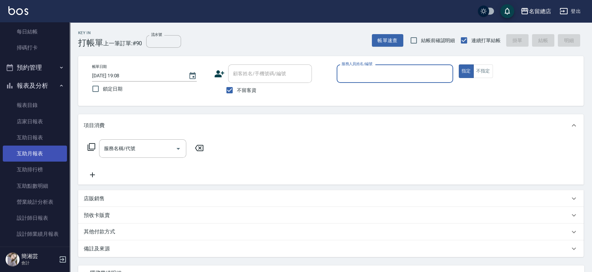
scroll to position [116, 0]
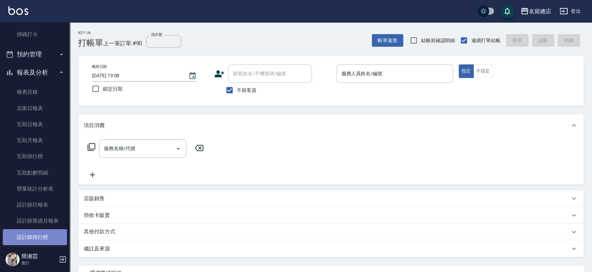
click at [42, 236] on link "設計師排行榜" at bounding box center [35, 237] width 64 height 16
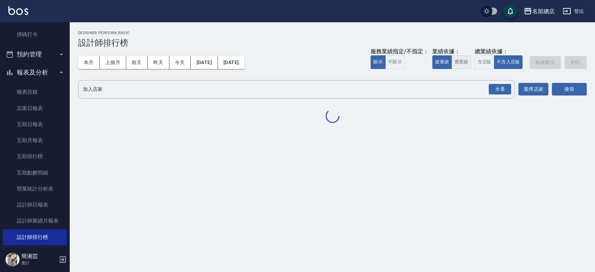
click at [455, 61] on button "實業績" at bounding box center [462, 62] width 20 height 14
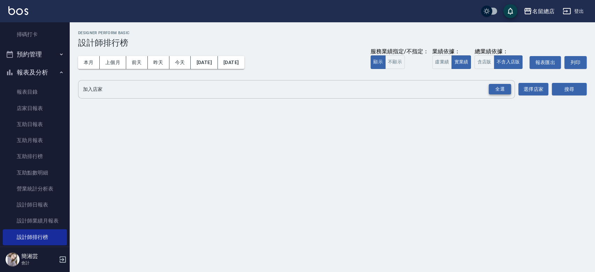
drag, startPoint x: 498, startPoint y: 85, endPoint x: 506, endPoint y: 85, distance: 8.7
click at [497, 86] on div "全選" at bounding box center [500, 89] width 22 height 11
click at [561, 90] on button "搜尋" at bounding box center [569, 89] width 35 height 13
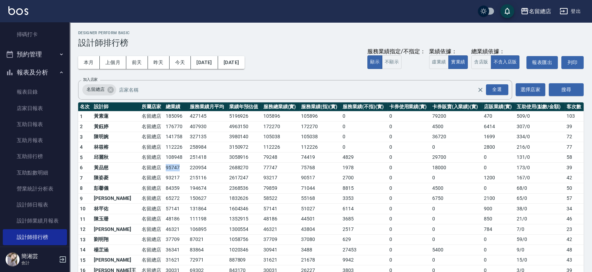
drag, startPoint x: 141, startPoint y: 167, endPoint x: 163, endPoint y: 167, distance: 21.3
click at [163, 167] on tr "6 [PERSON_NAME] 名留總店 95747 220954 2688270 77747 75768 1978 0 18000 0 173 / 0 39" at bounding box center [330, 168] width 505 height 10
click at [188, 167] on td "220954" at bounding box center [207, 168] width 39 height 10
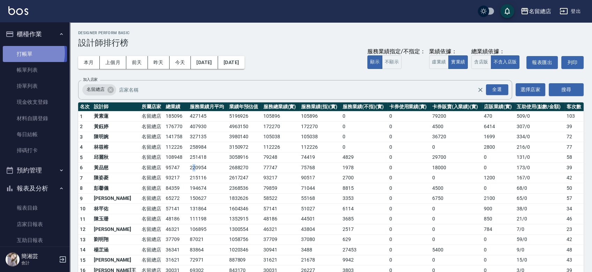
click at [25, 53] on link "打帳單" at bounding box center [35, 54] width 64 height 16
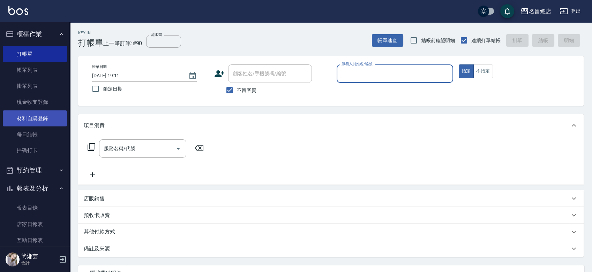
click at [34, 115] on link "材料自購登錄" at bounding box center [35, 119] width 64 height 16
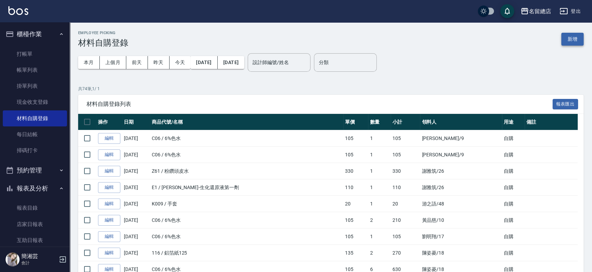
click at [577, 39] on button "新增" at bounding box center [572, 39] width 22 height 13
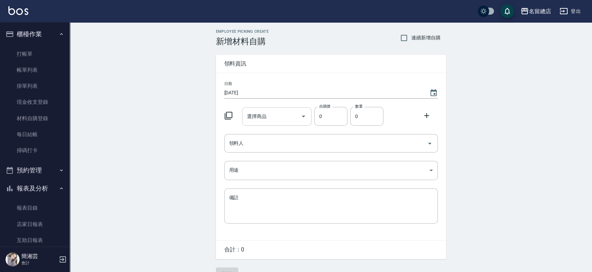
click at [261, 118] on div "選擇商品 選擇商品" at bounding box center [276, 116] width 69 height 18
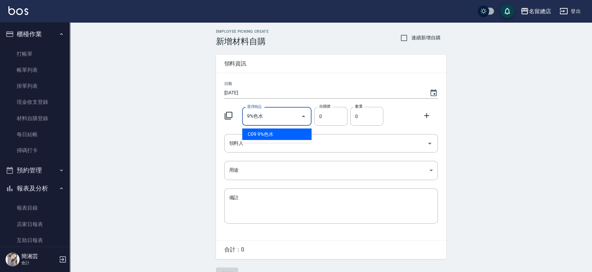
click at [267, 134] on li "C09 9%色水" at bounding box center [276, 135] width 69 height 12
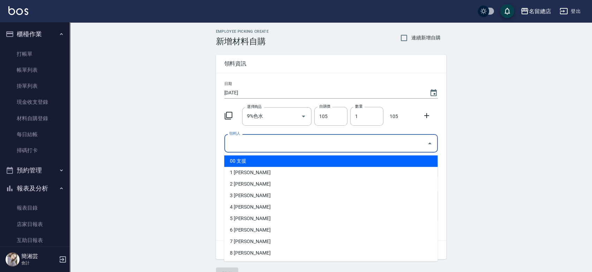
click at [263, 143] on input "領料人" at bounding box center [325, 143] width 197 height 12
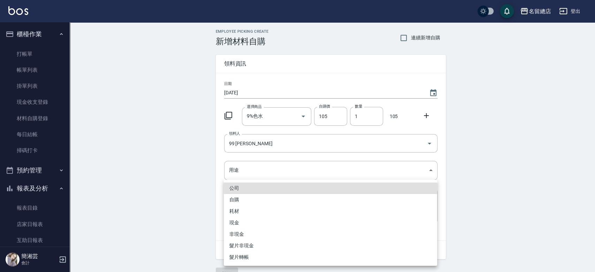
click at [246, 199] on li "自購" at bounding box center [330, 200] width 213 height 12
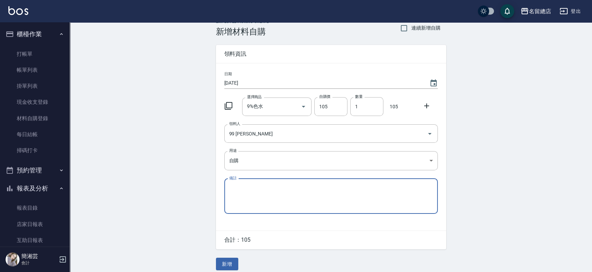
scroll to position [15, 0]
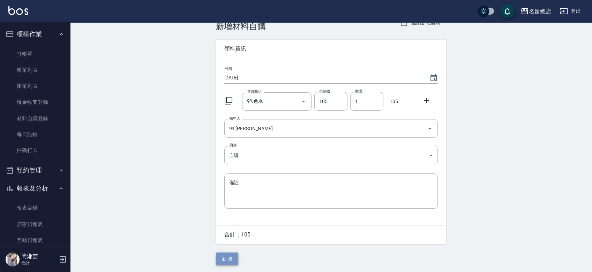
click at [225, 257] on button "新增" at bounding box center [227, 259] width 22 height 13
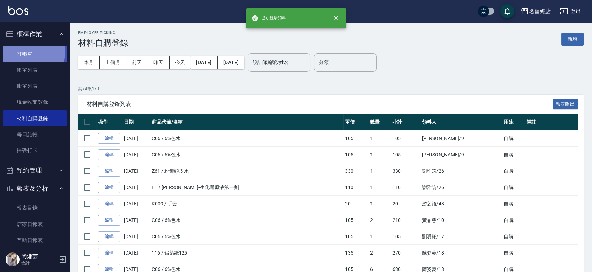
click at [22, 52] on link "打帳單" at bounding box center [35, 54] width 64 height 16
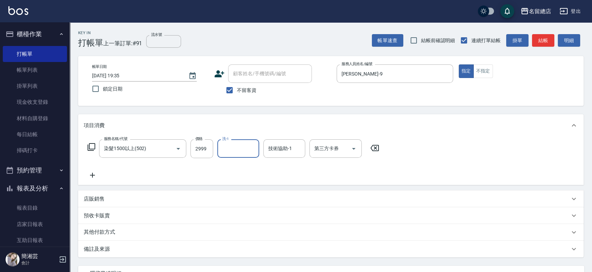
click at [105, 232] on p "其他付款方式" at bounding box center [101, 233] width 35 height 8
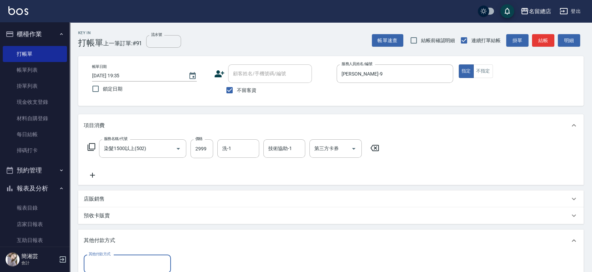
drag, startPoint x: 104, startPoint y: 264, endPoint x: 106, endPoint y: 259, distance: 5.1
click at [105, 264] on input "其他付款方式" at bounding box center [127, 264] width 81 height 12
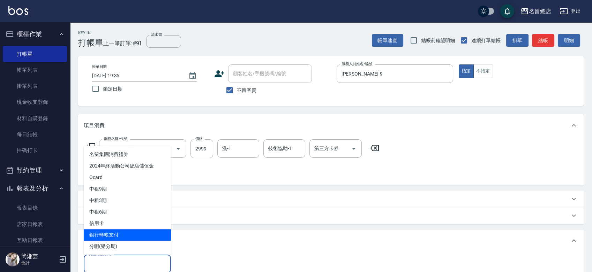
click at [108, 236] on span "銀行轉帳支付" at bounding box center [127, 235] width 87 height 12
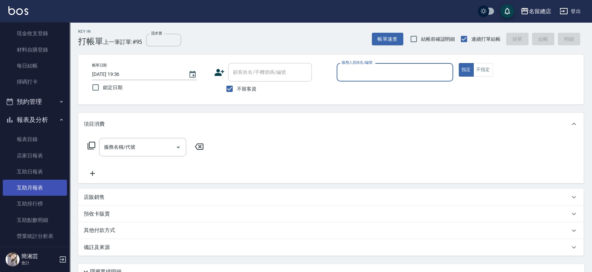
scroll to position [77, 0]
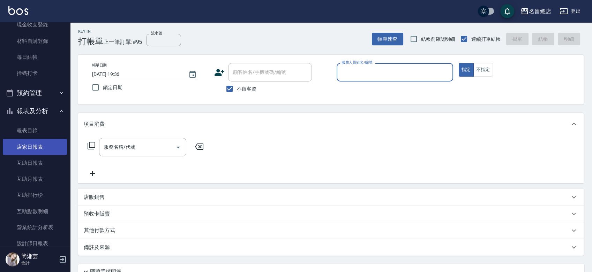
click at [45, 145] on link "店家日報表" at bounding box center [35, 147] width 64 height 16
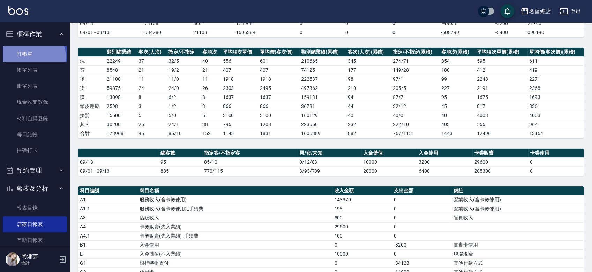
click at [33, 56] on link "打帳單" at bounding box center [35, 54] width 64 height 16
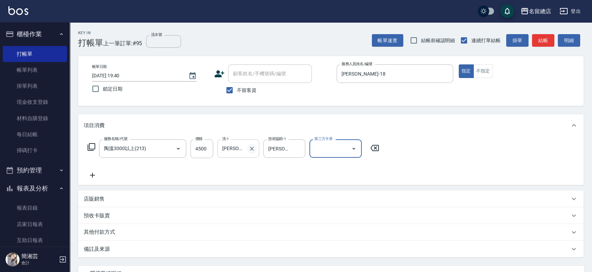
click at [249, 150] on icon "Clear" at bounding box center [251, 148] width 7 height 7
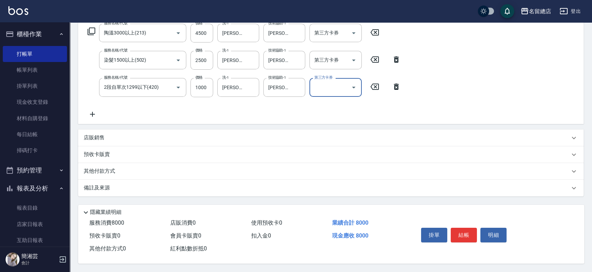
scroll to position [118, 0]
click at [137, 168] on div "其他付款方式" at bounding box center [327, 172] width 486 height 8
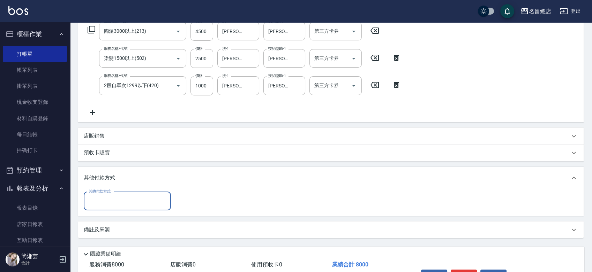
scroll to position [0, 0]
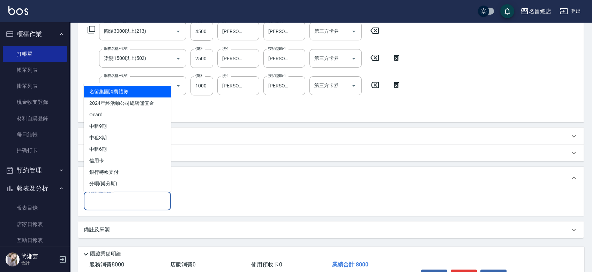
click at [124, 202] on input "其他付款方式" at bounding box center [127, 201] width 81 height 12
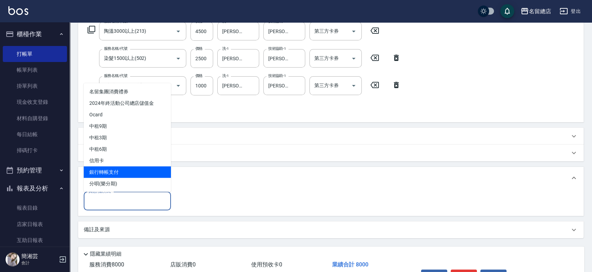
click at [122, 172] on span "銀行轉帳支付" at bounding box center [127, 172] width 87 height 12
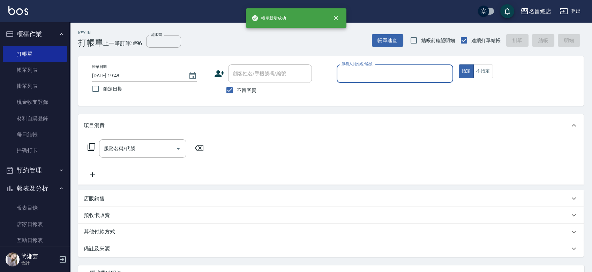
click at [241, 89] on span "不留客資" at bounding box center [247, 90] width 20 height 7
click at [237, 89] on input "不留客資" at bounding box center [229, 90] width 15 height 15
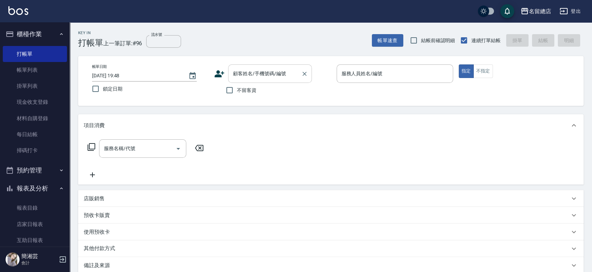
click at [244, 76] on input "顧客姓名/手機號碼/編號" at bounding box center [264, 74] width 67 height 12
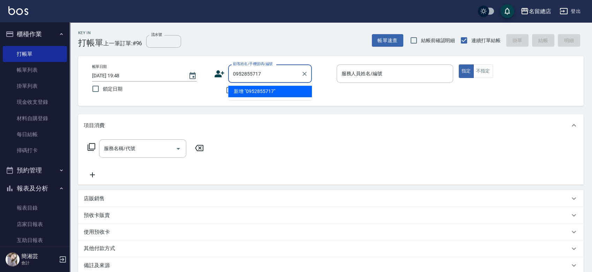
click at [256, 96] on li "新增 "0952855717"" at bounding box center [270, 92] width 84 height 12
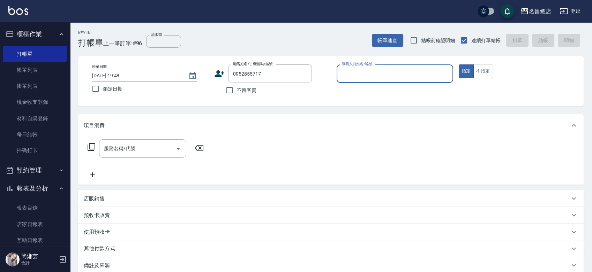
click at [220, 75] on icon at bounding box center [220, 73] width 10 height 7
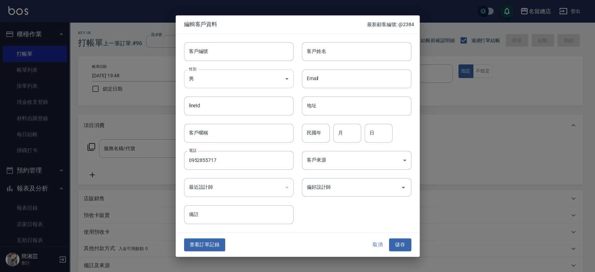
click at [237, 75] on body "名留總店 登出 櫃檯作業 打帳單 帳單列表 掛單列表 現金收支登錄 材料自購登錄 每日結帳 掃碼打卡 預約管理 預約管理 單日預約紀錄 單週預約紀錄 報表及分…" at bounding box center [297, 175] width 595 height 350
click at [228, 115] on li "女" at bounding box center [239, 120] width 110 height 12
click at [327, 57] on input "客戶姓名" at bounding box center [357, 51] width 110 height 19
click at [405, 247] on button "儲存" at bounding box center [400, 245] width 22 height 13
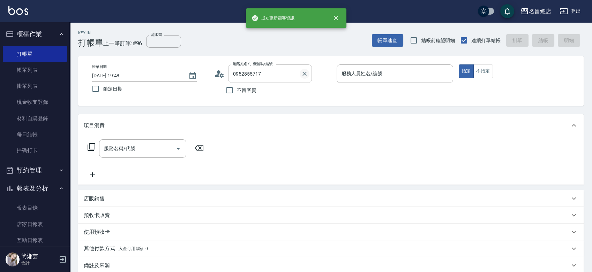
click at [305, 74] on icon "Clear" at bounding box center [304, 74] width 4 height 4
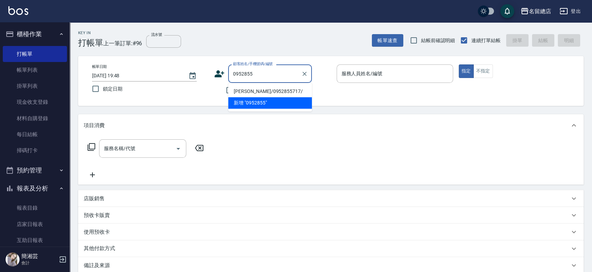
click at [282, 91] on li "[PERSON_NAME]/0952855717/" at bounding box center [270, 92] width 84 height 12
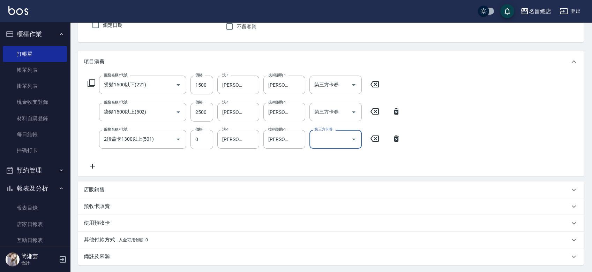
scroll to position [77, 0]
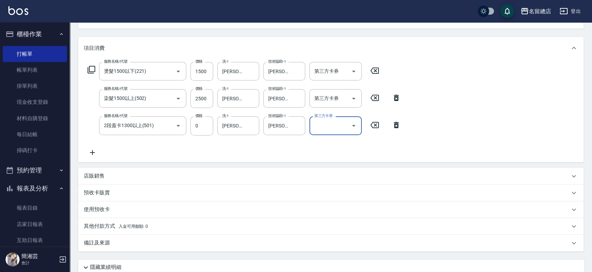
click at [174, 186] on div "預收卡販賣" at bounding box center [330, 193] width 505 height 17
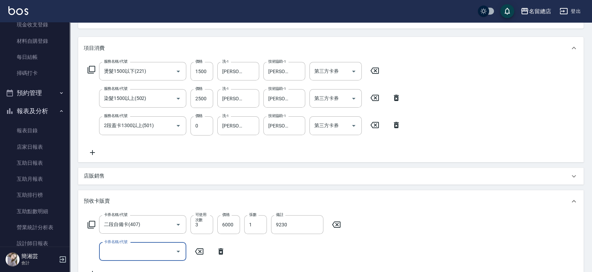
click at [220, 254] on icon at bounding box center [220, 252] width 5 height 6
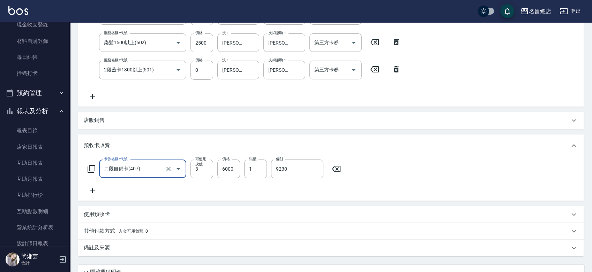
scroll to position [195, 0]
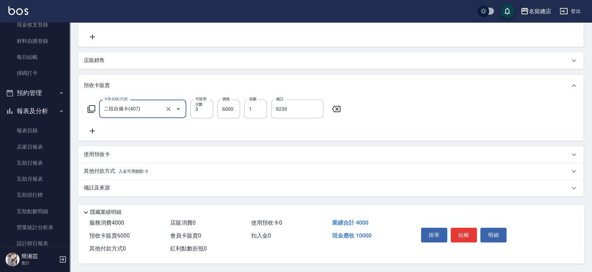
click at [151, 169] on div "其他付款方式 入金可用餘額: 0" at bounding box center [327, 172] width 486 height 8
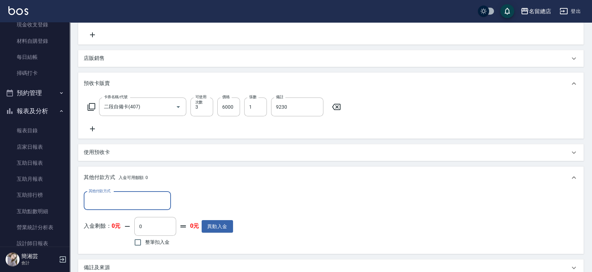
scroll to position [0, 0]
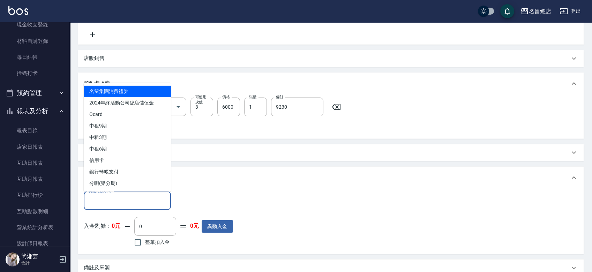
click at [151, 202] on input "其他付款方式" at bounding box center [127, 201] width 81 height 12
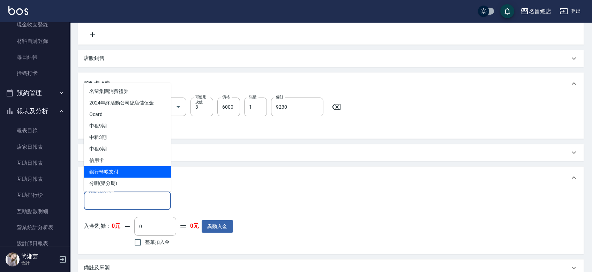
click at [145, 173] on span "銀行轉帳支付" at bounding box center [127, 172] width 87 height 12
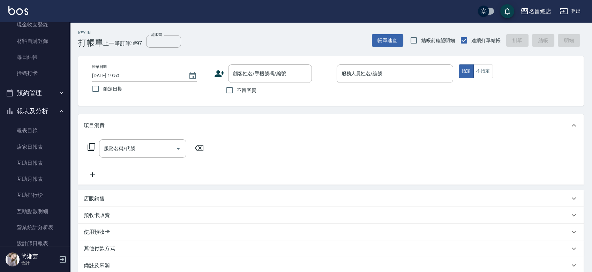
click at [245, 86] on label "不留客資" at bounding box center [239, 90] width 34 height 15
click at [237, 86] on input "不留客資" at bounding box center [229, 90] width 15 height 15
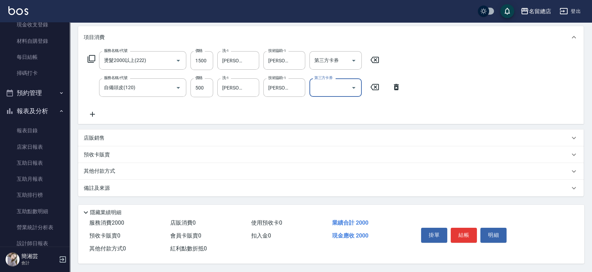
scroll to position [90, 0]
click at [97, 168] on p "其他付款方式" at bounding box center [101, 172] width 35 height 8
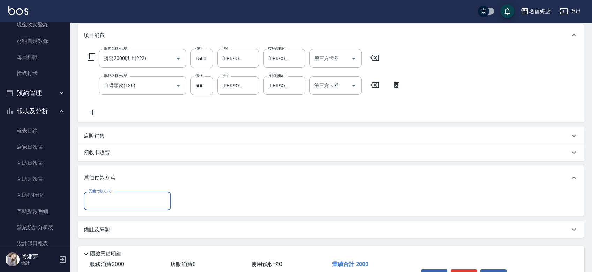
scroll to position [0, 0]
click at [104, 197] on input "其他付款方式" at bounding box center [127, 201] width 81 height 12
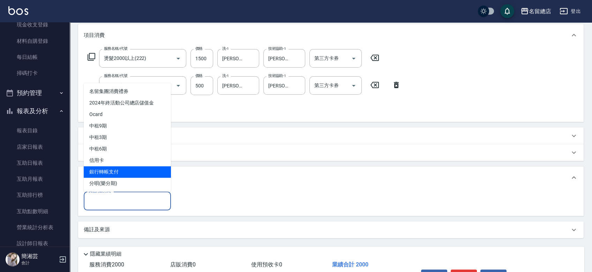
click at [109, 167] on span "銀行轉帳支付" at bounding box center [127, 172] width 87 height 12
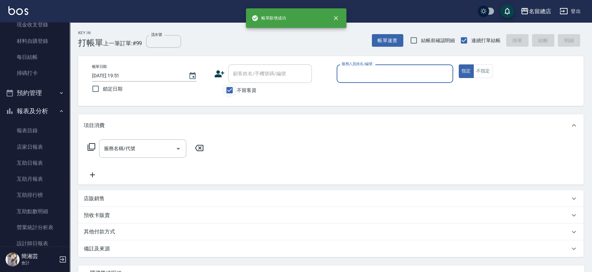
click at [231, 92] on input "不留客資" at bounding box center [229, 90] width 15 height 15
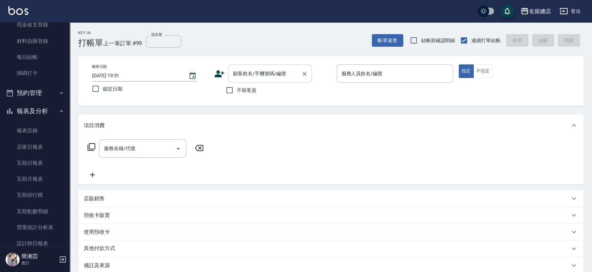
click at [241, 78] on input "顧客姓名/手機號碼/編號" at bounding box center [264, 74] width 67 height 12
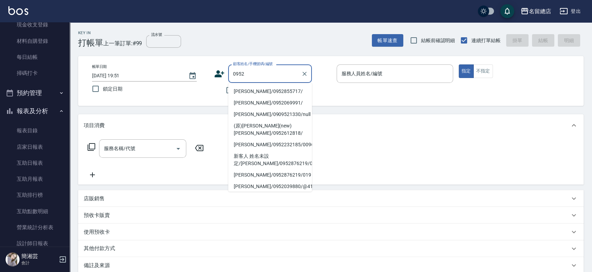
click at [256, 91] on li "[PERSON_NAME]/0952855717/" at bounding box center [270, 92] width 84 height 12
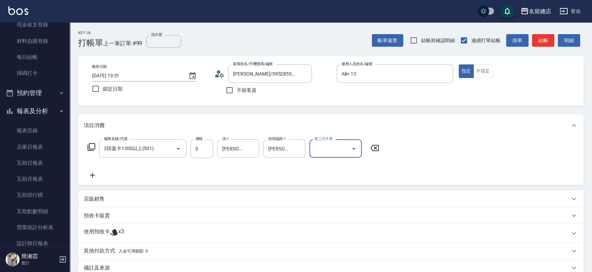
click at [159, 227] on div "使用預收卡 x3" at bounding box center [330, 233] width 505 height 19
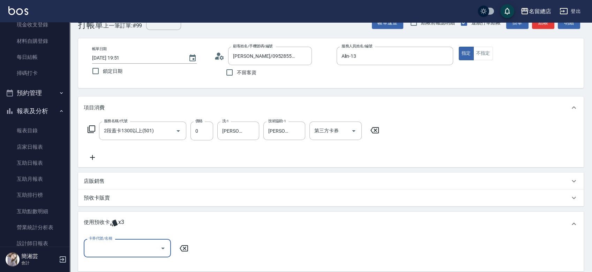
scroll to position [116, 0]
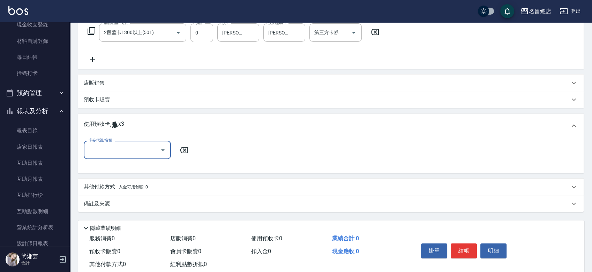
click at [138, 150] on input "卡券代號/名稱" at bounding box center [122, 150] width 70 height 12
drag, startPoint x: 138, startPoint y: 168, endPoint x: 161, endPoint y: 161, distance: 23.6
click at [139, 167] on div "二段自備卡 剩餘3張 9230" at bounding box center [127, 168] width 87 height 12
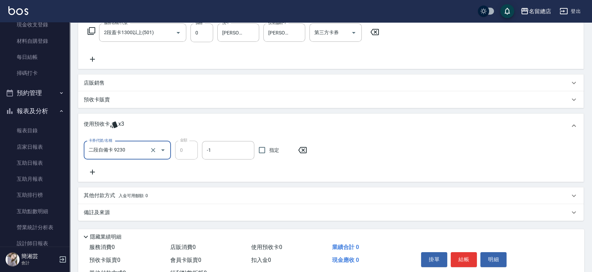
click at [271, 152] on span "指定" at bounding box center [274, 150] width 10 height 7
click at [269, 152] on input "指定" at bounding box center [262, 150] width 15 height 15
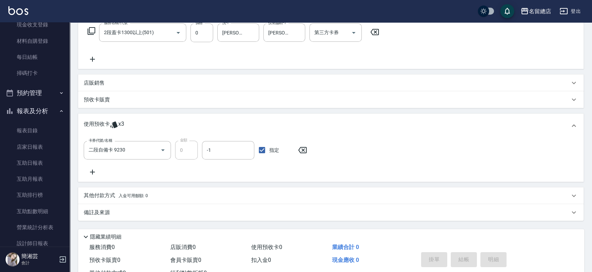
scroll to position [0, 0]
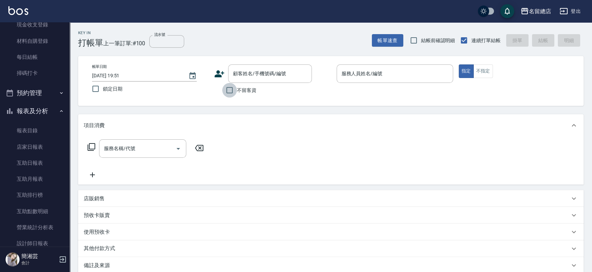
click at [234, 88] on input "不留客資" at bounding box center [229, 90] width 15 height 15
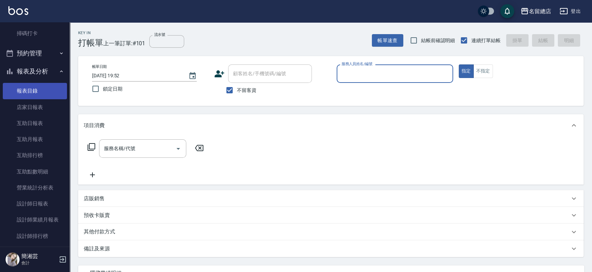
scroll to position [116, 0]
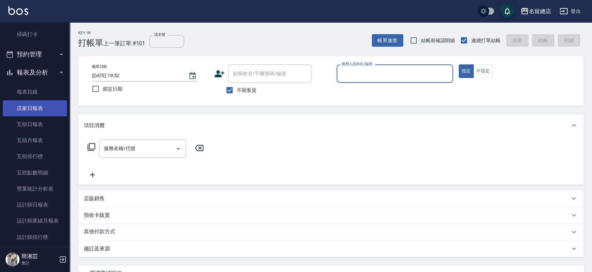
click at [32, 105] on link "店家日報表" at bounding box center [35, 108] width 64 height 16
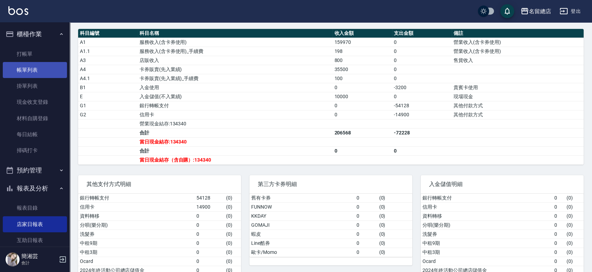
click at [31, 67] on link "帳單列表" at bounding box center [35, 70] width 64 height 16
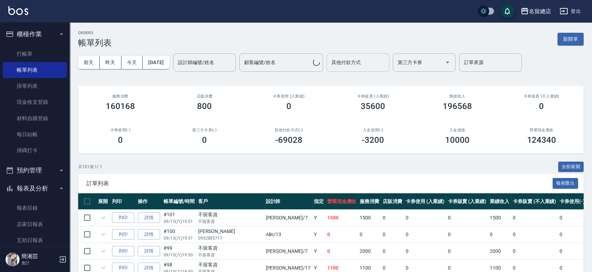
click at [350, 68] on input "其他付款方式" at bounding box center [358, 62] width 56 height 12
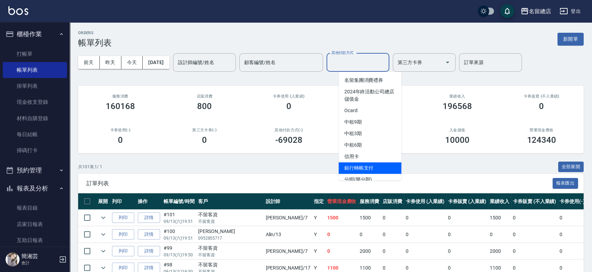
click at [357, 164] on span "銀行轉帳支付" at bounding box center [370, 169] width 63 height 12
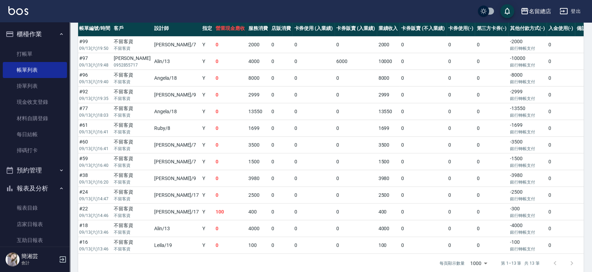
scroll to position [187, 0]
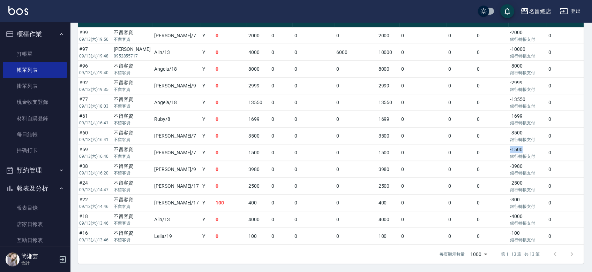
drag, startPoint x: 499, startPoint y: 143, endPoint x: 458, endPoint y: 142, distance: 41.5
click at [458, 145] on tr "列印 詳情 #59 09/13 (六) 16:40 不留客資 不留客資 Mick /7 Y 0 1500 0 0 0 1500 0 0 0 -1500 銀行轉…" at bounding box center [302, 153] width 617 height 16
click at [28, 55] on link "打帳單" at bounding box center [35, 54] width 64 height 16
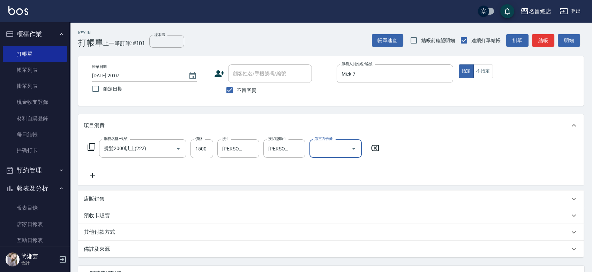
click at [90, 229] on p "其他付款方式" at bounding box center [101, 233] width 35 height 8
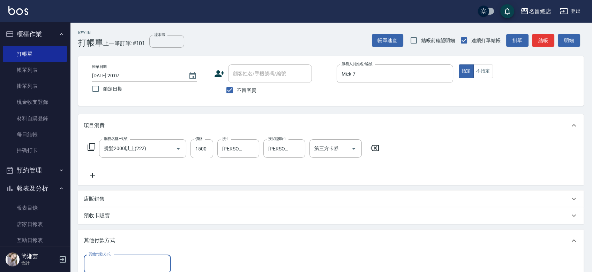
click at [107, 259] on input "其他付款方式" at bounding box center [127, 264] width 81 height 12
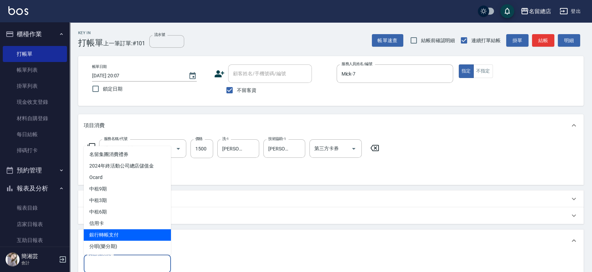
click at [115, 234] on span "銀行轉帳支付" at bounding box center [127, 235] width 87 height 12
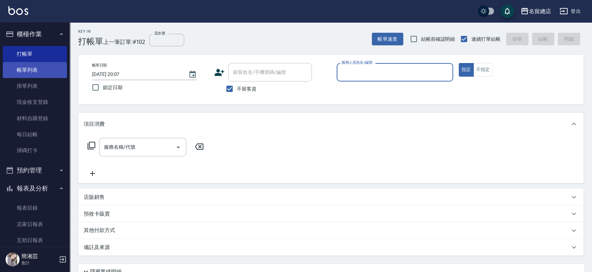
click at [37, 69] on link "帳單列表" at bounding box center [35, 70] width 64 height 16
click at [31, 70] on link "帳單列表" at bounding box center [35, 70] width 64 height 16
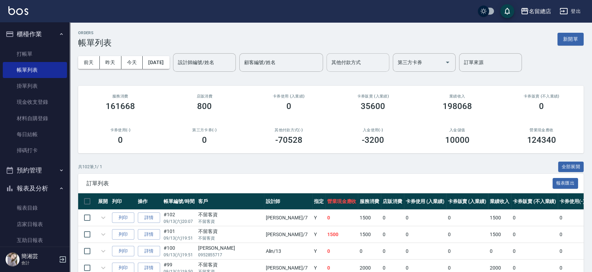
click at [271, 53] on div "顧客編號/姓名" at bounding box center [281, 62] width 84 height 18
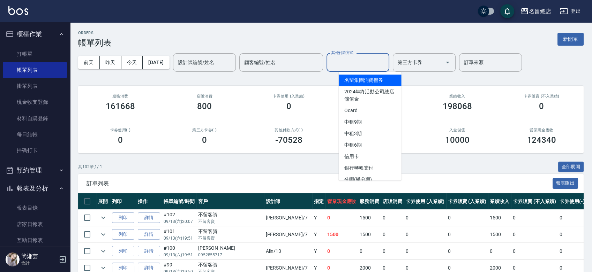
click at [368, 61] on input "其他付款方式" at bounding box center [358, 62] width 56 height 12
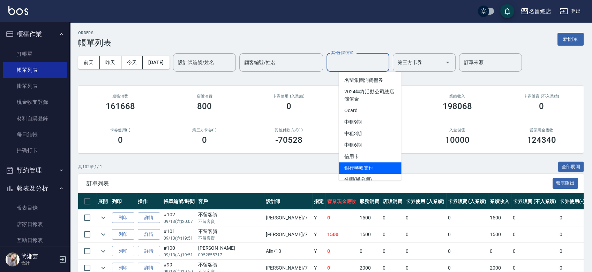
click at [357, 169] on span "銀行轉帳支付" at bounding box center [370, 169] width 63 height 12
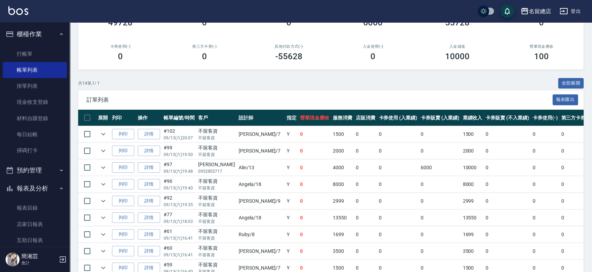
scroll to position [39, 0]
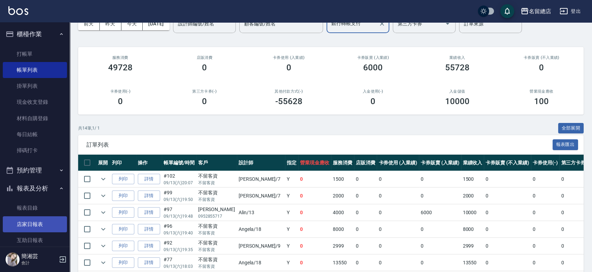
click at [37, 221] on link "店家日報表" at bounding box center [35, 225] width 64 height 16
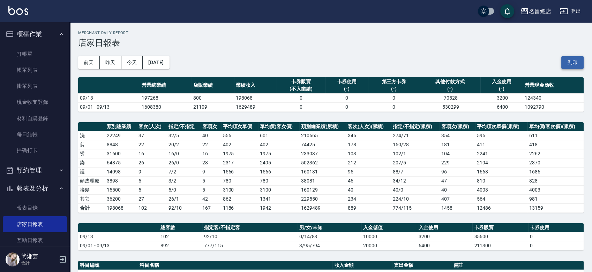
click at [571, 60] on button "列印" at bounding box center [572, 62] width 22 height 13
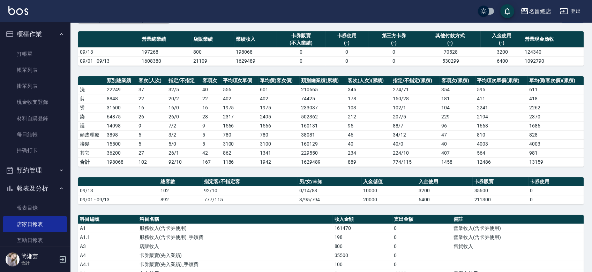
scroll to position [116, 0]
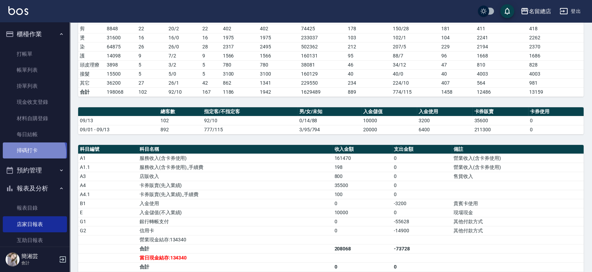
click at [33, 153] on link "掃碼打卡" at bounding box center [35, 151] width 64 height 16
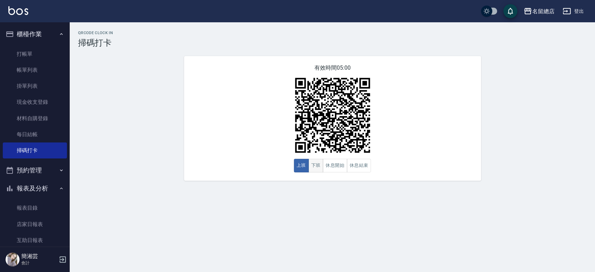
click at [317, 169] on button "下班" at bounding box center [316, 166] width 15 height 14
